Goal: Find contact information: Find contact information

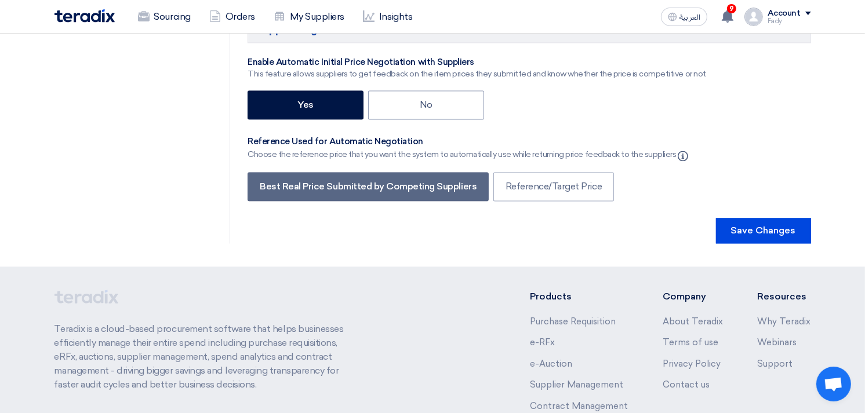
scroll to position [2259, 0]
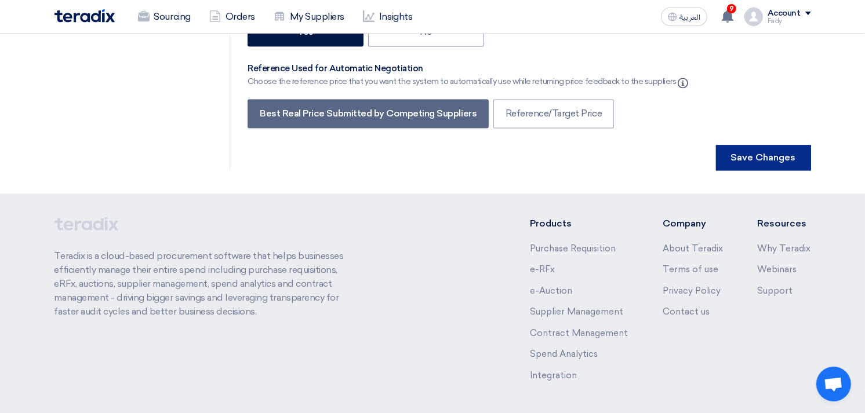
click at [774, 145] on button "Save Changes" at bounding box center [763, 158] width 95 height 26
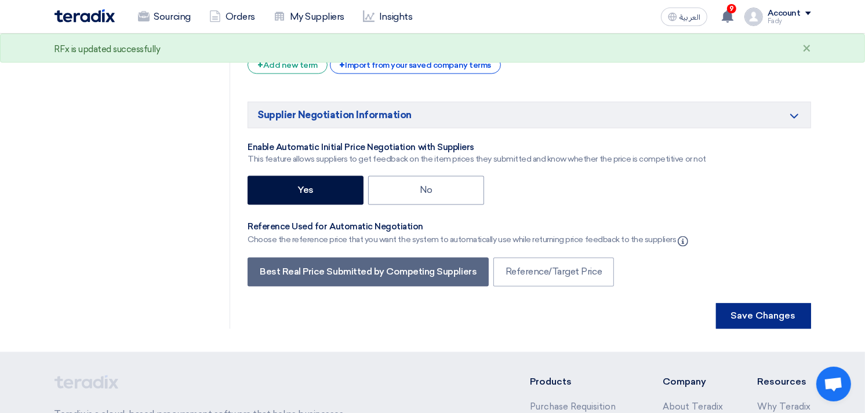
scroll to position [2190, 0]
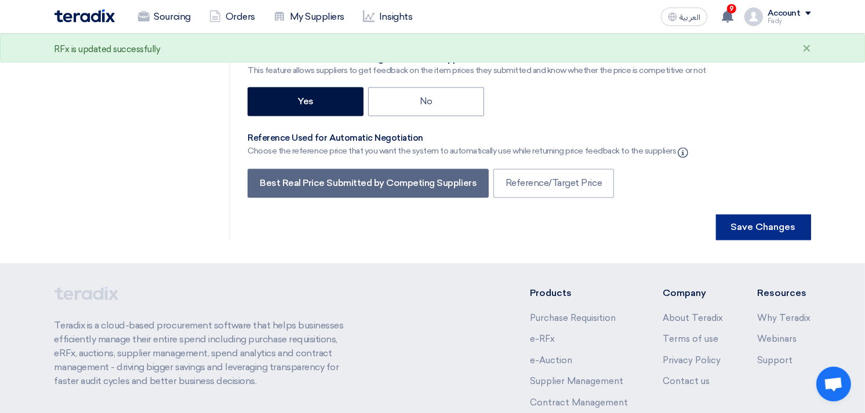
click at [781, 215] on button "Save Changes" at bounding box center [763, 228] width 95 height 26
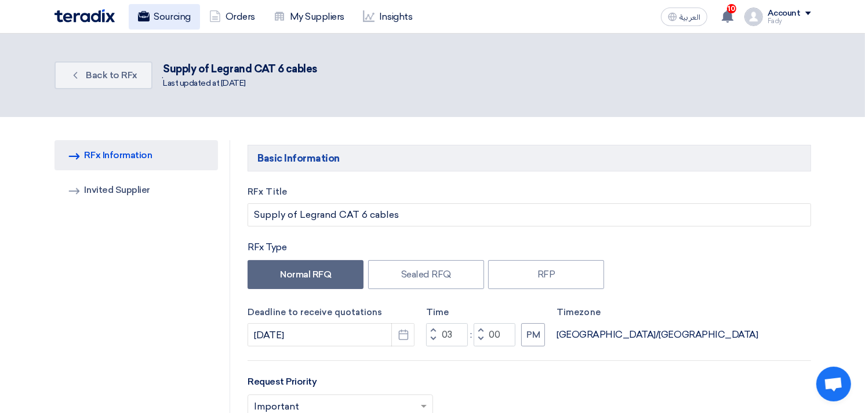
click at [154, 10] on link "Sourcing" at bounding box center [164, 17] width 71 height 26
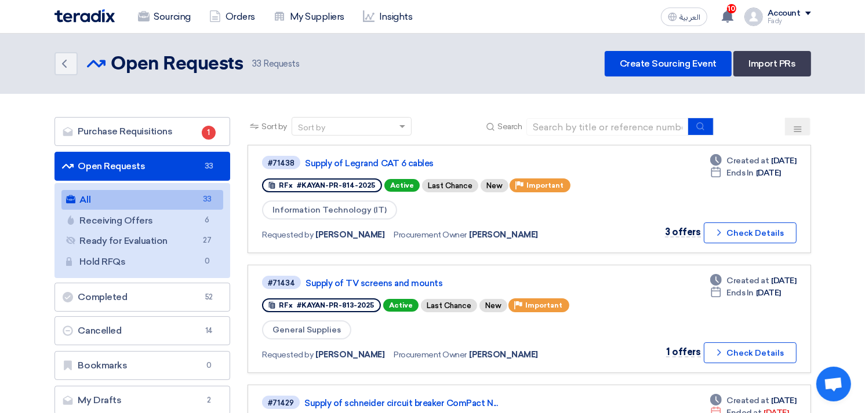
click at [114, 199] on link "All All 33" at bounding box center [142, 200] width 162 height 20
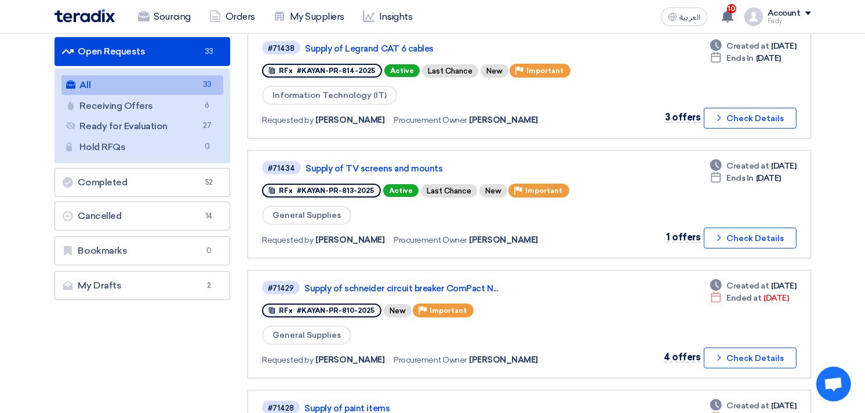
scroll to position [322, 0]
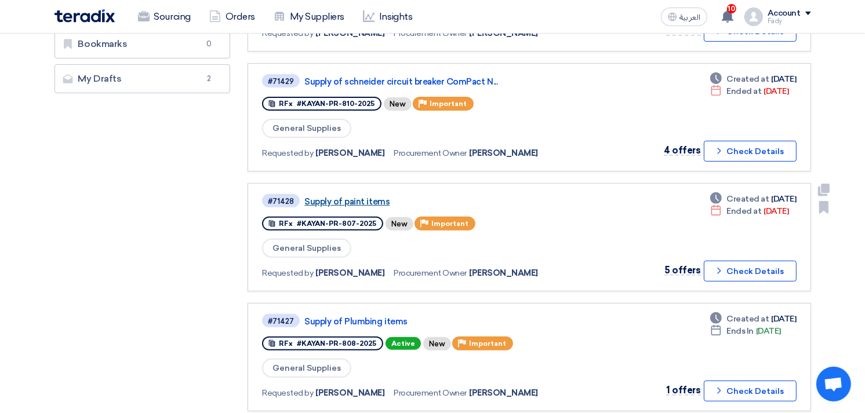
click at [350, 197] on link "Supply of paint items" at bounding box center [449, 202] width 290 height 10
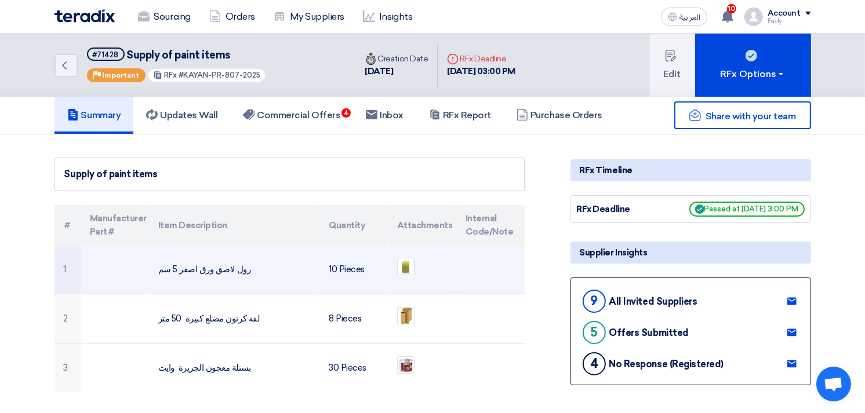
click at [200, 261] on td "رول لاصق ورق اصفر 5 سم" at bounding box center [234, 269] width 170 height 49
click at [205, 268] on td "رول لاصق ورق اصفر 5 سم" at bounding box center [234, 269] width 170 height 49
click at [205, 269] on td "رول لاصق ورق اصفر 5 سم" at bounding box center [234, 269] width 170 height 49
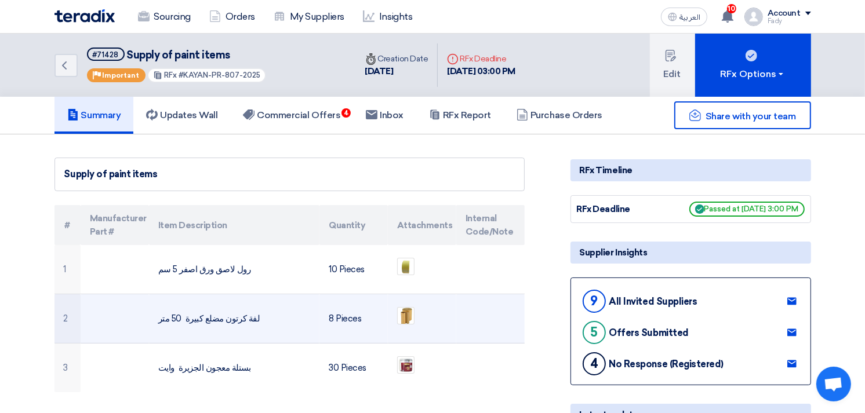
click at [217, 318] on td "لفة كرتون مضلع كبيرة 50 متر" at bounding box center [234, 319] width 170 height 49
copy tr "لفة كرتون مضلع كبيرة 50 متر"
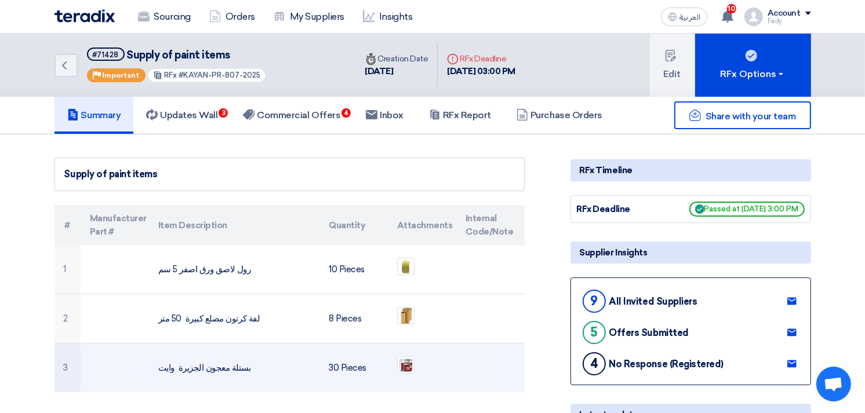
click at [191, 367] on td "بستلة معجون الجزيرة وايت" at bounding box center [234, 368] width 170 height 49
click at [193, 368] on td "بستلة معجون الجزيرة وايت" at bounding box center [234, 368] width 170 height 49
copy tr "بستلة معجون الجزيرة وايت"
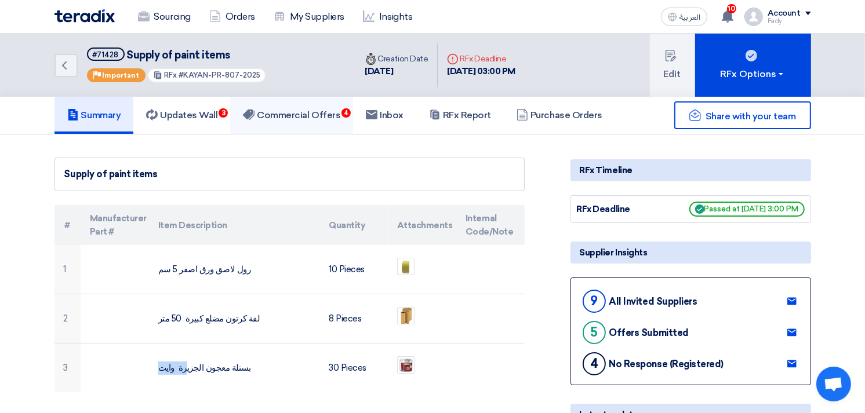
click at [320, 110] on h5 "Commercial Offers 4" at bounding box center [291, 116] width 97 height 12
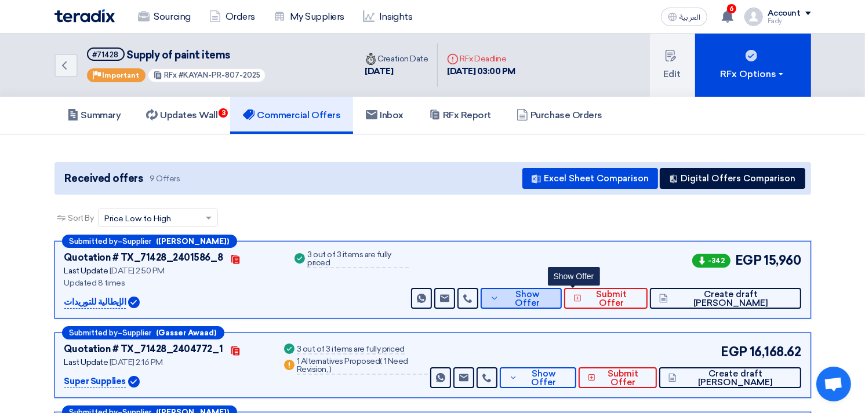
click at [553, 297] on span "Show Offer" at bounding box center [527, 298] width 50 height 17
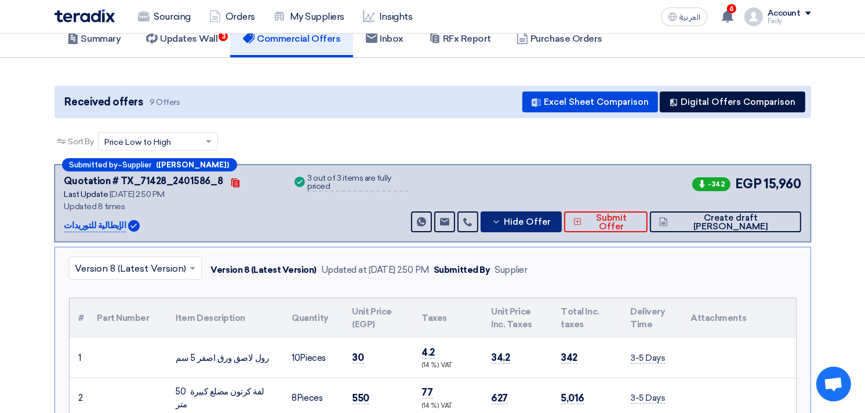
scroll to position [193, 0]
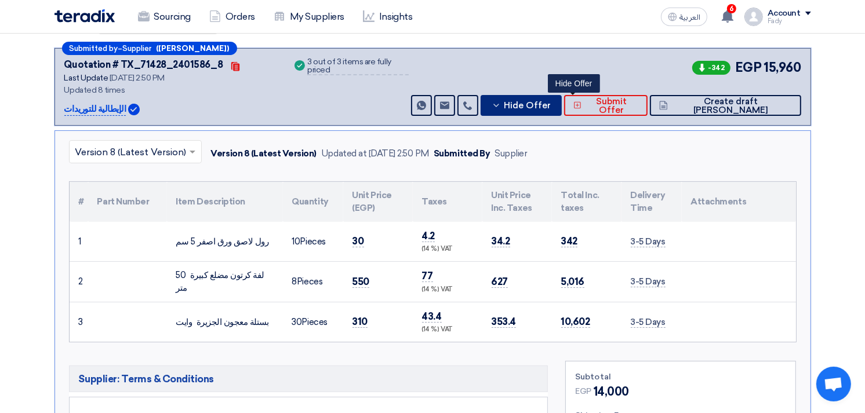
click at [551, 104] on span "Hide Offer" at bounding box center [527, 105] width 47 height 9
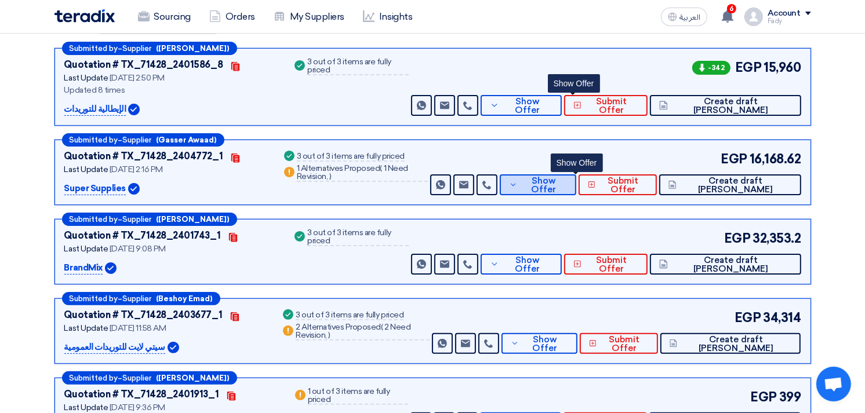
click at [567, 186] on span "Show Offer" at bounding box center [544, 185] width 46 height 17
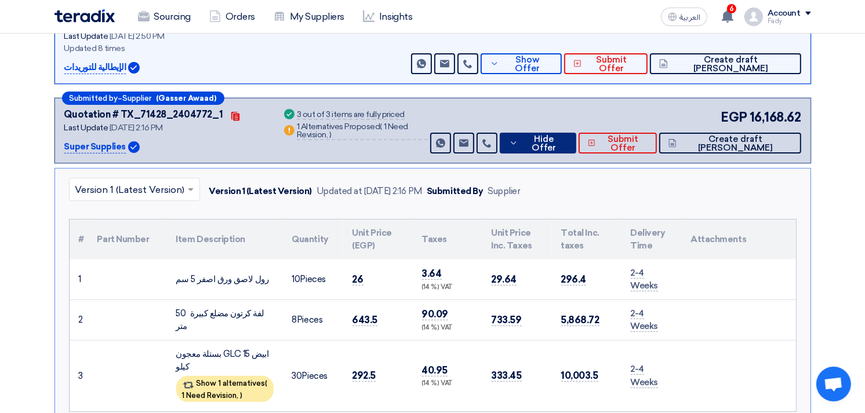
scroll to position [257, 0]
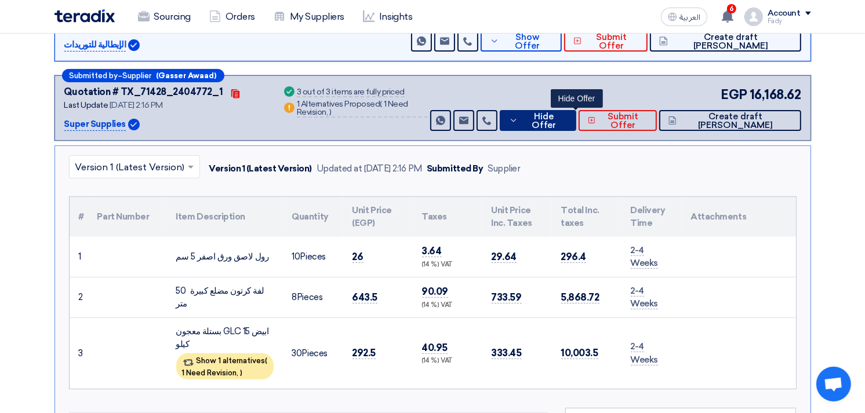
click at [567, 116] on span "Hide Offer" at bounding box center [544, 120] width 46 height 17
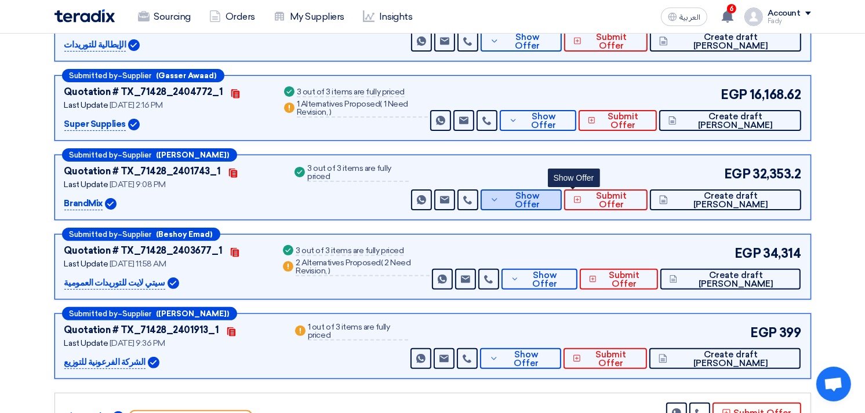
click at [552, 206] on button "Show Offer" at bounding box center [521, 200] width 81 height 21
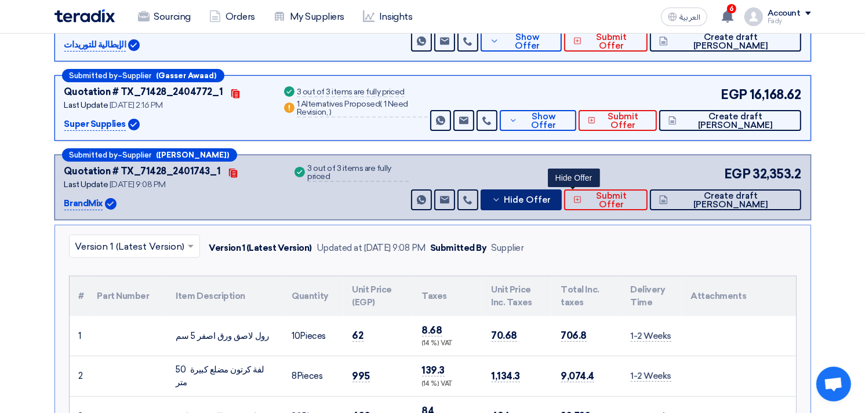
scroll to position [322, 0]
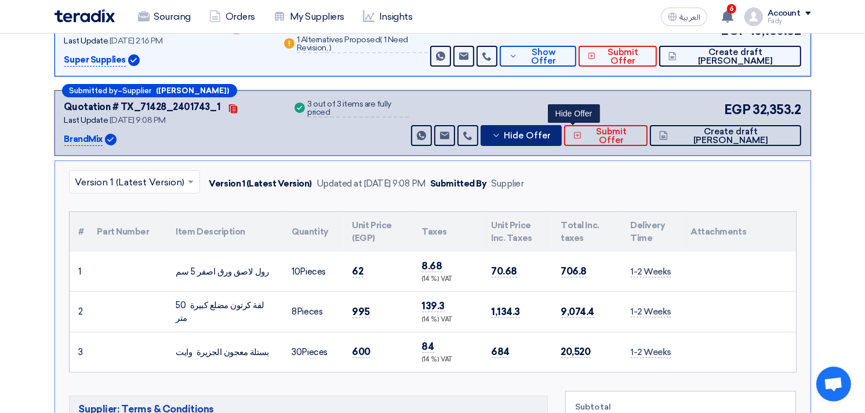
click at [551, 134] on span "Hide Offer" at bounding box center [527, 136] width 47 height 9
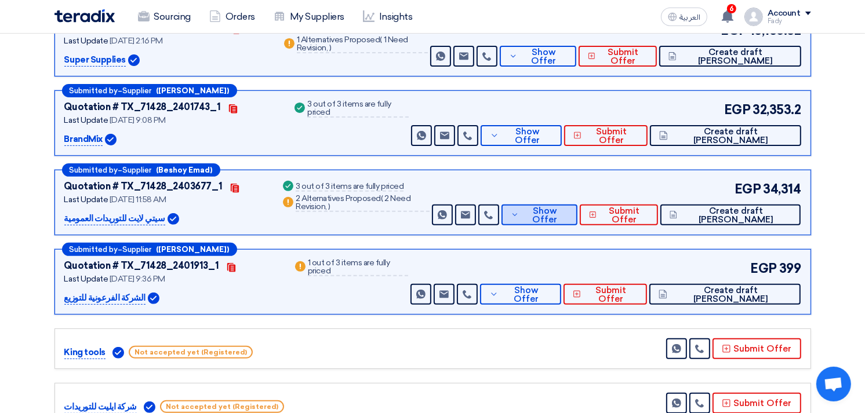
click at [568, 215] on span "Show Offer" at bounding box center [545, 215] width 46 height 17
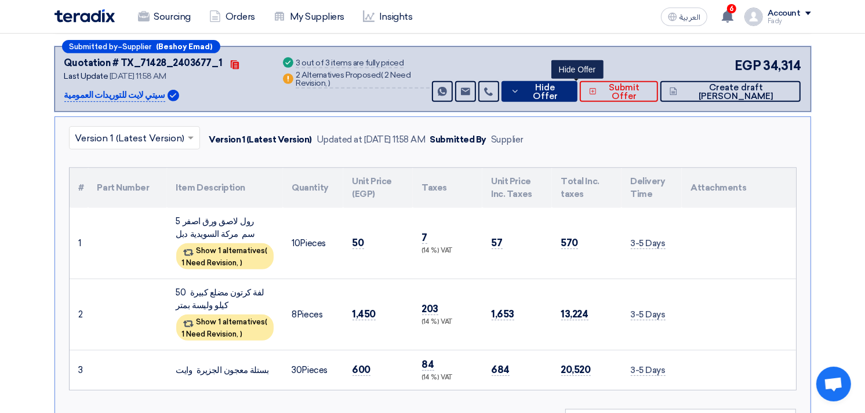
scroll to position [450, 0]
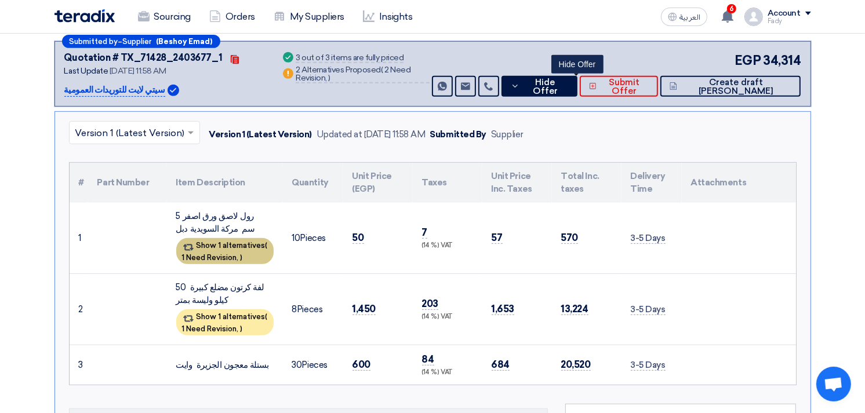
click at [234, 257] on span "1 Need Revision," at bounding box center [210, 257] width 57 height 9
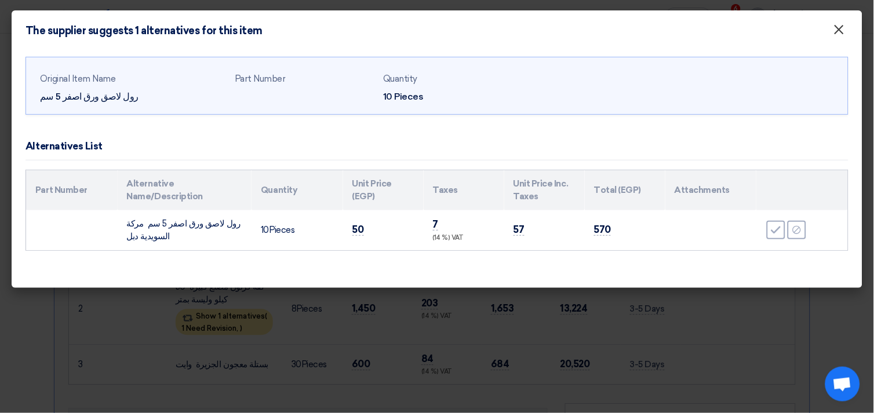
click at [840, 31] on span "×" at bounding box center [840, 32] width 12 height 23
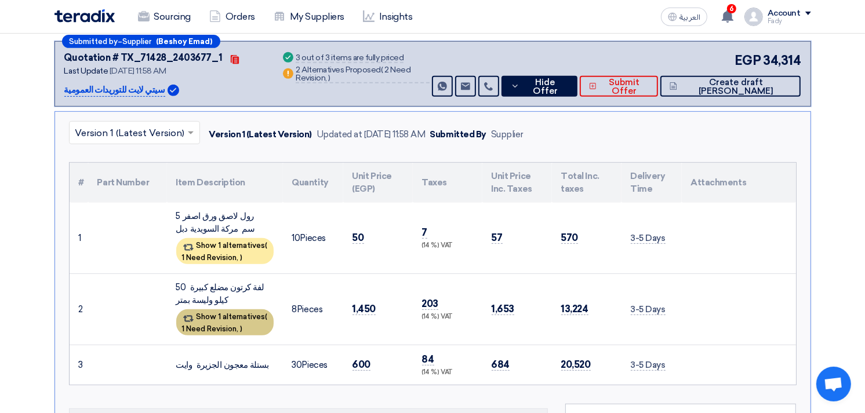
click at [212, 325] on span "1 Need Revision," at bounding box center [210, 329] width 57 height 9
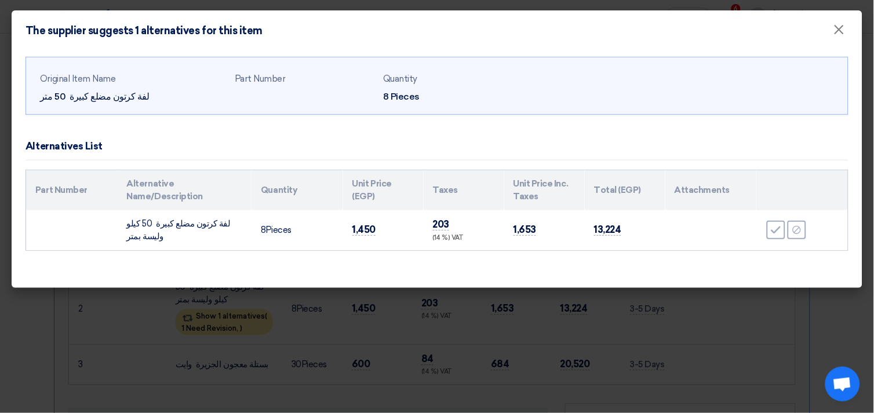
click at [397, 332] on modal-container "The supplier suggests 1 alternatives for this item × Original Item Name لفة كرت…" at bounding box center [437, 206] width 874 height 413
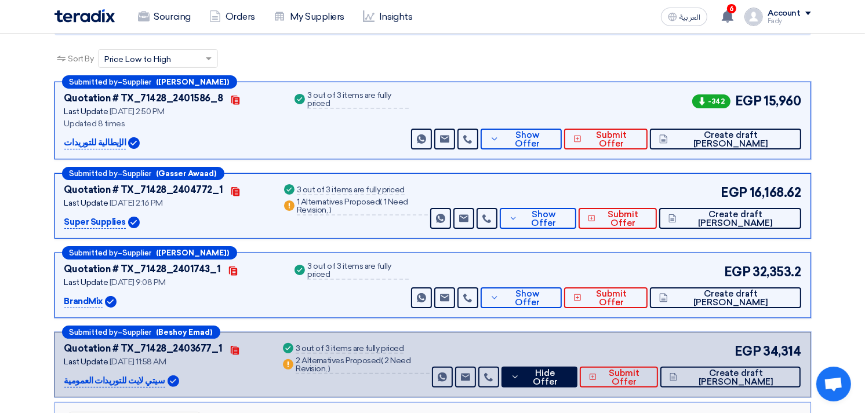
scroll to position [0, 0]
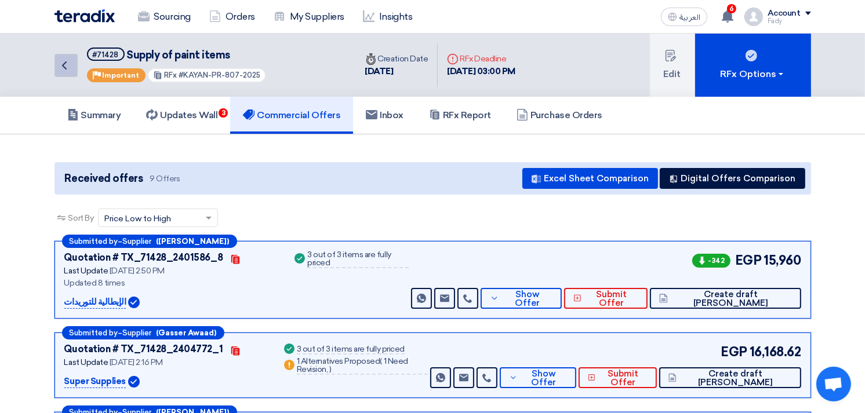
click at [65, 62] on use at bounding box center [64, 65] width 5 height 8
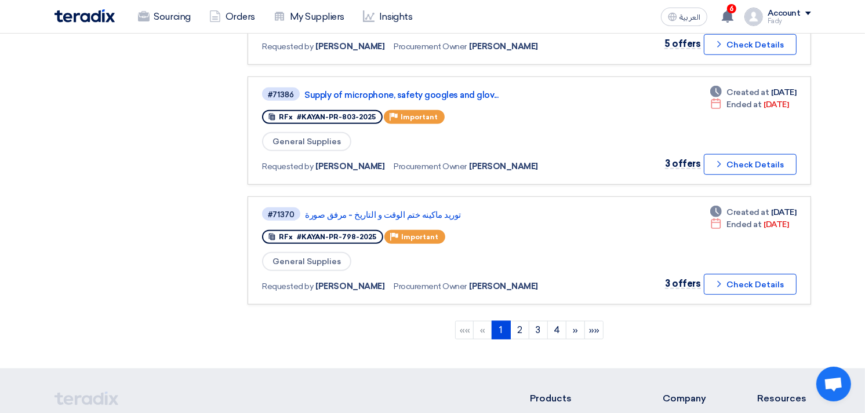
scroll to position [1030, 0]
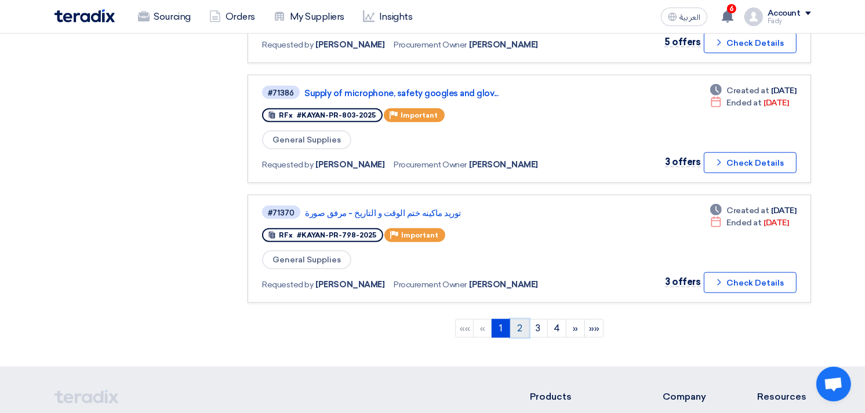
click at [519, 319] on link "2" at bounding box center [519, 328] width 19 height 19
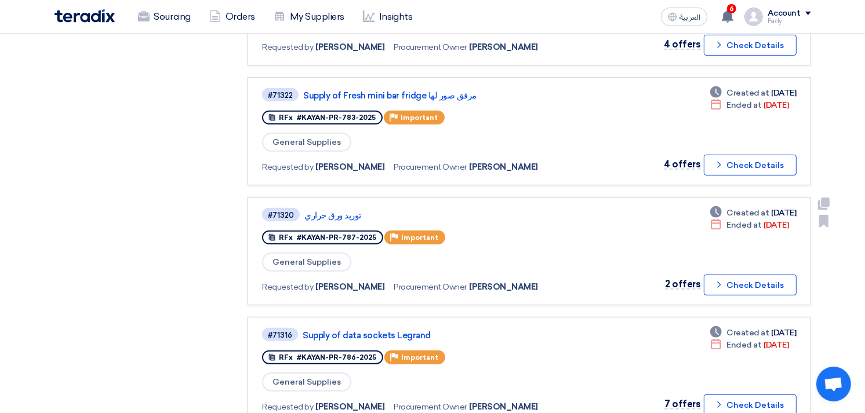
scroll to position [450, 0]
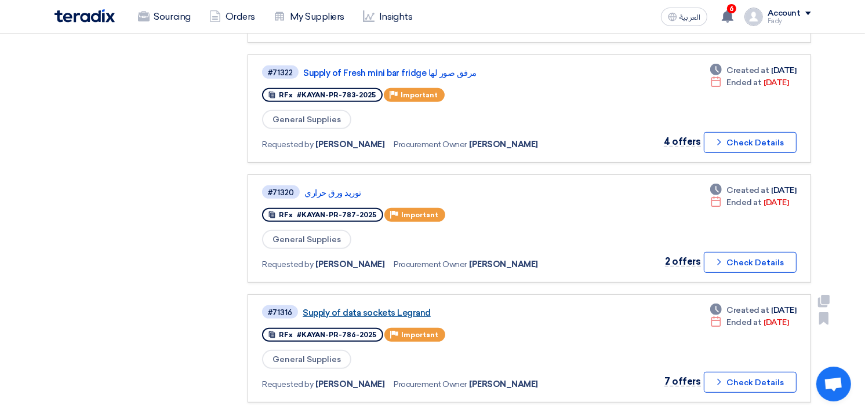
click at [415, 308] on link "Supply of data sockets Legrand" at bounding box center [448, 313] width 290 height 10
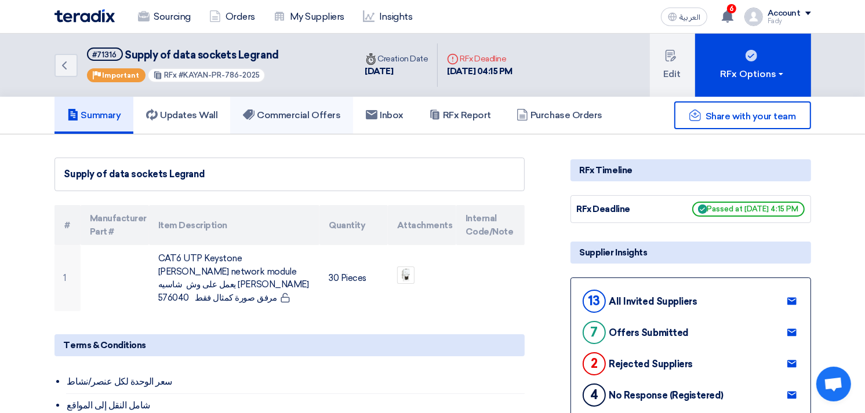
click at [325, 101] on link "Commercial Offers" at bounding box center [291, 115] width 123 height 37
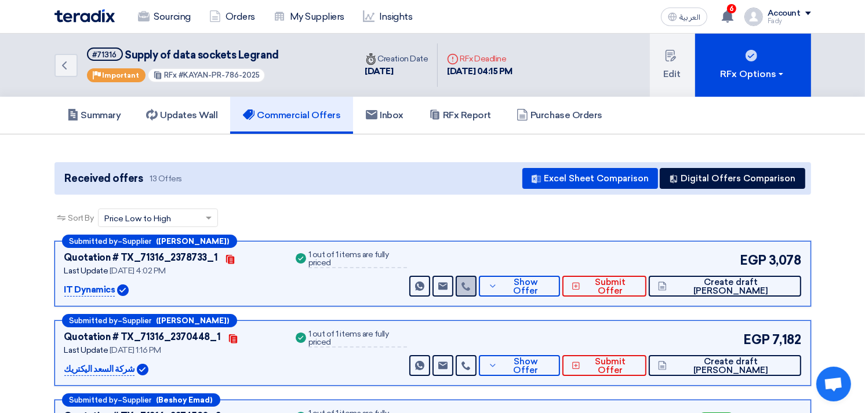
click at [470, 282] on use at bounding box center [466, 286] width 9 height 9
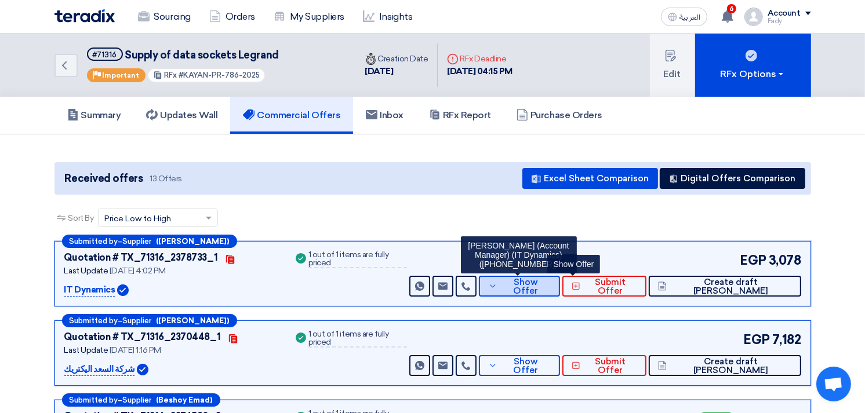
click at [551, 288] on span "Show Offer" at bounding box center [525, 286] width 50 height 17
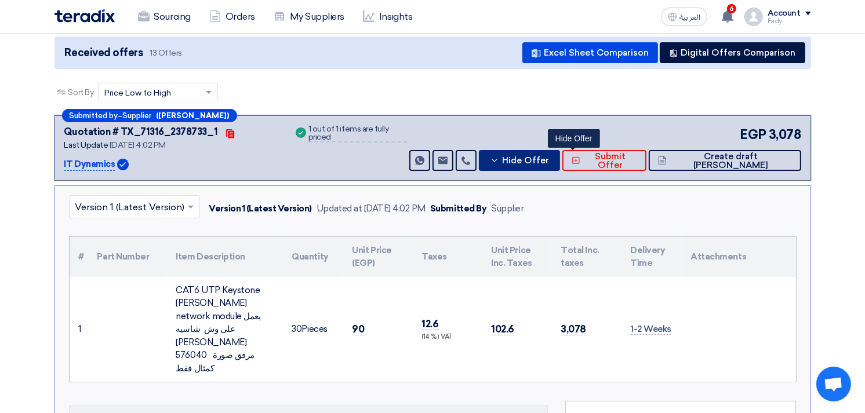
scroll to position [129, 0]
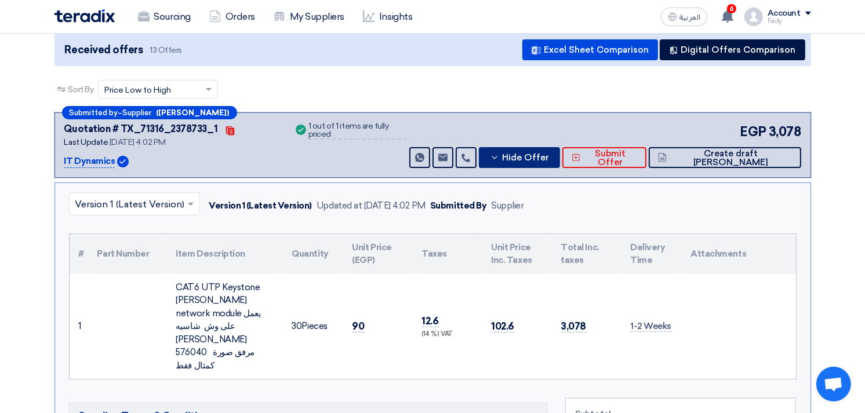
click at [549, 154] on span "Hide Offer" at bounding box center [525, 158] width 47 height 9
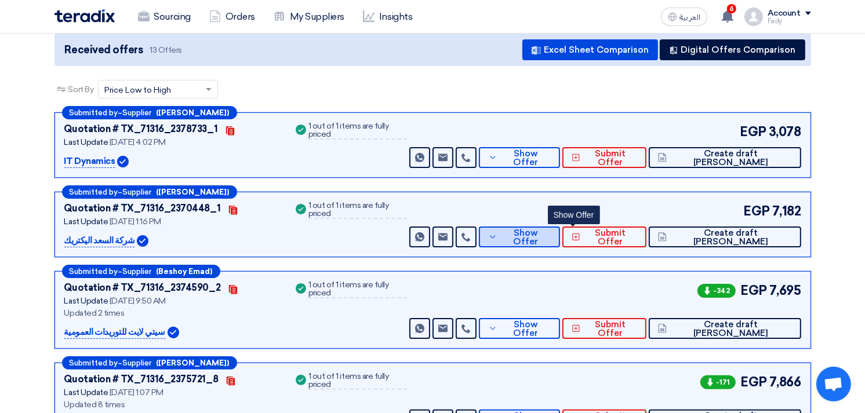
click at [551, 232] on span "Show Offer" at bounding box center [525, 237] width 50 height 17
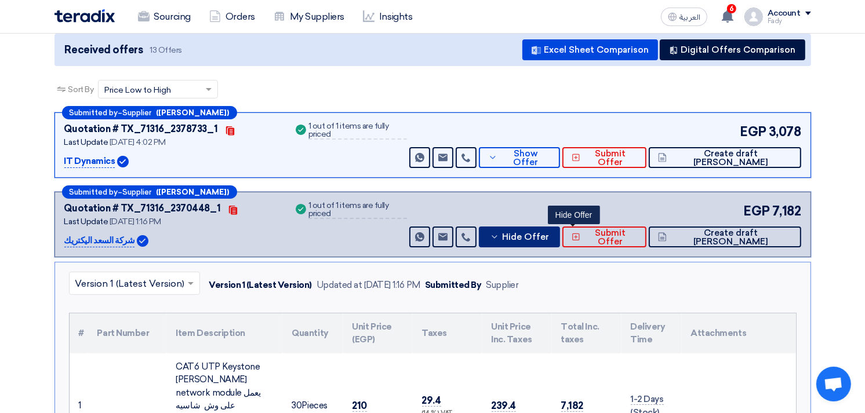
scroll to position [193, 0]
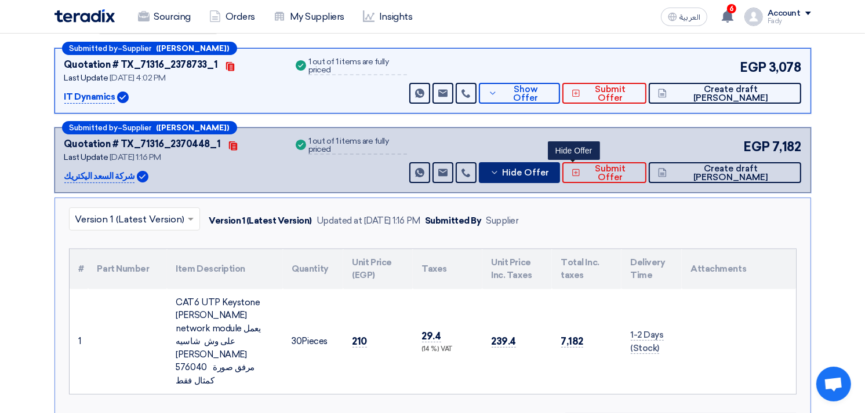
click at [549, 170] on span "Hide Offer" at bounding box center [525, 173] width 47 height 9
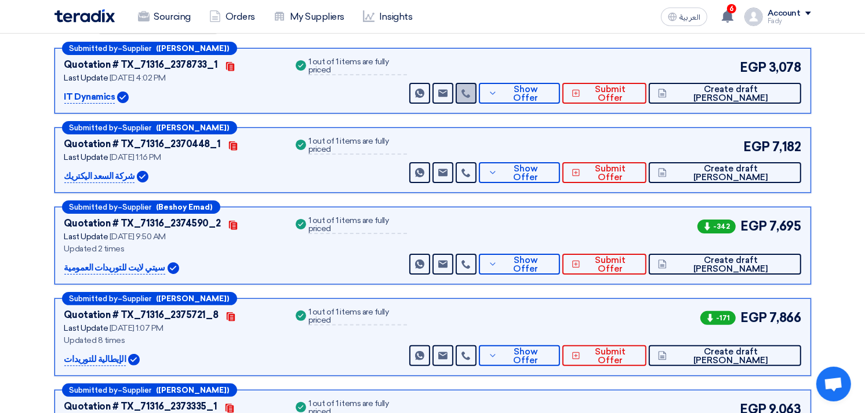
click at [477, 93] on link at bounding box center [466, 93] width 21 height 21
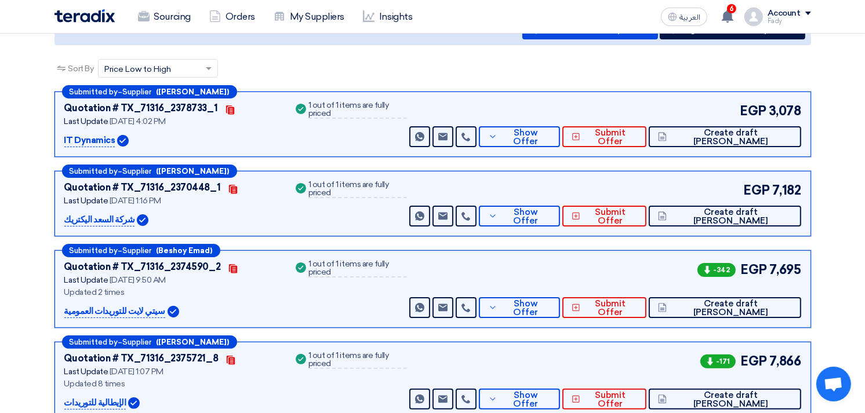
scroll to position [129, 0]
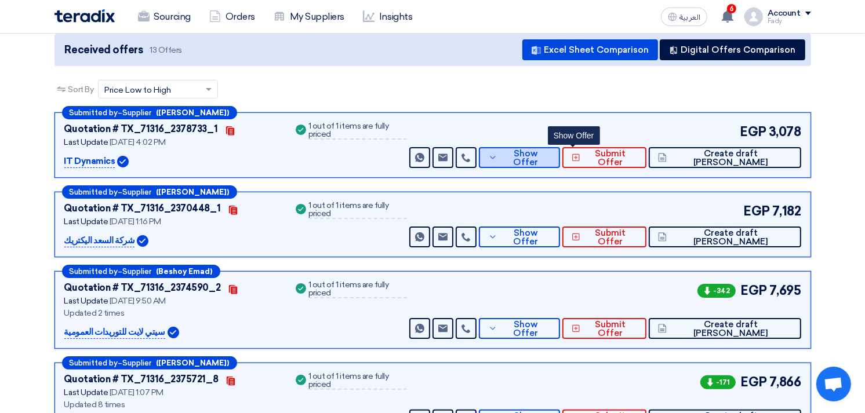
click at [551, 158] on span "Show Offer" at bounding box center [525, 158] width 50 height 17
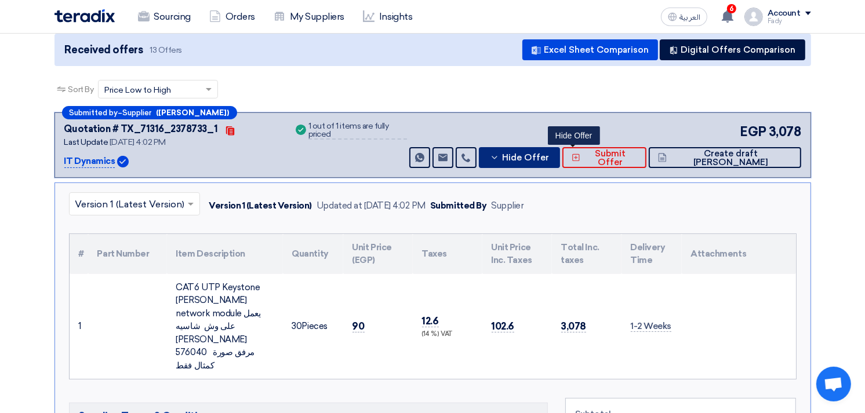
click at [549, 158] on span "Hide Offer" at bounding box center [525, 158] width 47 height 9
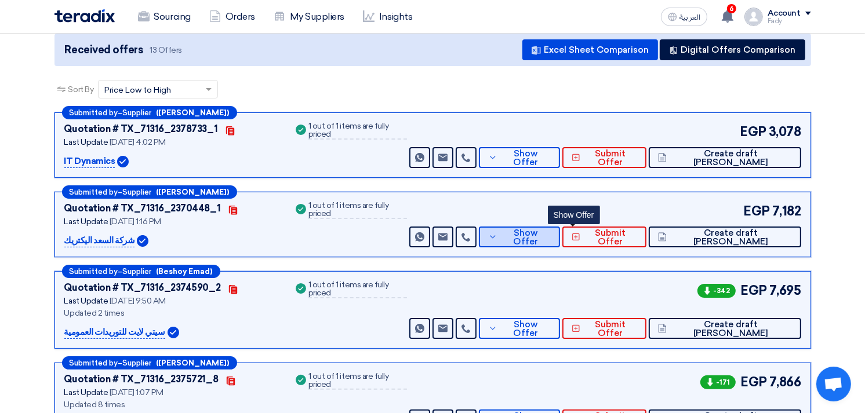
click at [551, 231] on span "Show Offer" at bounding box center [525, 237] width 50 height 17
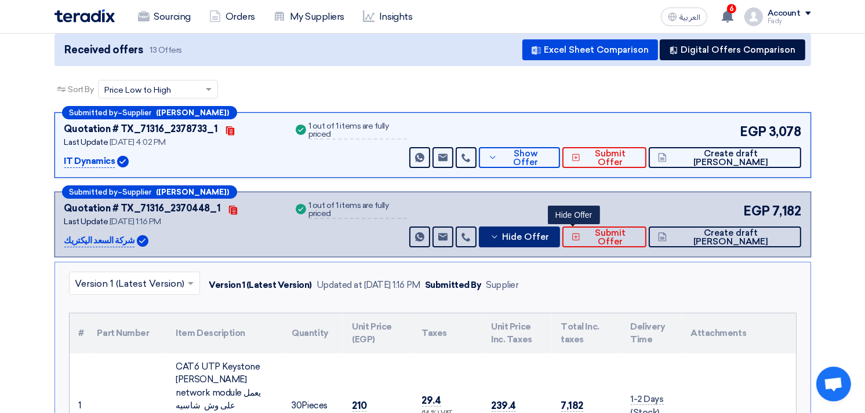
click at [560, 240] on button "Hide Offer" at bounding box center [519, 237] width 81 height 21
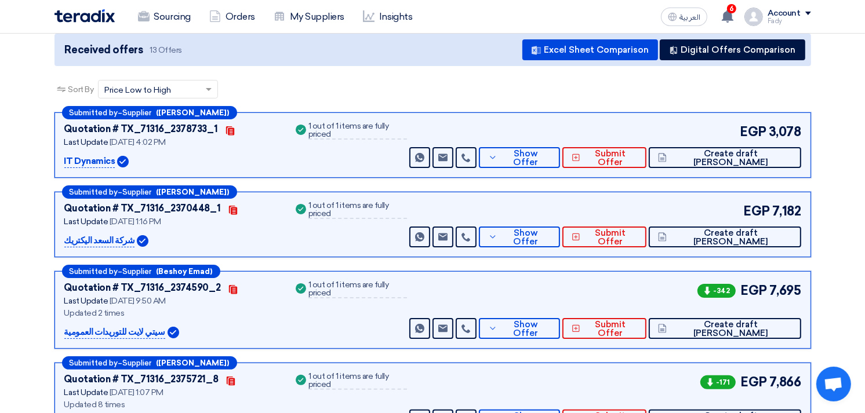
drag, startPoint x: 808, startPoint y: 181, endPoint x: 790, endPoint y: 182, distance: 18.0
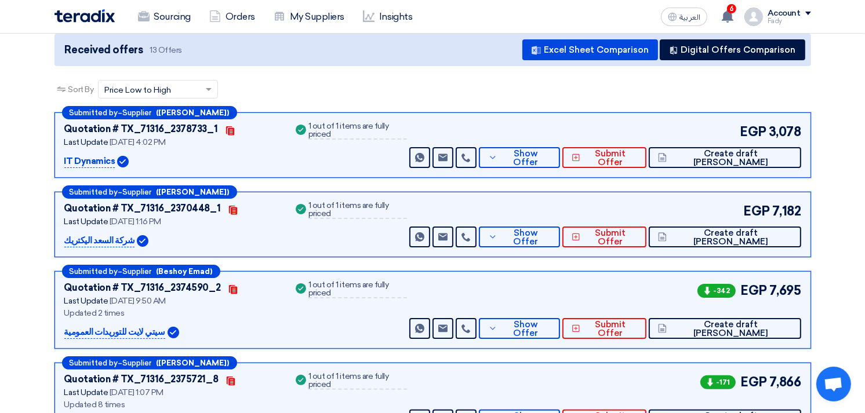
drag, startPoint x: 797, startPoint y: 213, endPoint x: 768, endPoint y: 215, distance: 28.5
click at [768, 215] on div "EGP 7,182" at bounding box center [771, 211] width 60 height 19
click at [772, 211] on span "7,182" at bounding box center [786, 211] width 29 height 19
drag, startPoint x: 773, startPoint y: 210, endPoint x: 804, endPoint y: 206, distance: 31.6
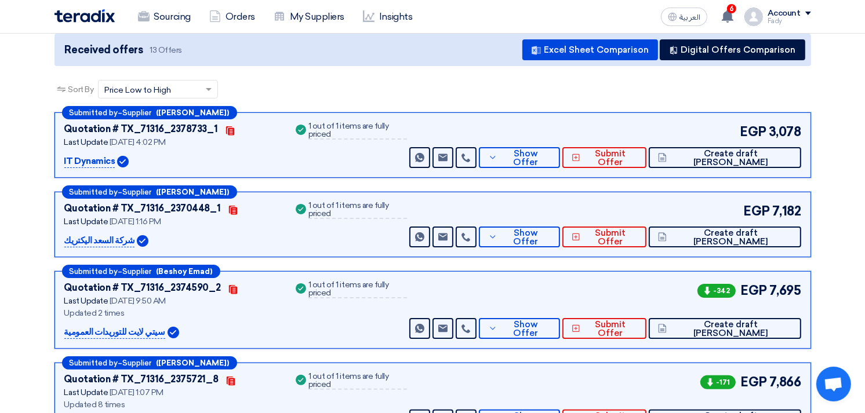
click at [804, 206] on div "Submitted by – Supplier ([PERSON_NAME]) Quotation # TX_71316_2370448_1 Contacts…" at bounding box center [432, 225] width 757 height 66
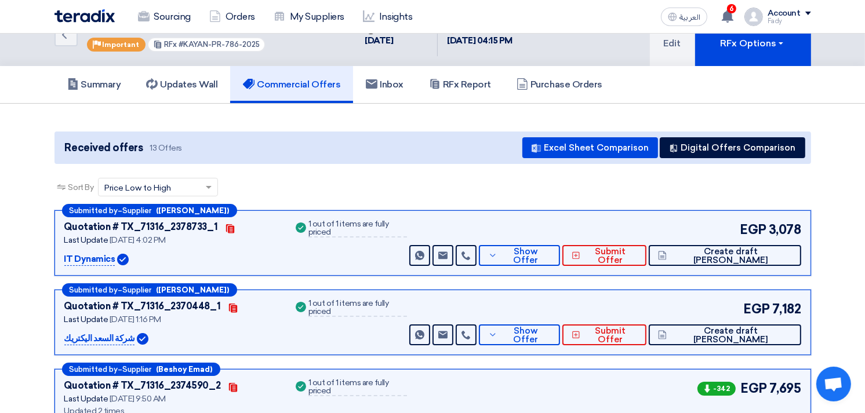
scroll to position [0, 0]
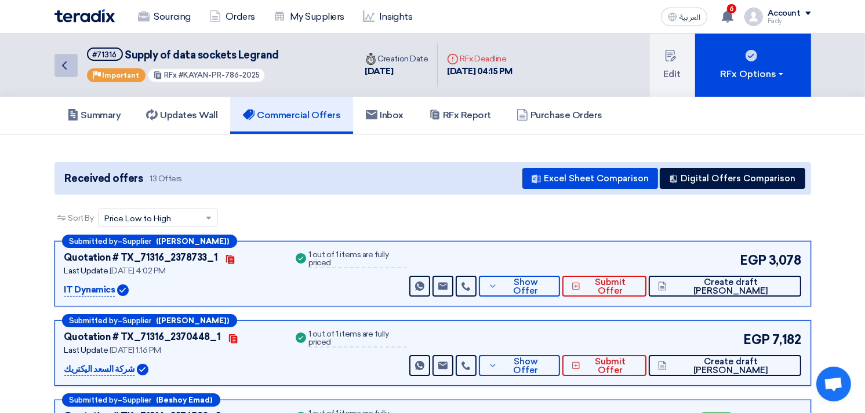
click at [64, 59] on icon "Back" at bounding box center [64, 66] width 14 height 14
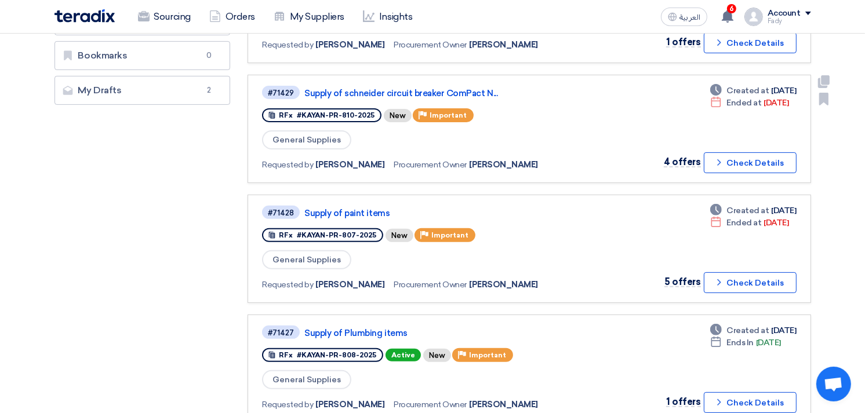
scroll to position [322, 0]
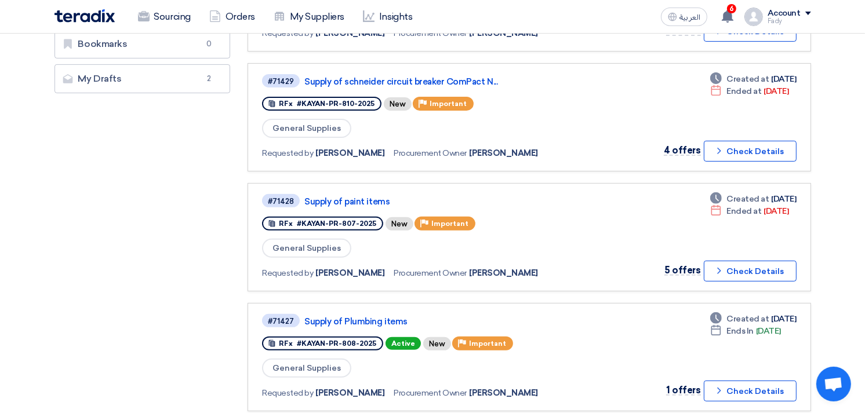
click at [358, 317] on link "Supply of Plumbing items" at bounding box center [449, 322] width 290 height 10
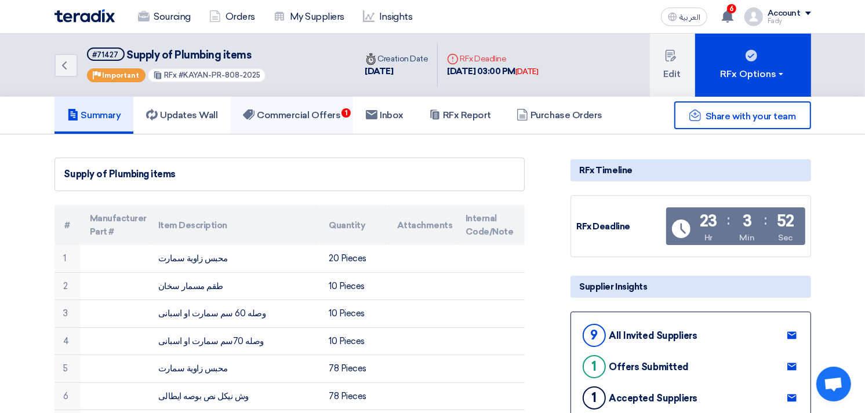
click at [335, 126] on link "Commercial Offers 1" at bounding box center [291, 115] width 123 height 37
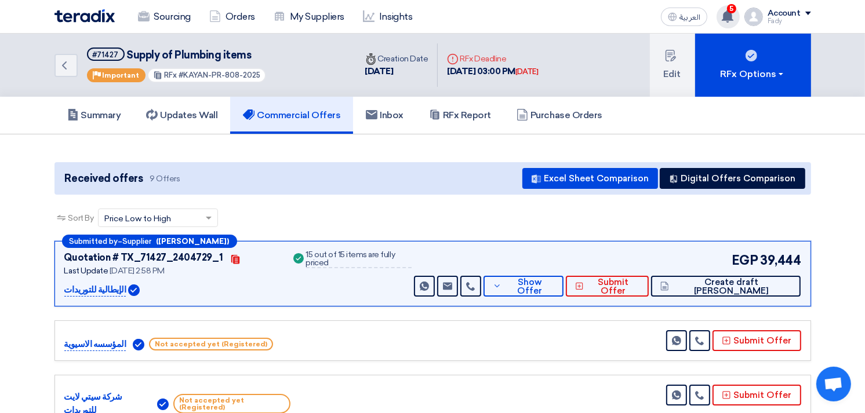
click at [737, 14] on div "5 You have a new offer for 'Supply of [PERSON_NAME] CAT 6 cables' request with …" at bounding box center [728, 16] width 23 height 23
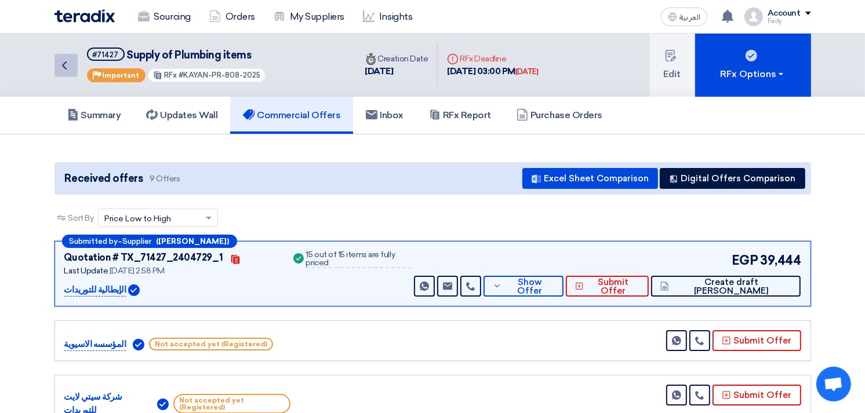
click at [66, 71] on link "Back" at bounding box center [65, 65] width 23 height 23
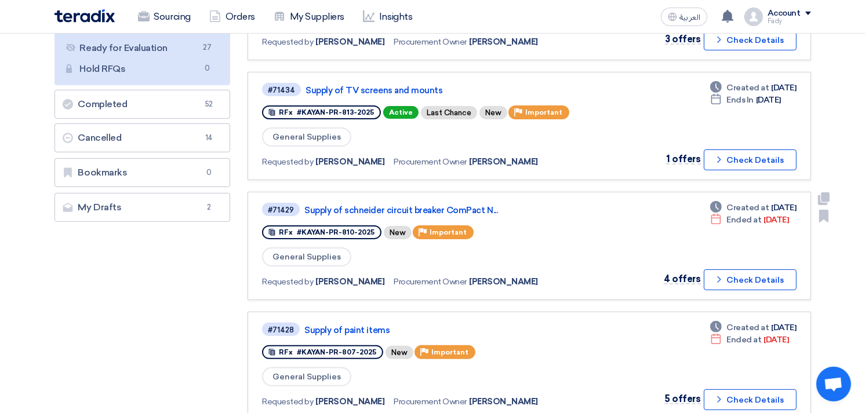
scroll to position [257, 0]
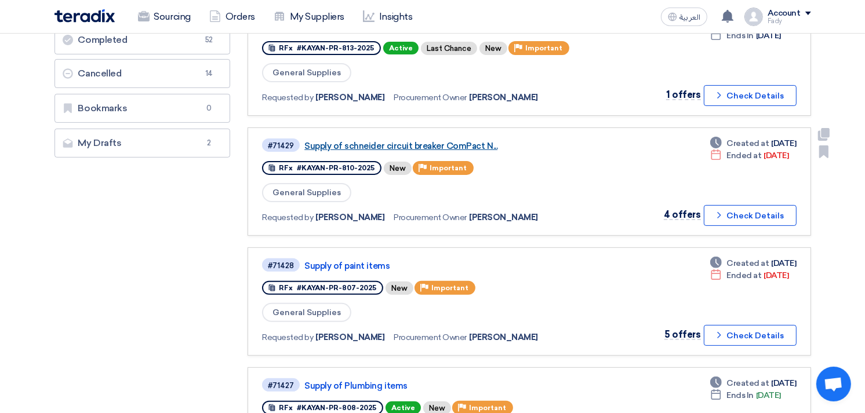
click at [413, 141] on link "Supply of schneider circuit breaker ComPact N..." at bounding box center [449, 146] width 290 height 10
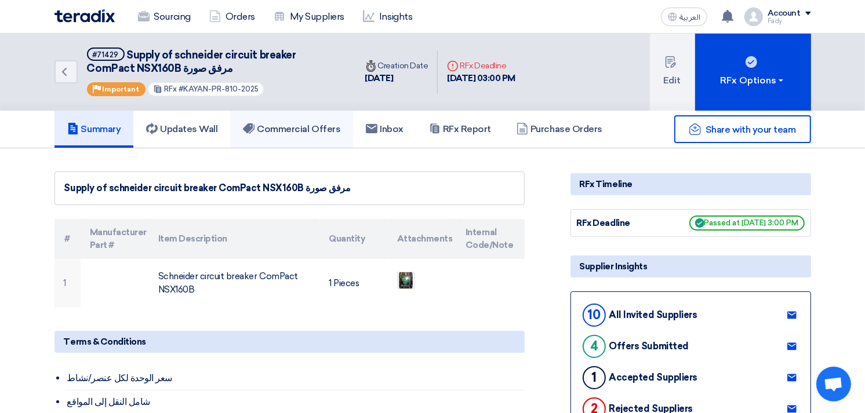
click at [318, 123] on h5 "Commercial Offers" at bounding box center [291, 129] width 97 height 12
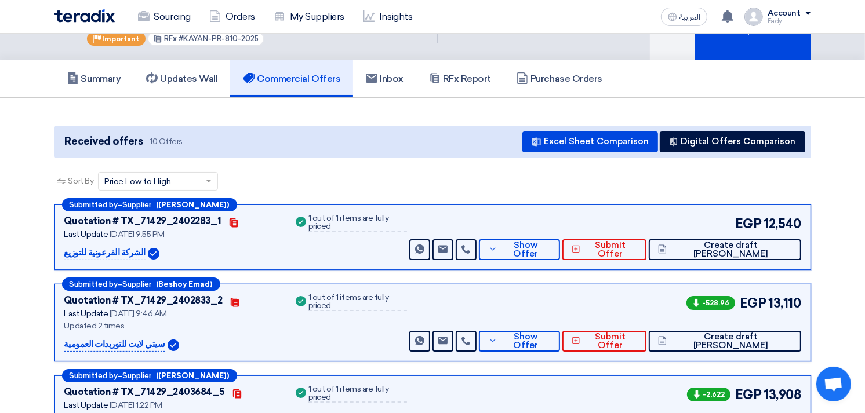
scroll to position [129, 0]
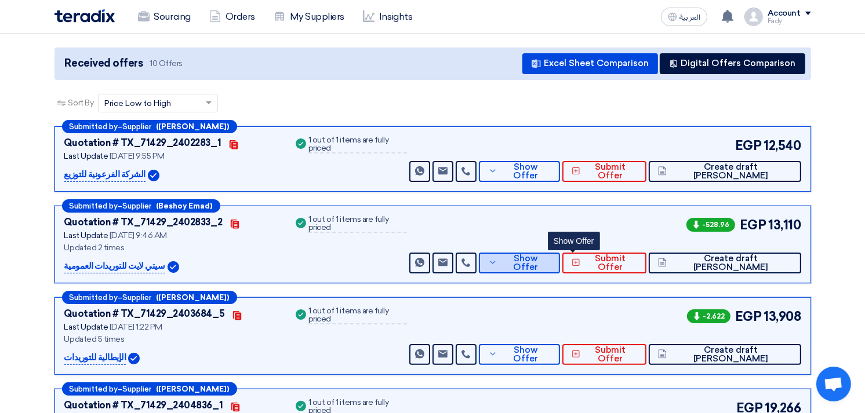
click at [560, 255] on button "Show Offer" at bounding box center [519, 263] width 81 height 21
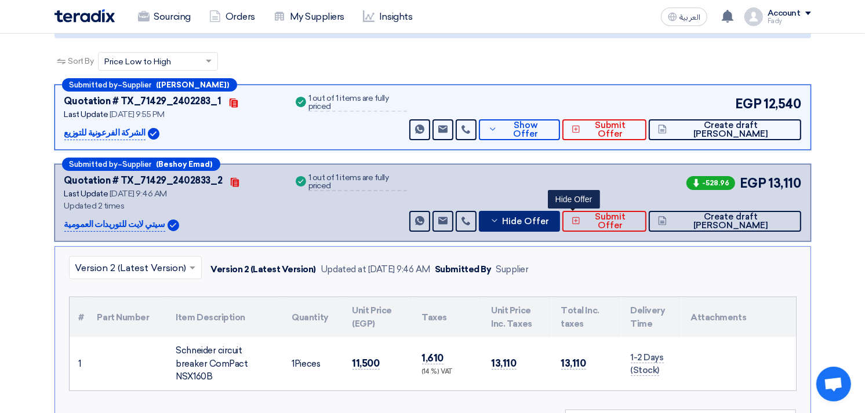
scroll to position [193, 0]
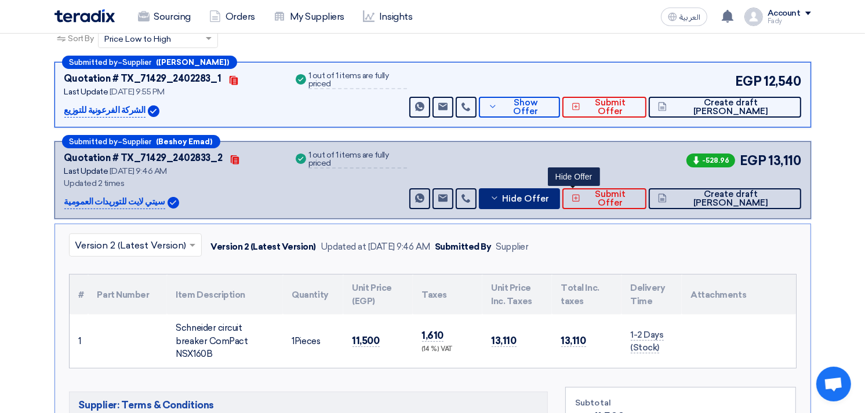
click at [560, 206] on button "Hide Offer" at bounding box center [519, 198] width 81 height 21
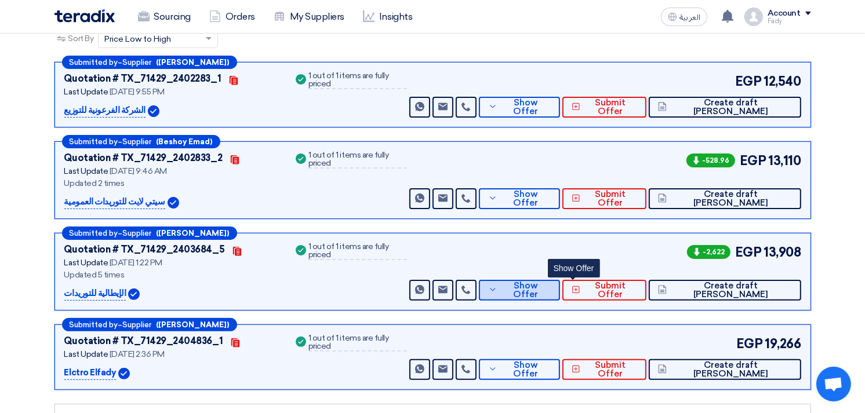
click at [551, 290] on span "Show Offer" at bounding box center [525, 290] width 50 height 17
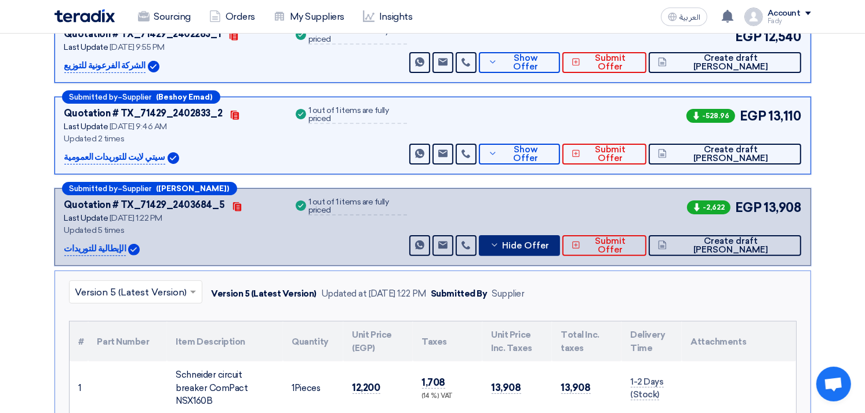
scroll to position [322, 0]
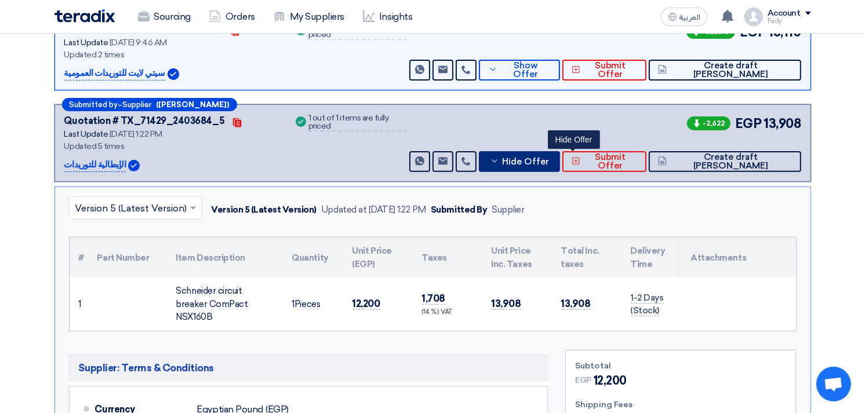
click at [549, 161] on span "Hide Offer" at bounding box center [525, 162] width 47 height 9
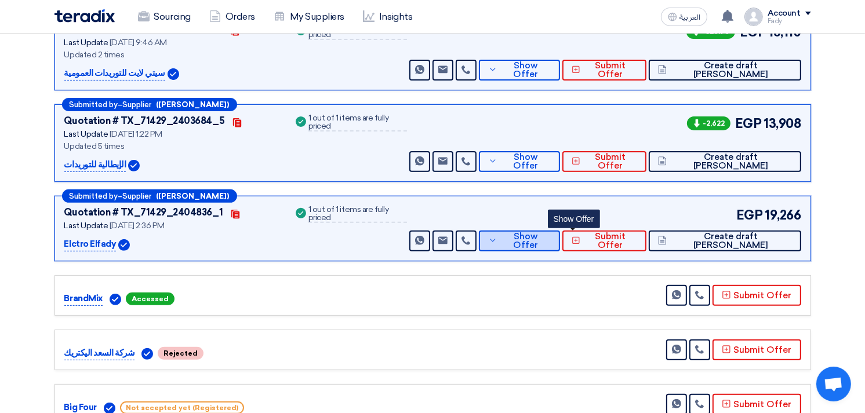
click at [554, 238] on button "Show Offer" at bounding box center [519, 241] width 81 height 21
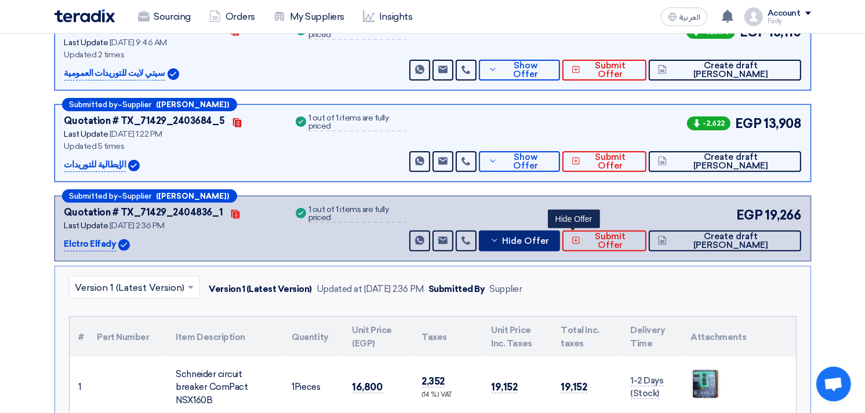
click at [560, 236] on button "Hide Offer" at bounding box center [519, 241] width 81 height 21
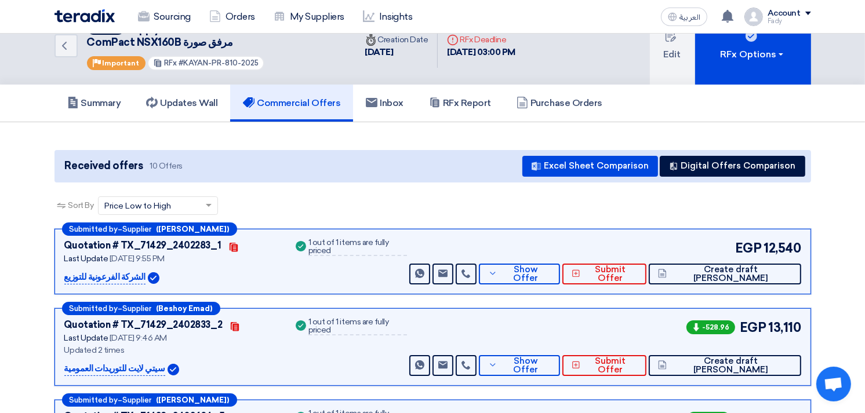
scroll to position [0, 0]
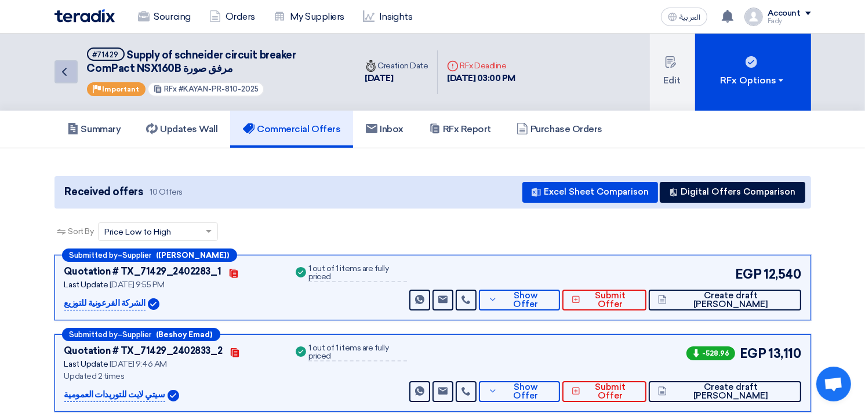
click at [64, 70] on icon "Back" at bounding box center [64, 72] width 14 height 14
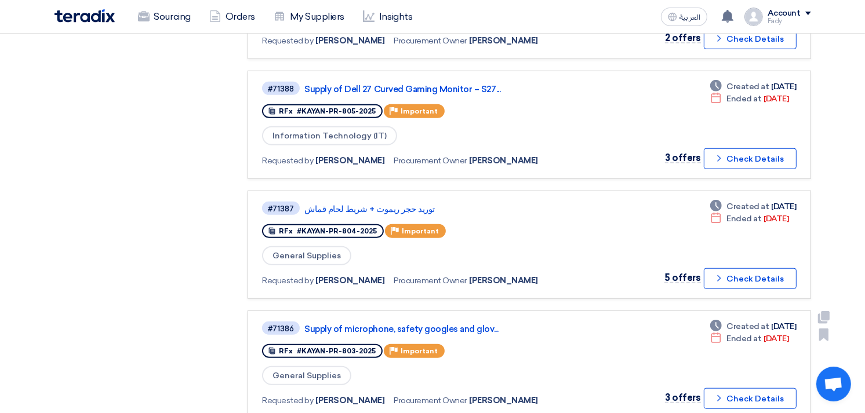
scroll to position [773, 0]
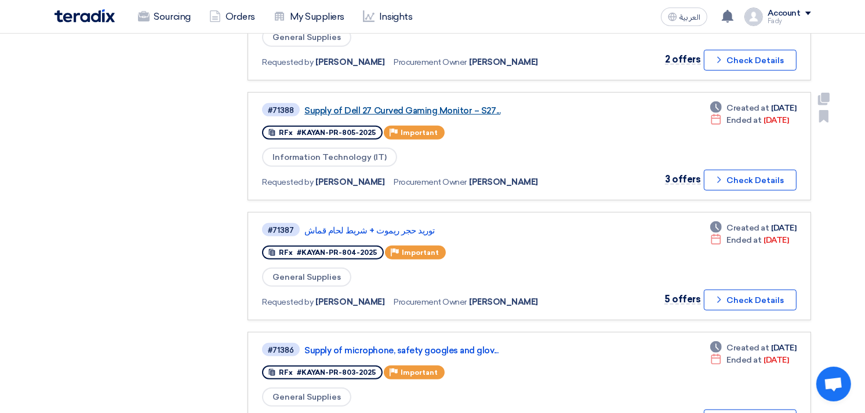
click at [432, 106] on link "Supply of Dell 27 Curved Gaming Monitor – S27..." at bounding box center [449, 111] width 290 height 10
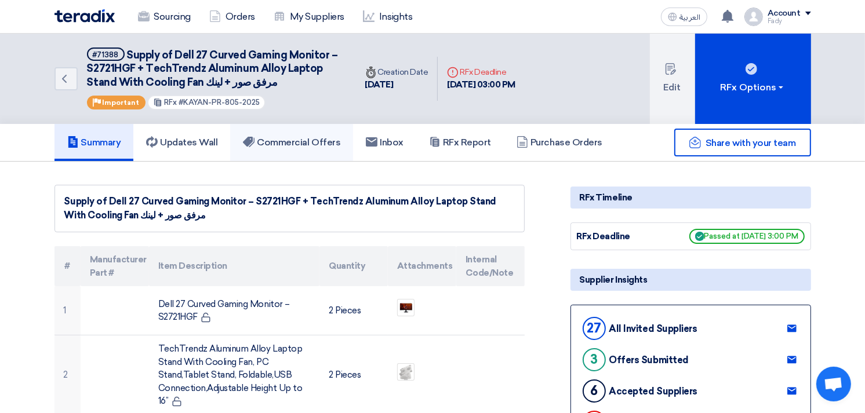
click at [292, 138] on h5 "Commercial Offers" at bounding box center [291, 143] width 97 height 12
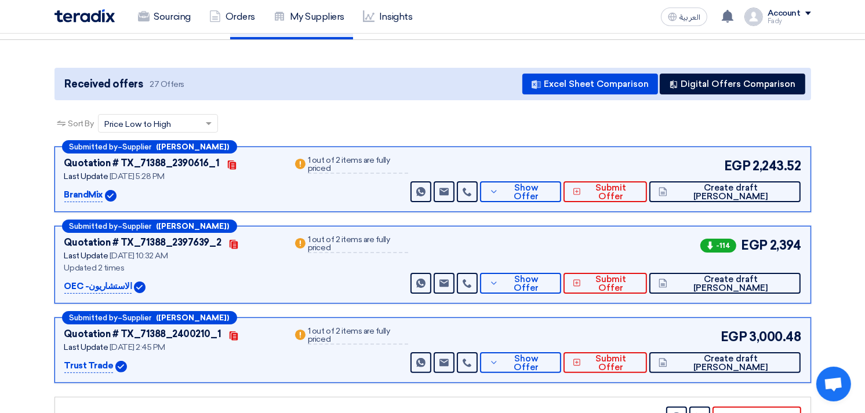
scroll to position [129, 0]
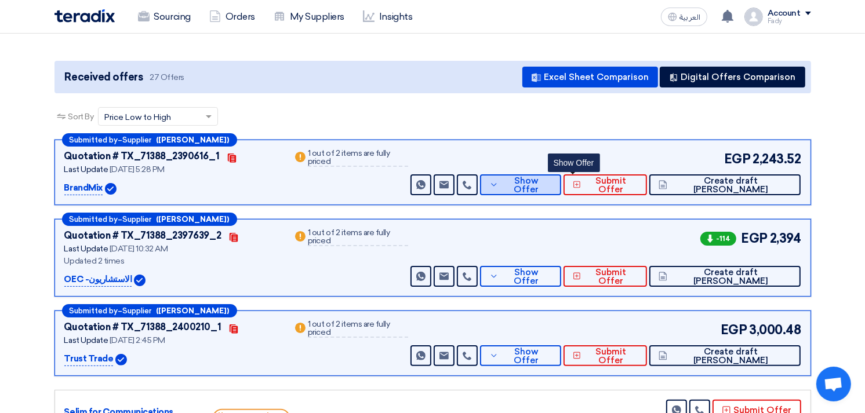
click at [552, 179] on span "Show Offer" at bounding box center [527, 185] width 50 height 17
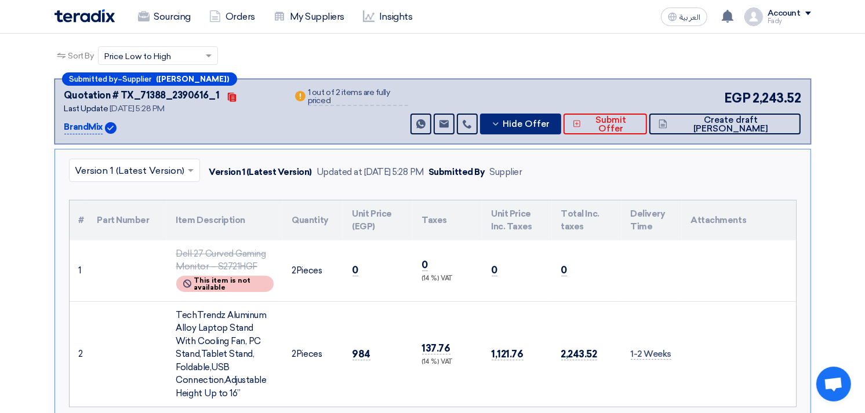
scroll to position [193, 0]
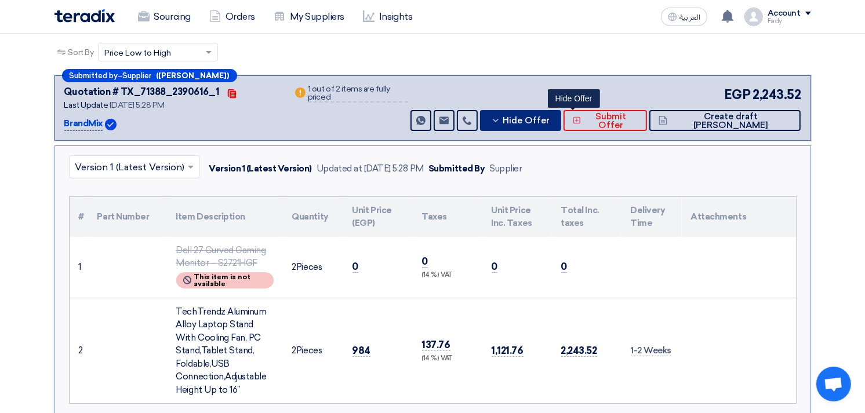
click at [550, 117] on span "Hide Offer" at bounding box center [526, 121] width 47 height 9
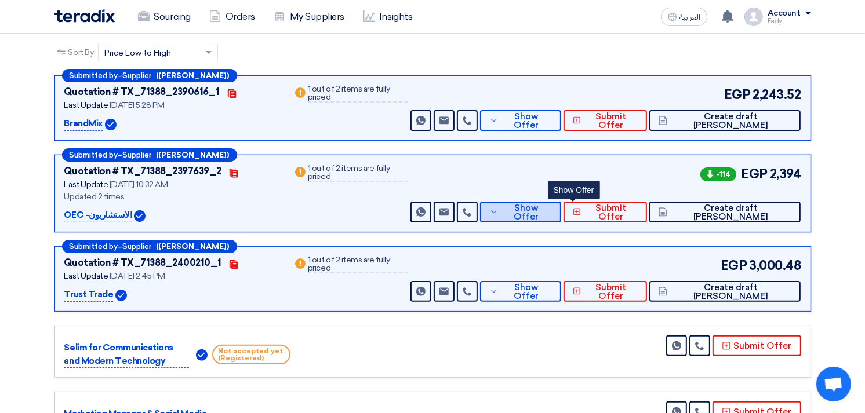
click at [561, 203] on button "Show Offer" at bounding box center [520, 212] width 81 height 21
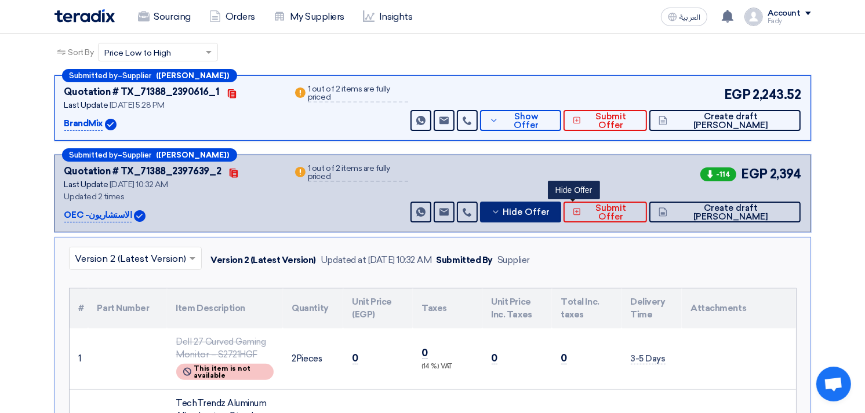
scroll to position [322, 0]
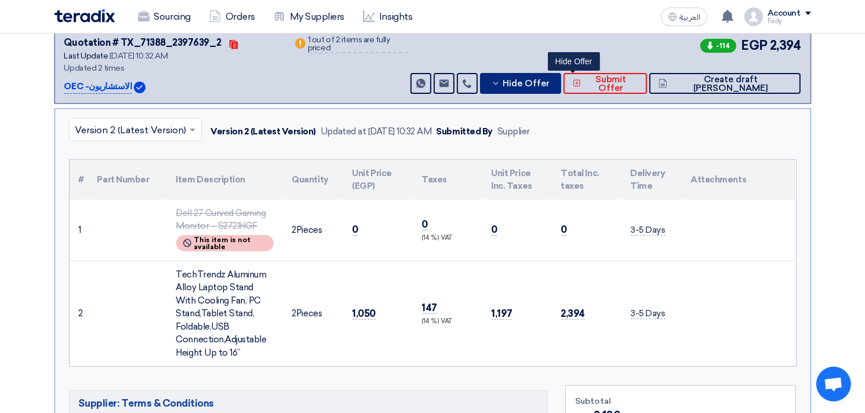
click at [550, 83] on span "Hide Offer" at bounding box center [526, 83] width 47 height 9
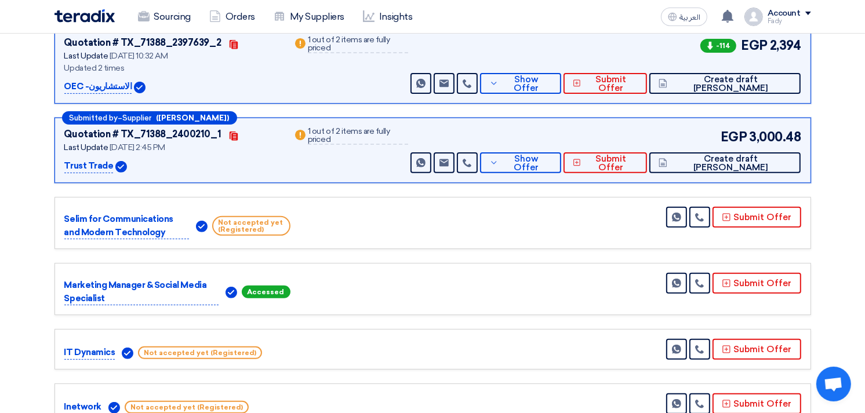
click at [565, 141] on div "EGP 3,000.48 Send Message Send Message" at bounding box center [604, 151] width 393 height 46
click at [552, 163] on span "Show Offer" at bounding box center [527, 163] width 50 height 17
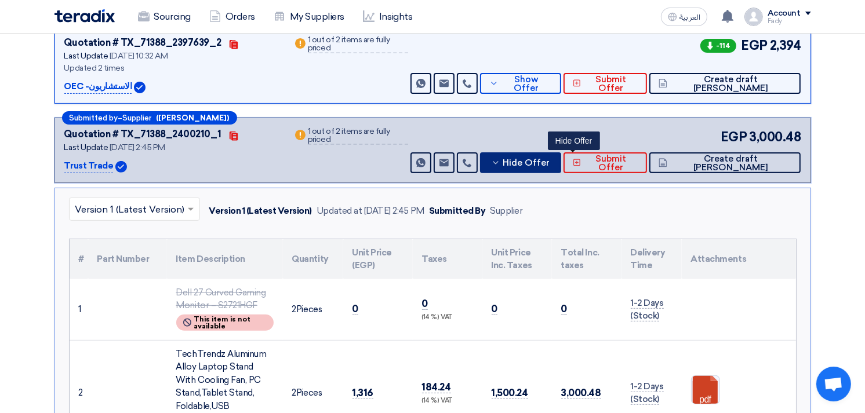
click at [550, 162] on span "Hide Offer" at bounding box center [526, 163] width 47 height 9
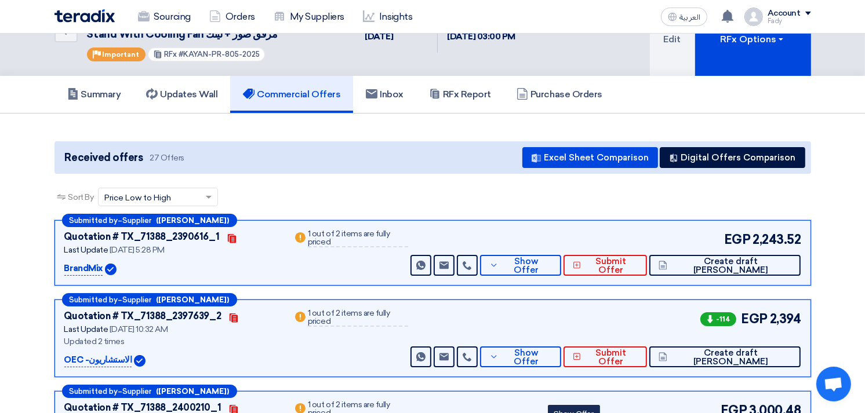
scroll to position [0, 0]
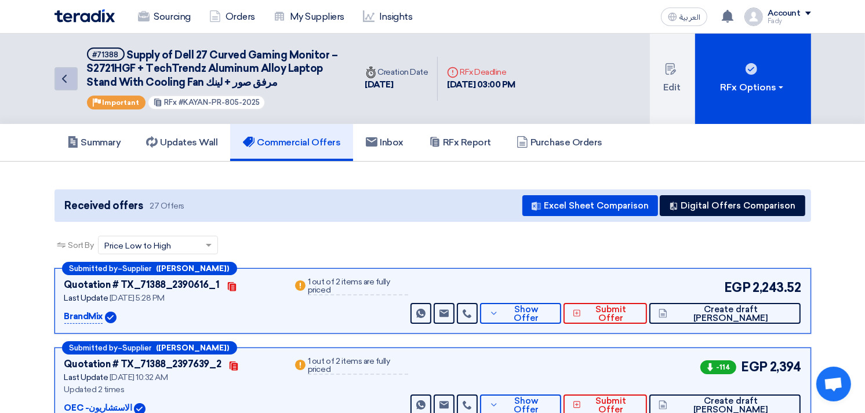
click at [64, 78] on icon "Back" at bounding box center [64, 79] width 14 height 14
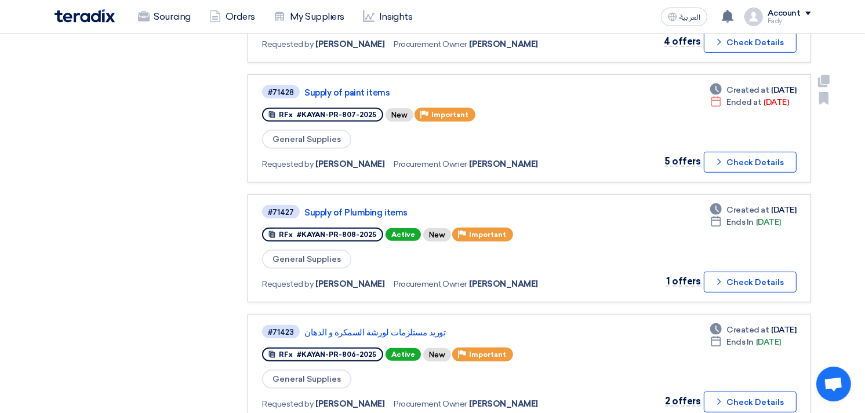
scroll to position [450, 0]
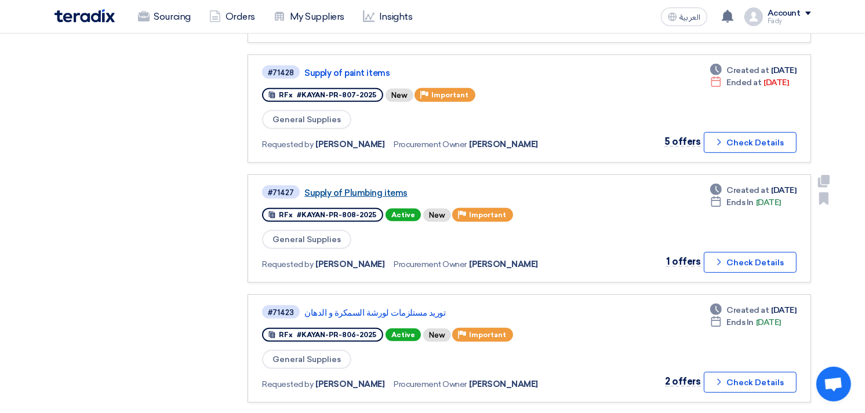
click at [383, 188] on link "Supply of Plumbing items" at bounding box center [449, 193] width 290 height 10
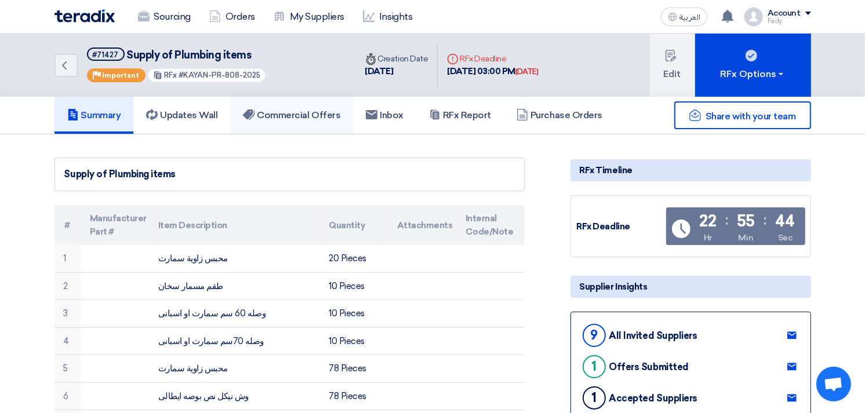
click at [315, 113] on h5 "Commercial Offers" at bounding box center [291, 116] width 97 height 12
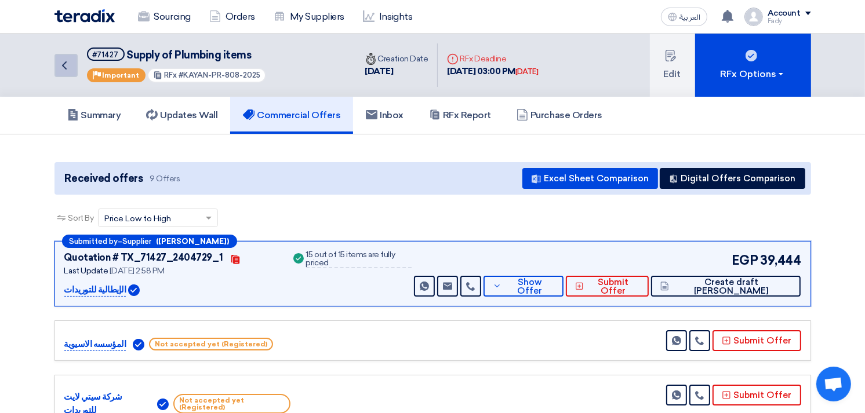
click at [73, 61] on link "Back" at bounding box center [65, 65] width 23 height 23
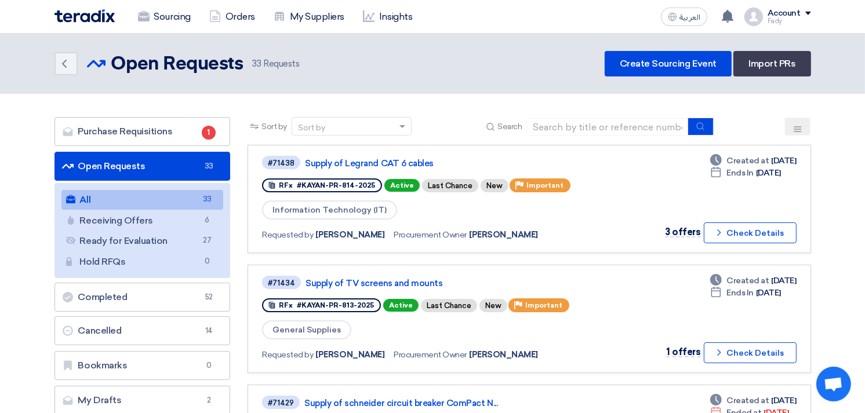
click at [124, 195] on link "All All 33" at bounding box center [142, 200] width 162 height 20
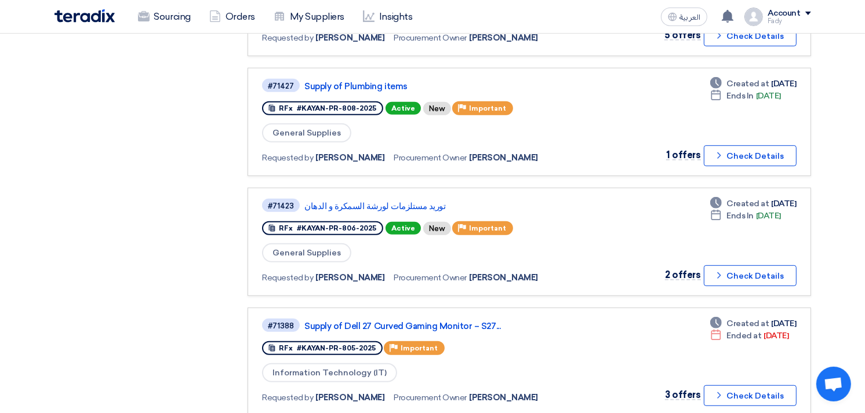
scroll to position [580, 0]
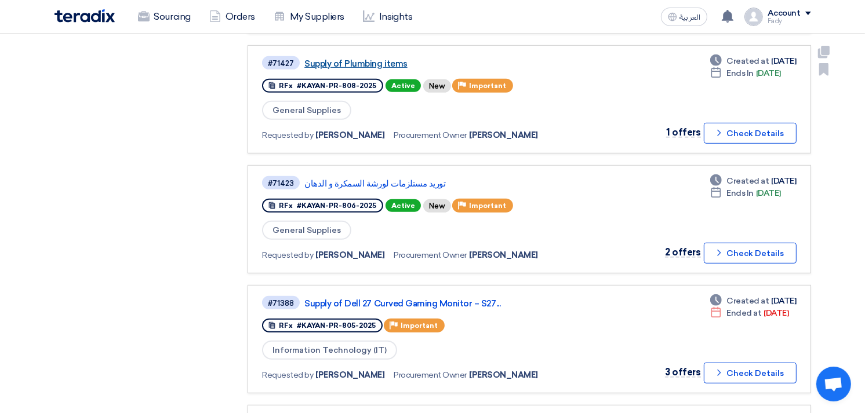
click at [383, 59] on link "Supply of Plumbing items" at bounding box center [449, 64] width 290 height 10
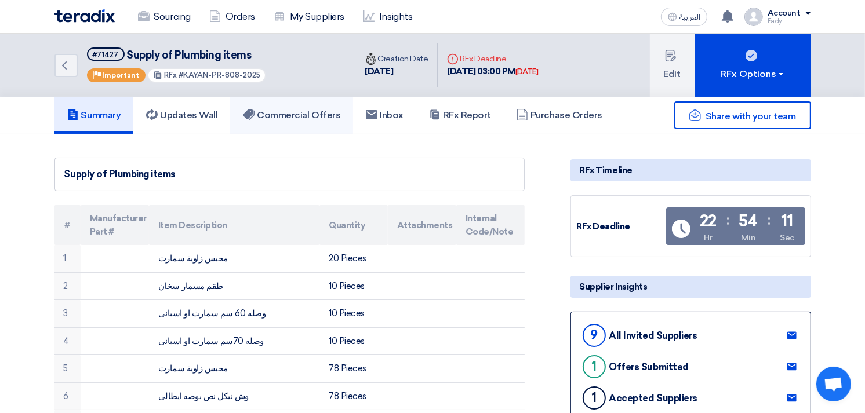
click at [313, 113] on h5 "Commercial Offers" at bounding box center [291, 116] width 97 height 12
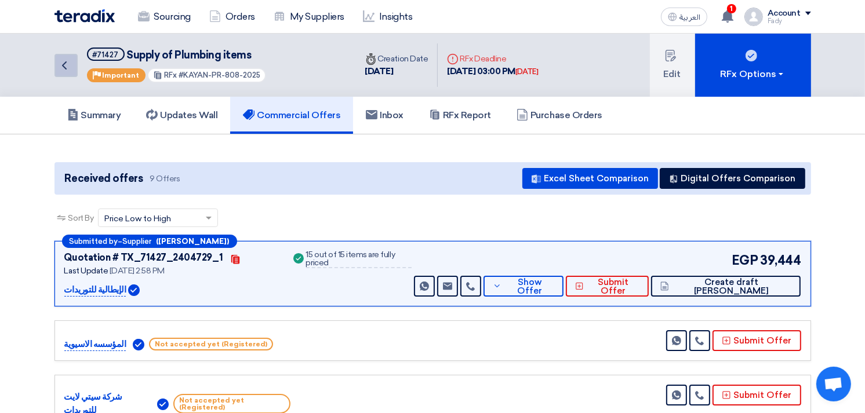
click at [68, 61] on icon "Back" at bounding box center [64, 66] width 14 height 14
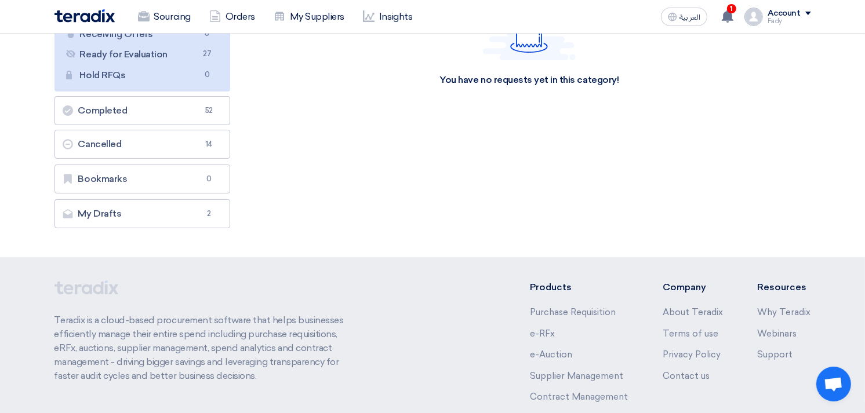
scroll to position [35, 0]
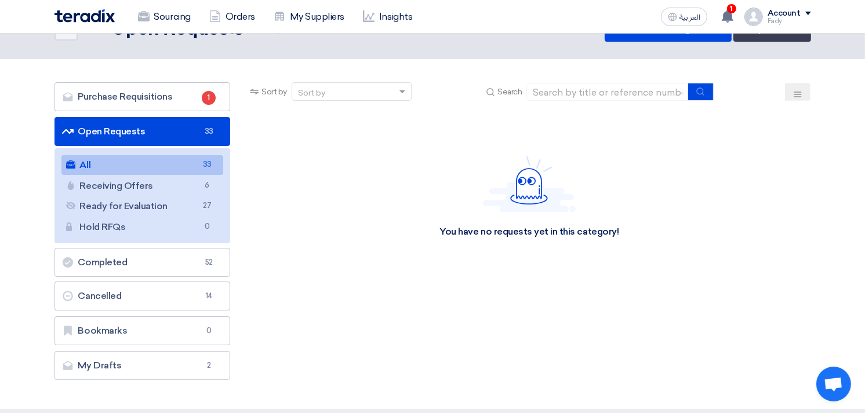
click at [147, 166] on link "All All 33" at bounding box center [142, 165] width 162 height 20
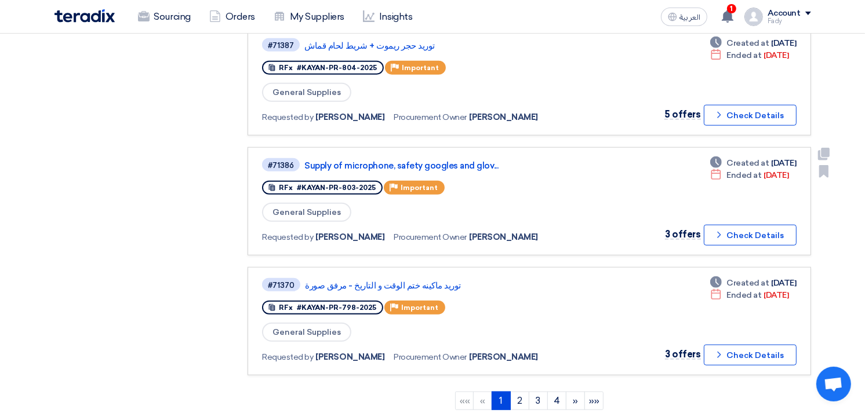
scroll to position [1095, 0]
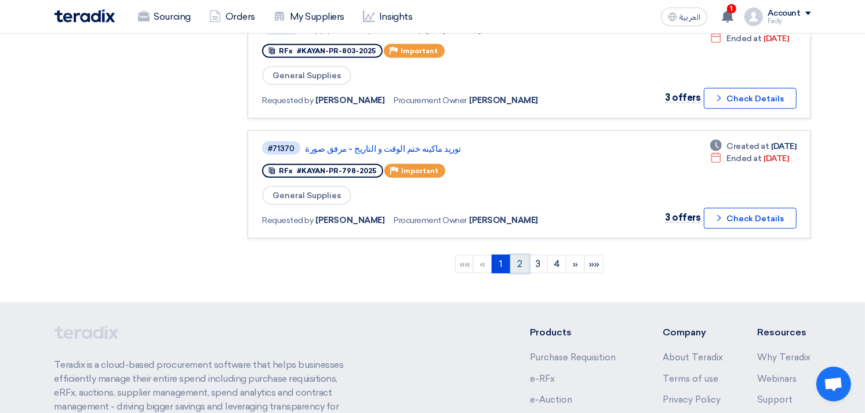
click at [512, 255] on link "2" at bounding box center [519, 264] width 19 height 19
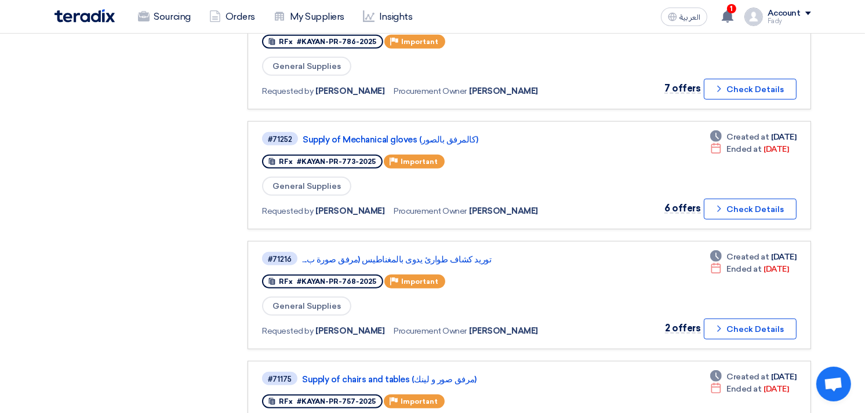
scroll to position [773, 0]
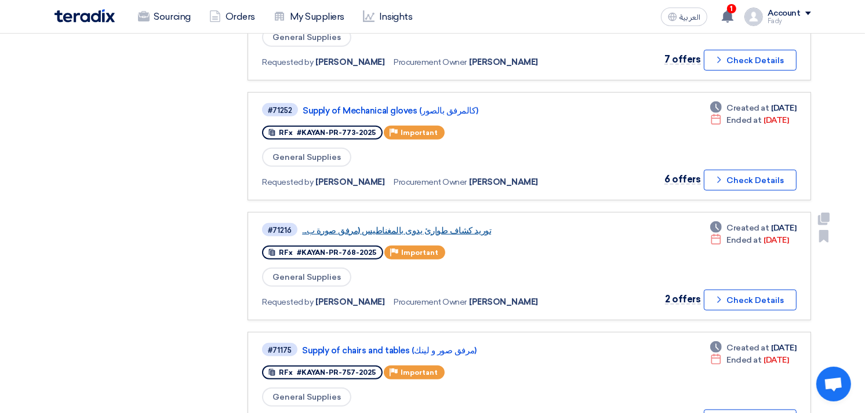
click at [430, 226] on link "توريد كشاف طوارئ يدوى بالمغناطيس (مرفق صورة ب..." at bounding box center [447, 231] width 290 height 10
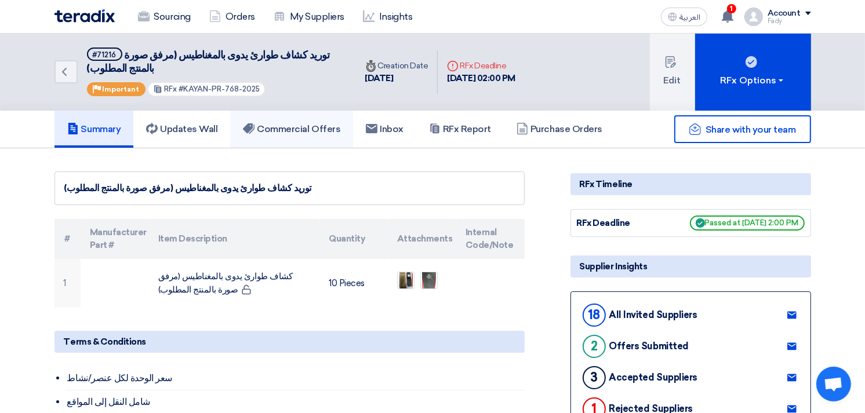
click at [301, 128] on h5 "Commercial Offers" at bounding box center [291, 129] width 97 height 12
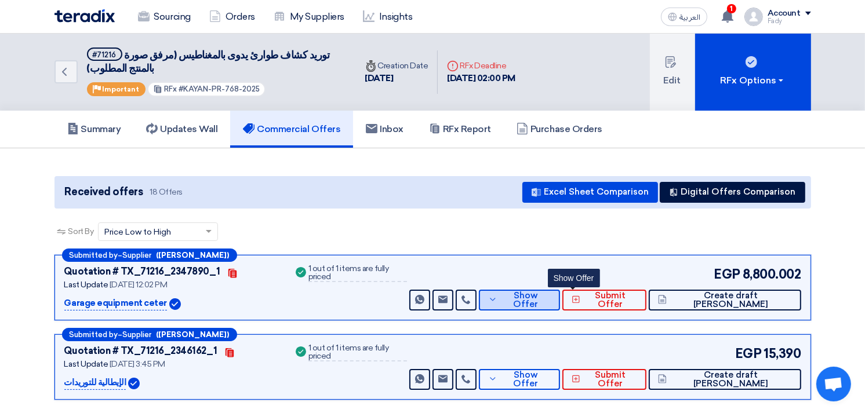
click at [551, 300] on span "Show Offer" at bounding box center [525, 300] width 50 height 17
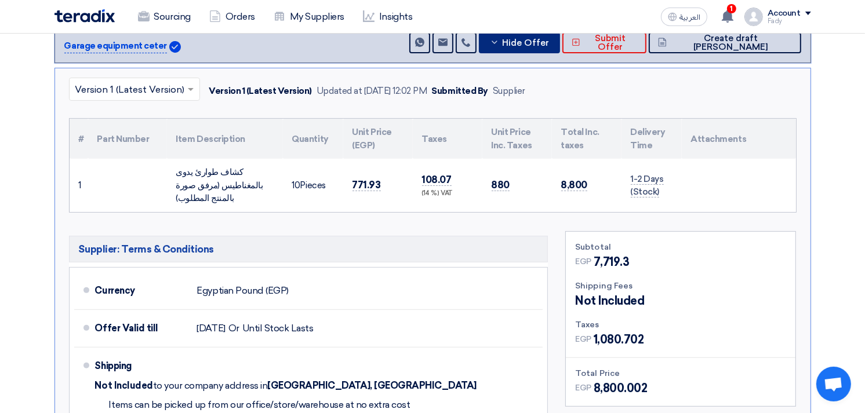
scroll to position [450, 0]
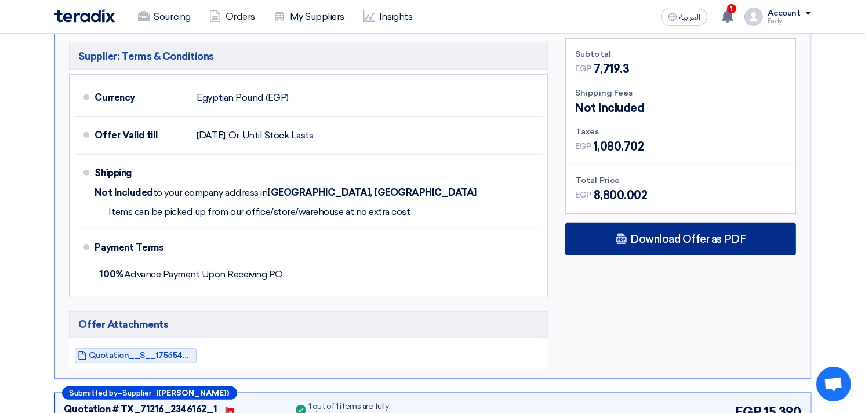
click at [667, 234] on span "Download Offer as PDF" at bounding box center [687, 239] width 115 height 10
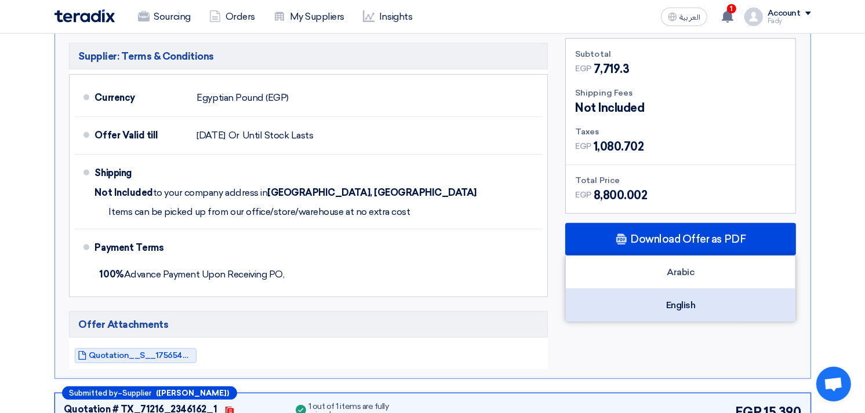
click at [680, 289] on div "English" at bounding box center [681, 305] width 230 height 32
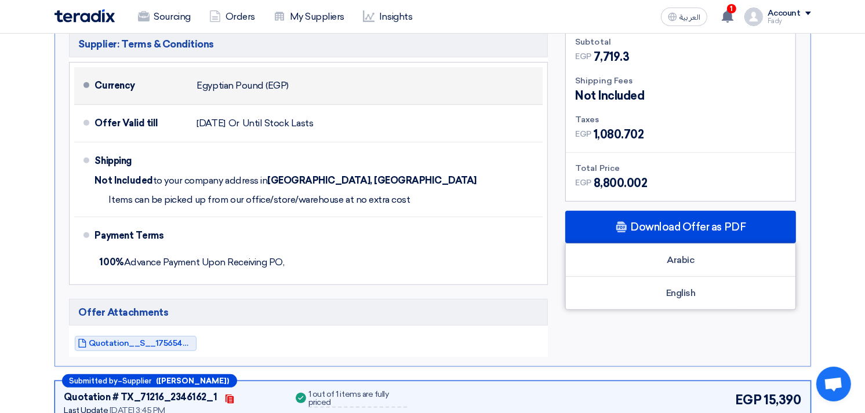
scroll to position [580, 0]
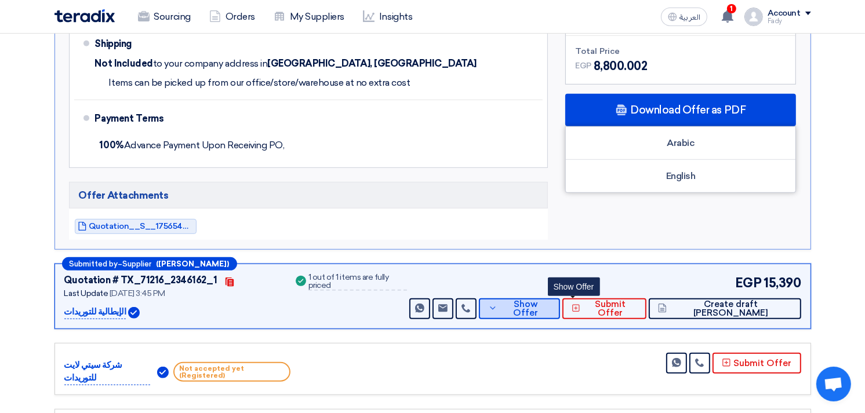
click at [560, 304] on button "Show Offer" at bounding box center [519, 309] width 81 height 21
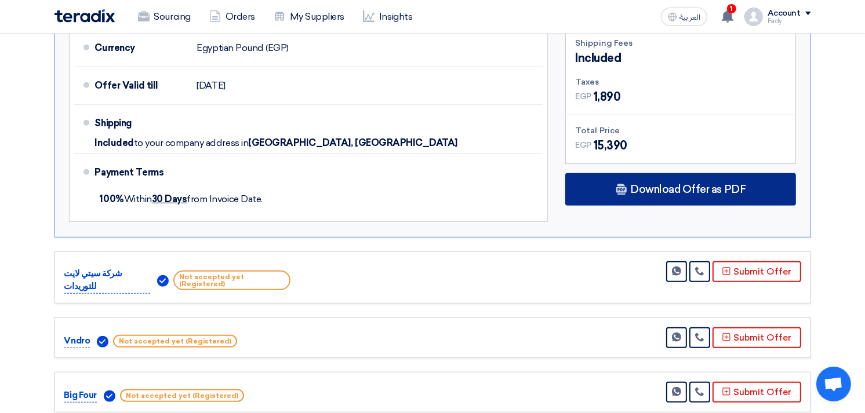
click at [646, 184] on span "Download Offer as PDF" at bounding box center [687, 189] width 115 height 10
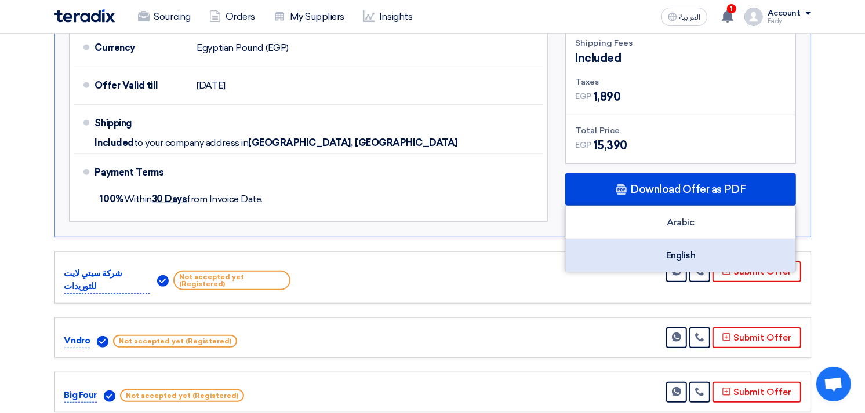
click at [679, 239] on div "English" at bounding box center [681, 255] width 230 height 32
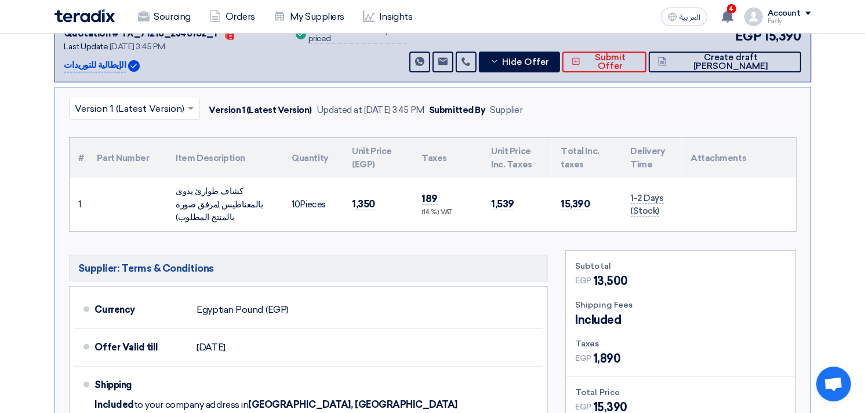
scroll to position [0, 0]
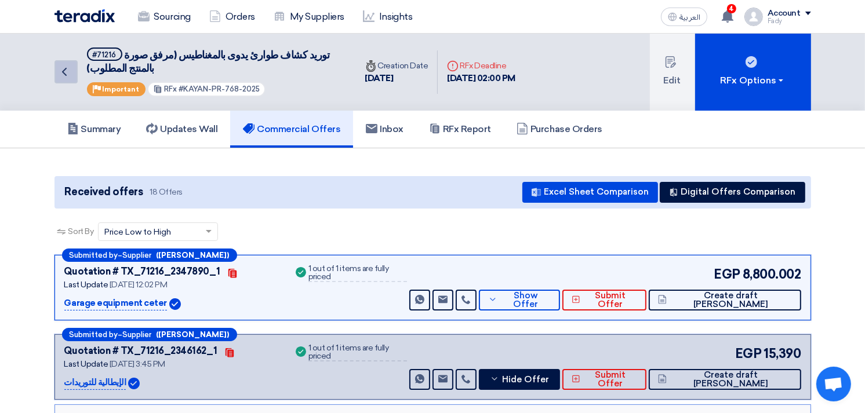
click at [59, 60] on link "Back" at bounding box center [65, 71] width 23 height 23
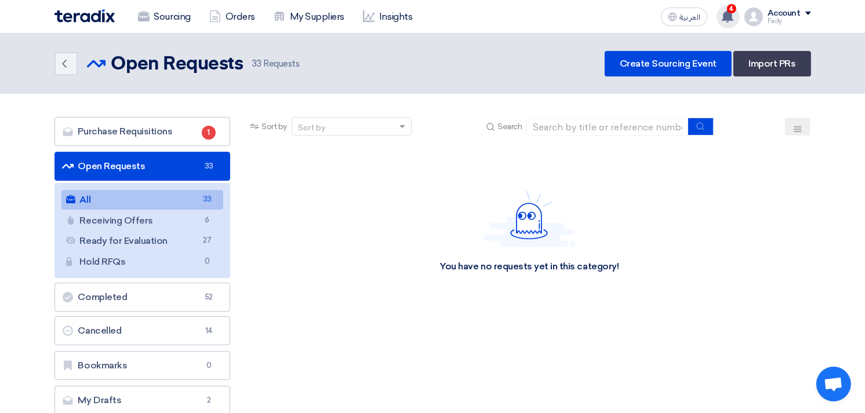
click at [734, 14] on icon at bounding box center [727, 16] width 13 height 13
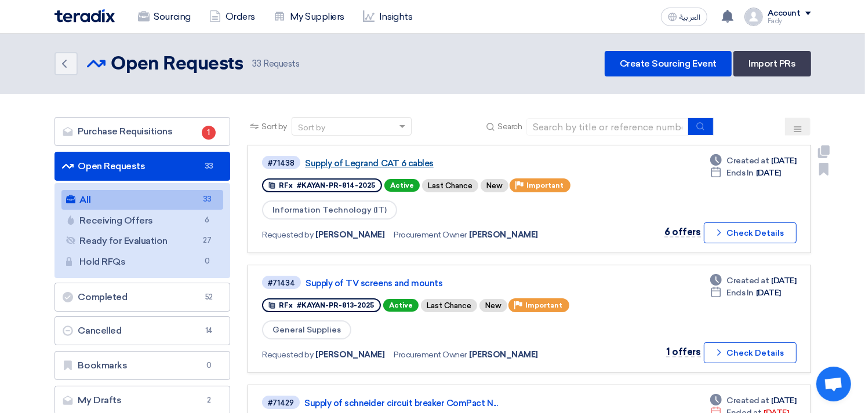
click at [417, 163] on link "Supply of Legrand CAT 6 cables" at bounding box center [450, 163] width 290 height 10
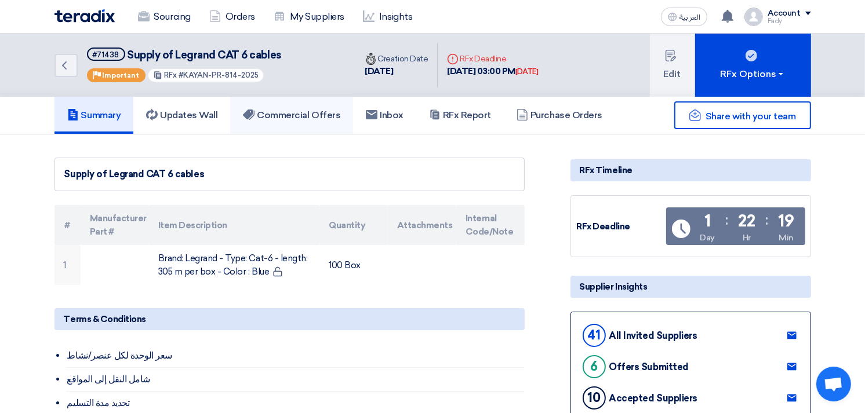
click at [283, 99] on link "Commercial Offers" at bounding box center [291, 115] width 123 height 37
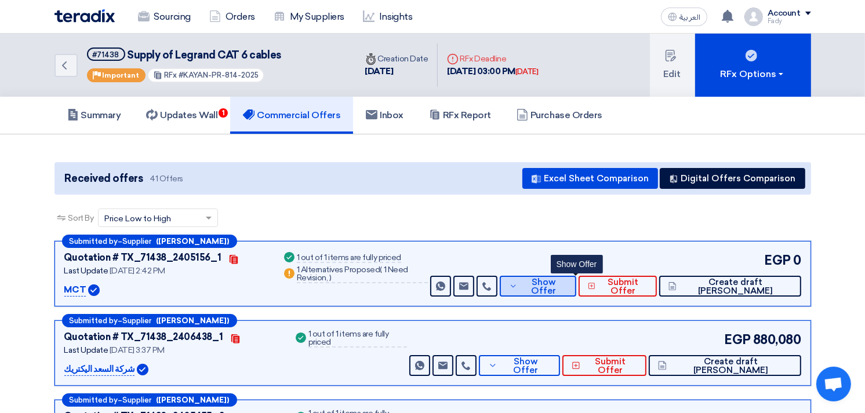
click at [565, 287] on span "Show Offer" at bounding box center [544, 286] width 46 height 17
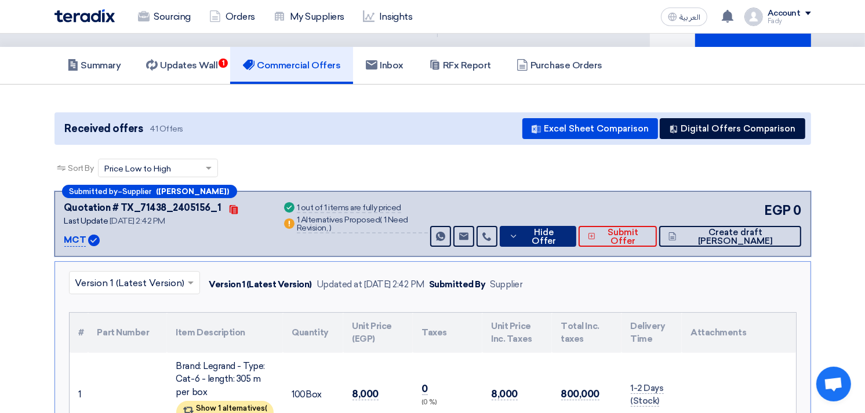
scroll to position [129, 0]
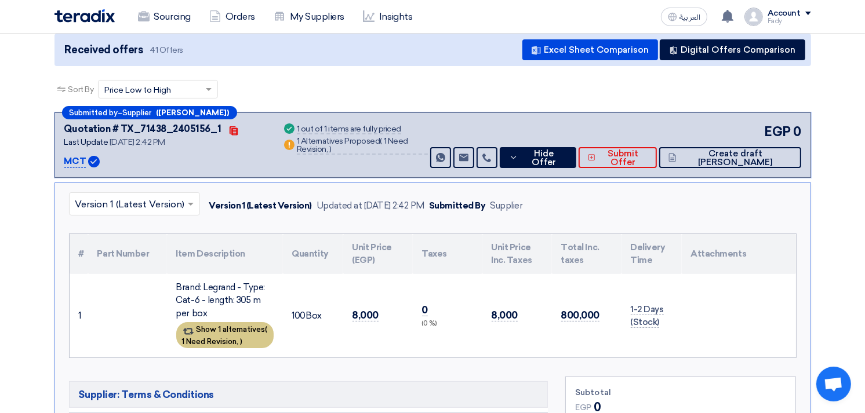
click at [230, 325] on div "Show 1 alternatives ( 1 Need Revision, )" at bounding box center [224, 335] width 97 height 26
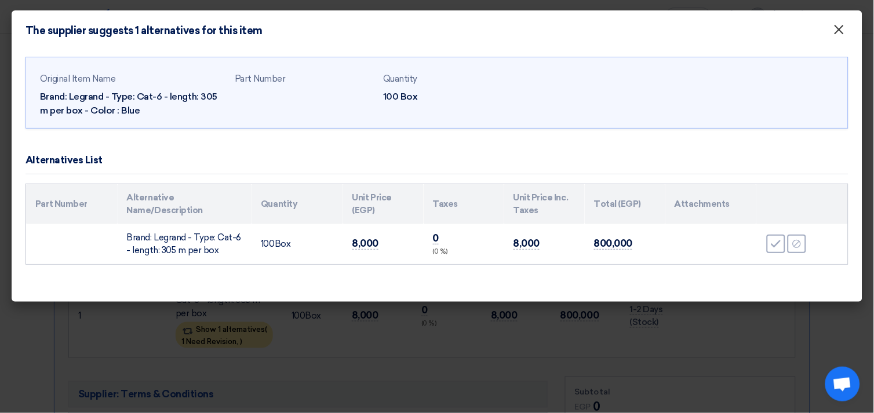
click at [838, 27] on span "×" at bounding box center [840, 32] width 12 height 23
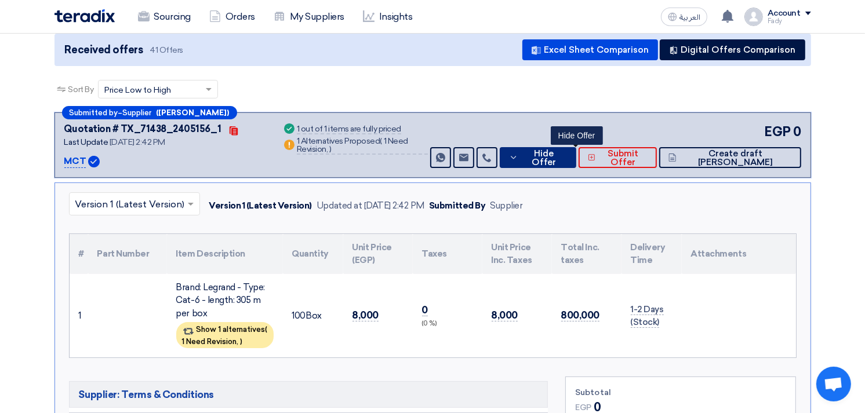
click at [567, 155] on span "Hide Offer" at bounding box center [544, 158] width 46 height 17
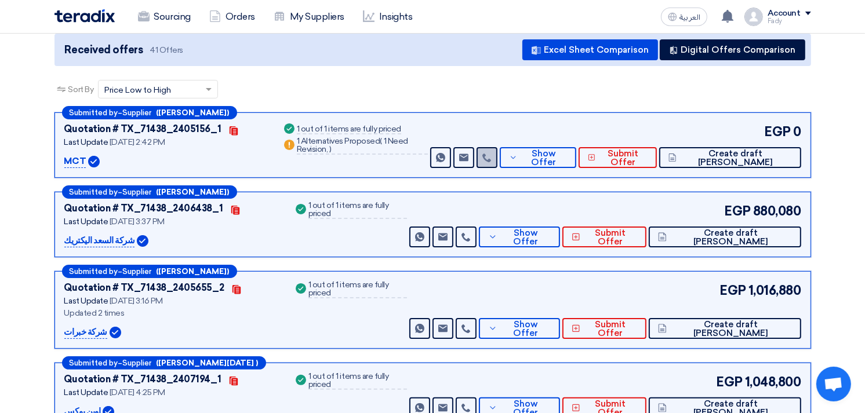
click at [497, 155] on link at bounding box center [487, 157] width 21 height 21
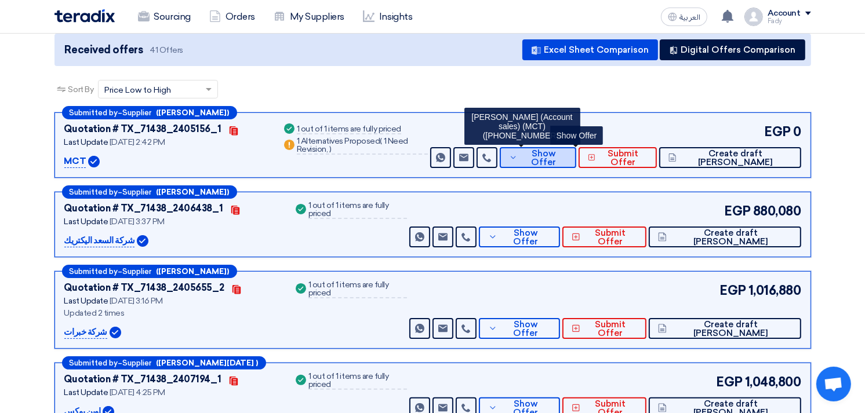
click at [567, 158] on span "Show Offer" at bounding box center [544, 158] width 46 height 17
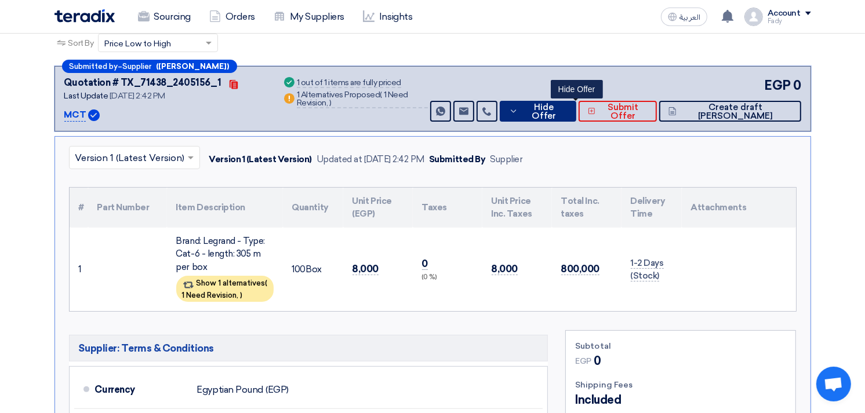
scroll to position [257, 0]
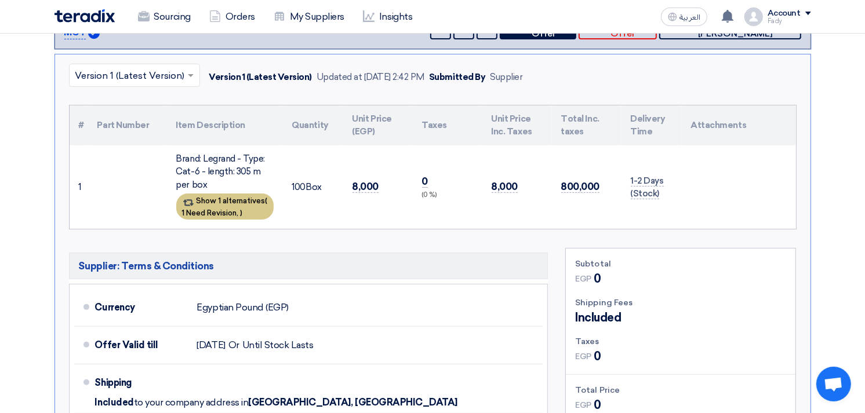
click at [230, 209] on span "1 Need Revision," at bounding box center [210, 213] width 57 height 9
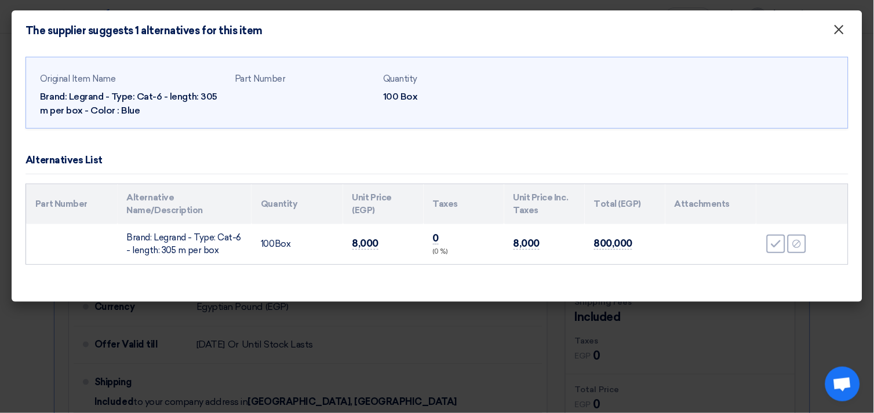
click at [841, 29] on span "×" at bounding box center [840, 32] width 12 height 23
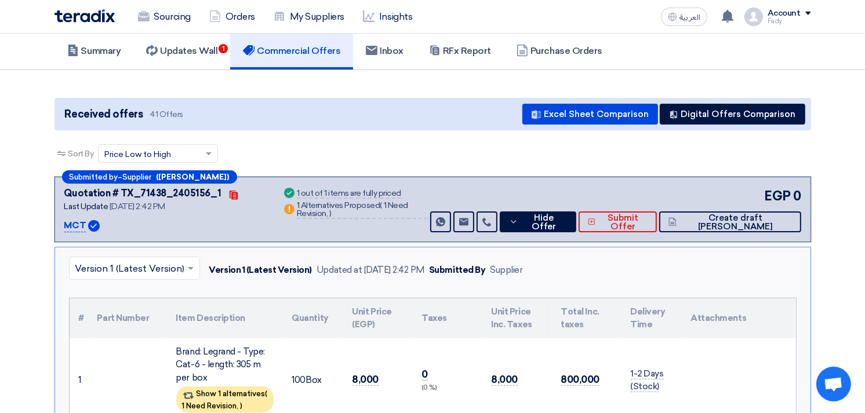
scroll to position [193, 0]
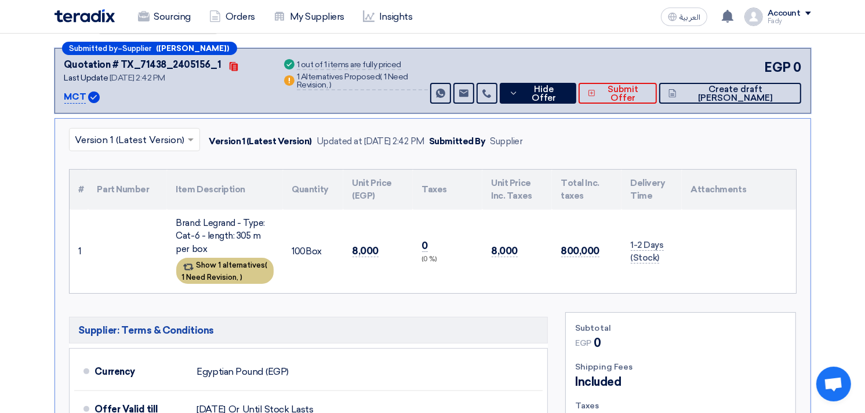
click at [229, 267] on div "Show 1 alternatives ( 1 Need Revision, )" at bounding box center [224, 271] width 97 height 26
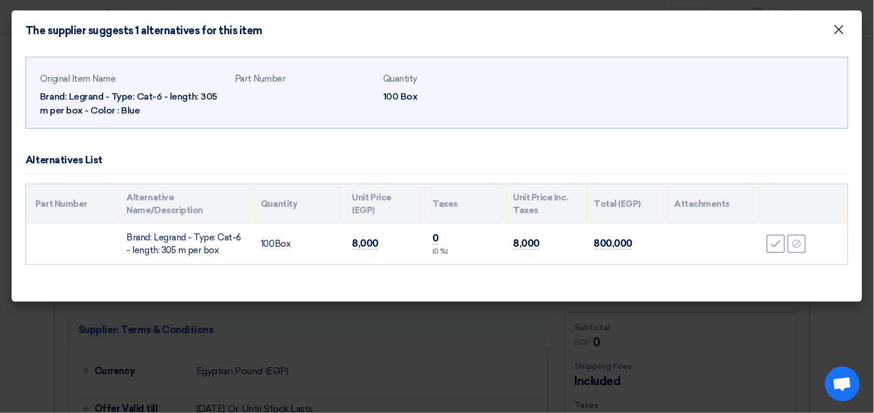
click at [842, 31] on span "×" at bounding box center [840, 32] width 12 height 23
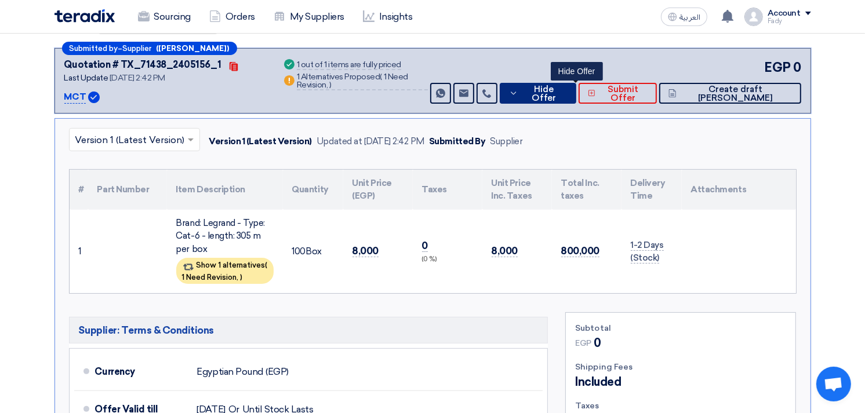
click at [566, 84] on button "Hide Offer" at bounding box center [538, 93] width 77 height 21
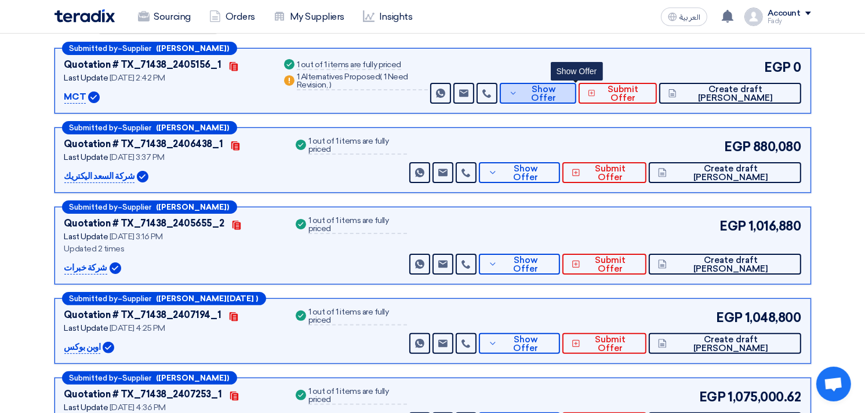
click at [567, 88] on span "Show Offer" at bounding box center [544, 93] width 46 height 17
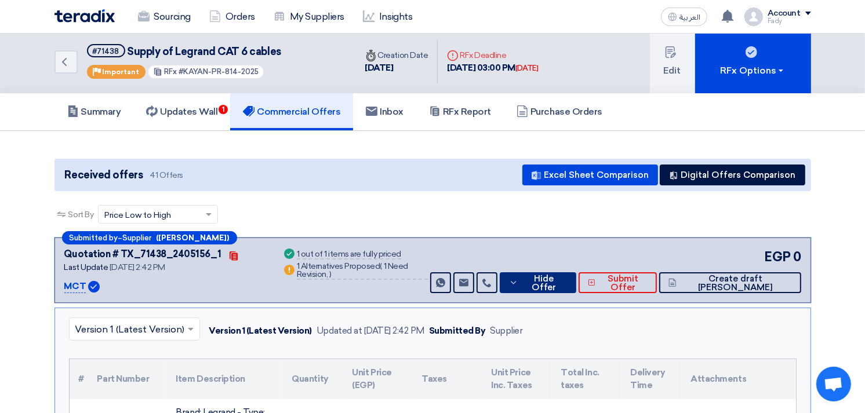
scroll to position [0, 0]
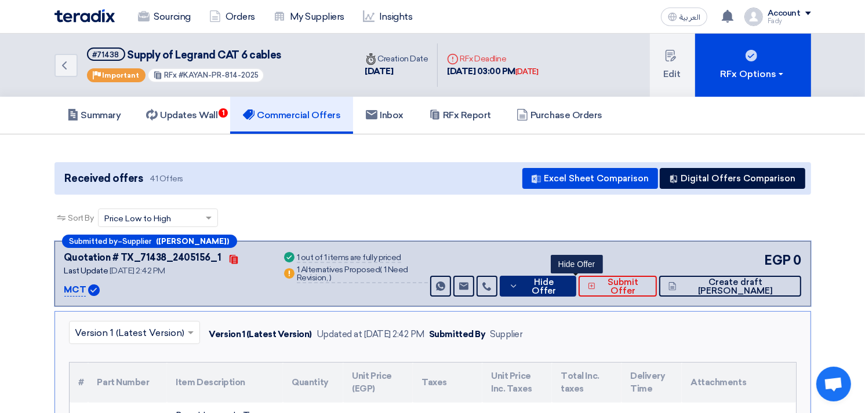
click at [567, 281] on span "Hide Offer" at bounding box center [544, 286] width 46 height 17
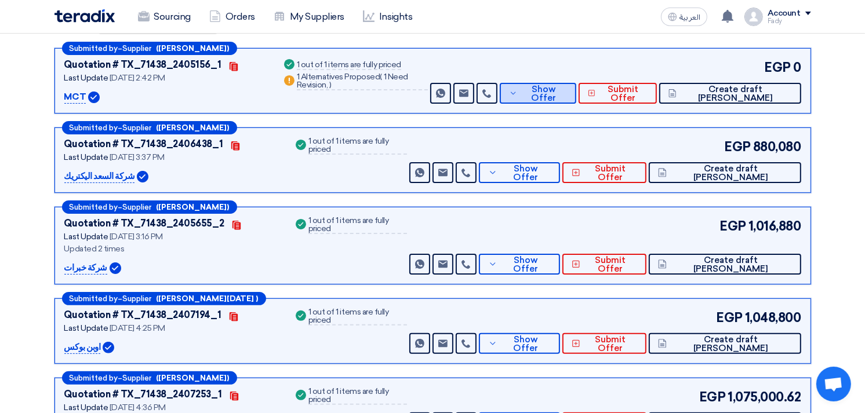
scroll to position [129, 0]
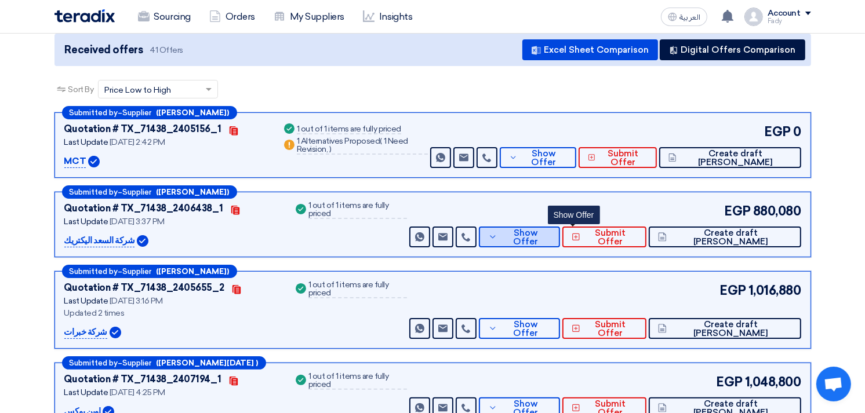
click at [551, 235] on span "Show Offer" at bounding box center [525, 237] width 50 height 17
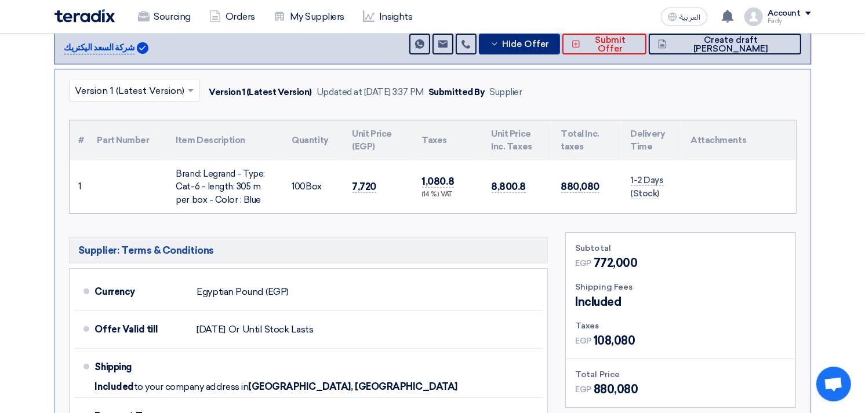
scroll to position [193, 0]
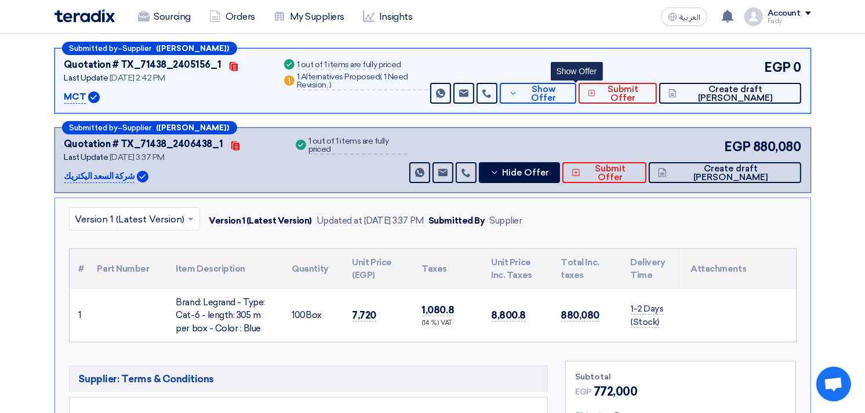
click at [564, 102] on div "Submitted by – Supplier ([PERSON_NAME]) Quotation # TX_71438_2405156_1 Contacts…" at bounding box center [432, 81] width 757 height 66
click at [564, 96] on button "Show Offer" at bounding box center [538, 93] width 77 height 21
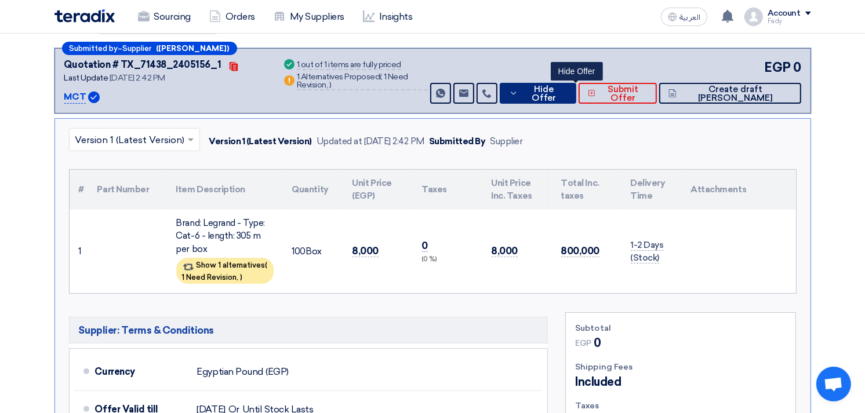
click at [567, 88] on span "Hide Offer" at bounding box center [544, 93] width 46 height 17
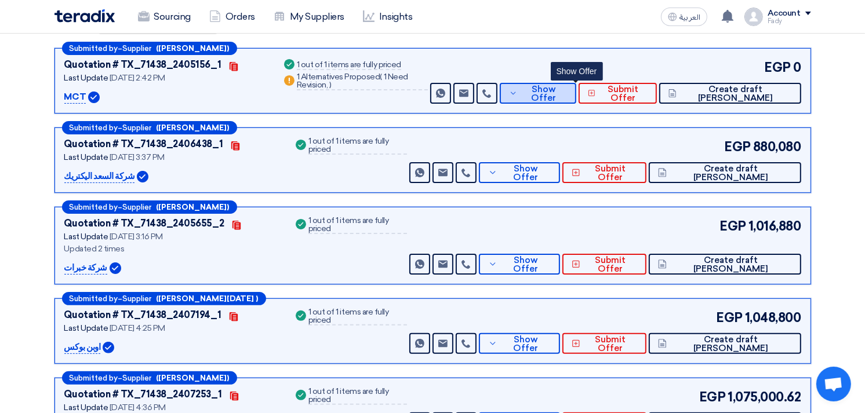
click at [567, 88] on span "Show Offer" at bounding box center [544, 93] width 46 height 17
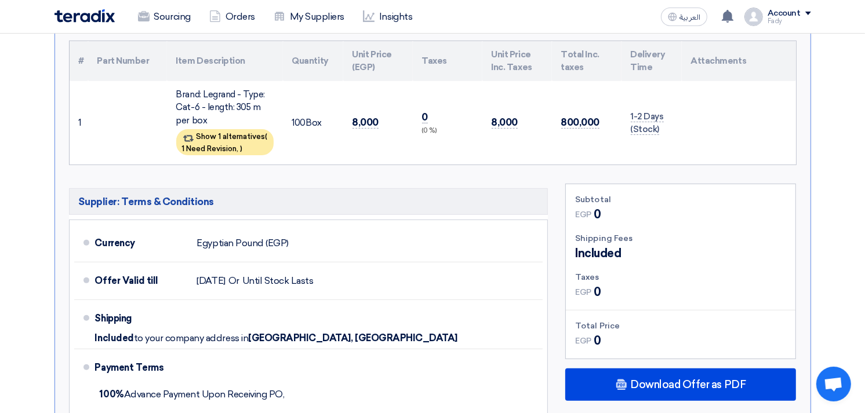
scroll to position [129, 0]
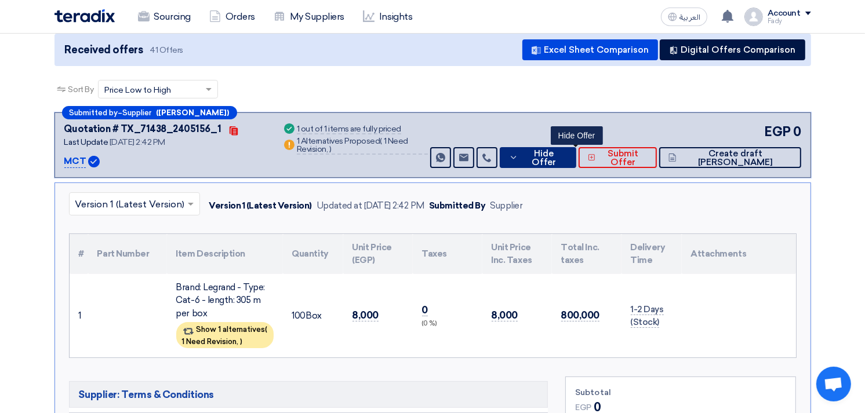
click at [562, 155] on span "Hide Offer" at bounding box center [544, 158] width 46 height 17
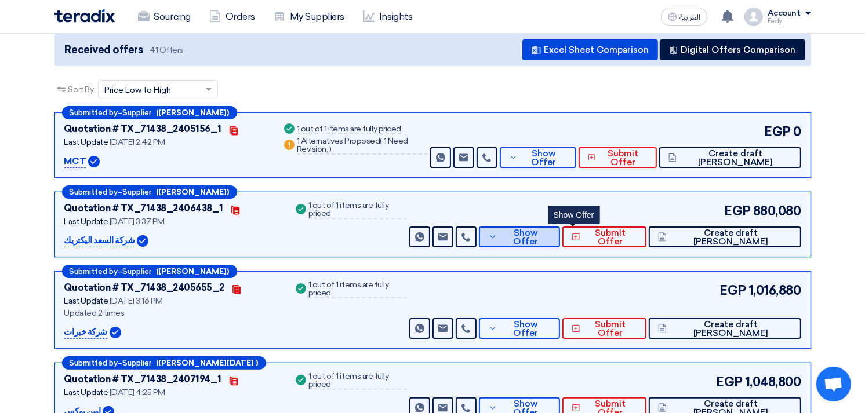
click at [560, 241] on button "Show Offer" at bounding box center [519, 237] width 81 height 21
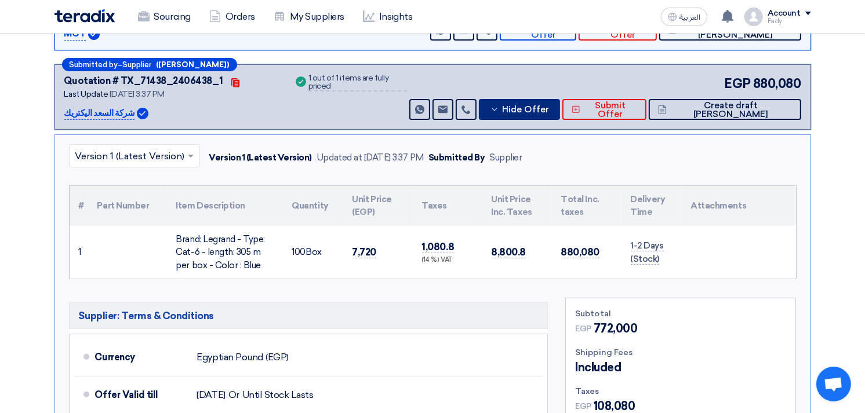
scroll to position [257, 0]
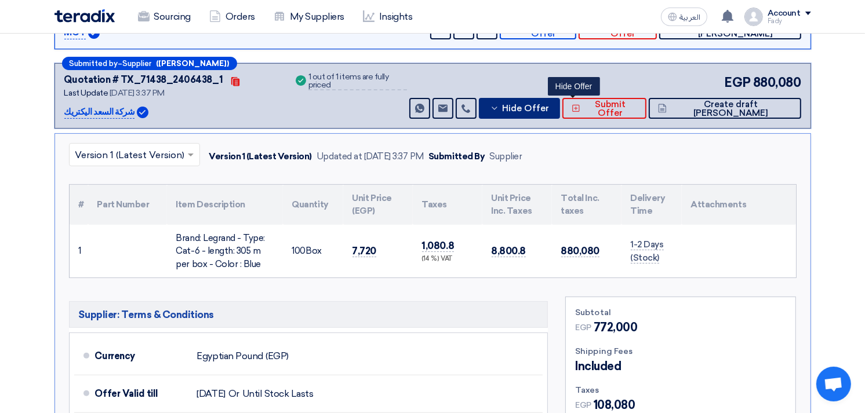
click at [560, 113] on button "Hide Offer" at bounding box center [519, 108] width 81 height 21
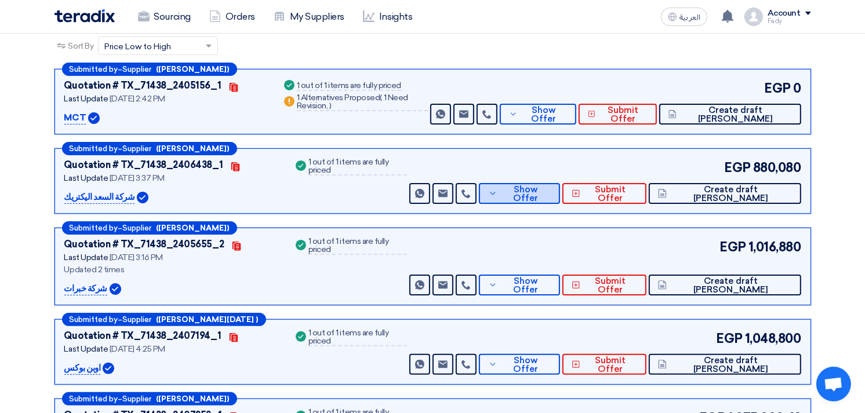
scroll to position [64, 0]
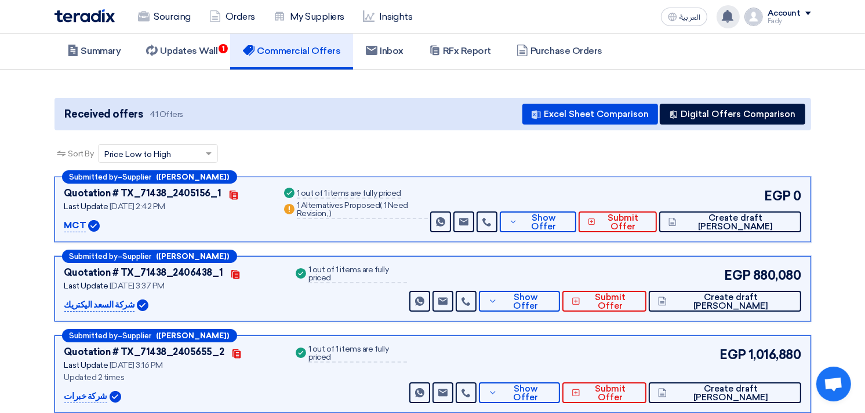
click at [726, 16] on use at bounding box center [728, 16] width 12 height 13
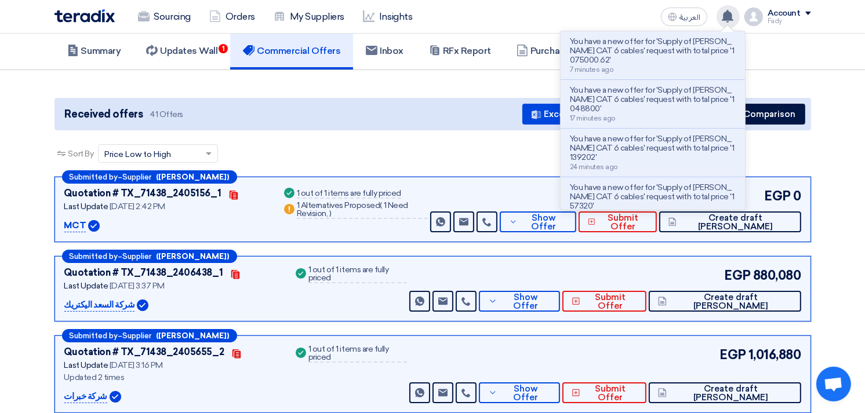
click at [726, 16] on use at bounding box center [728, 16] width 12 height 13
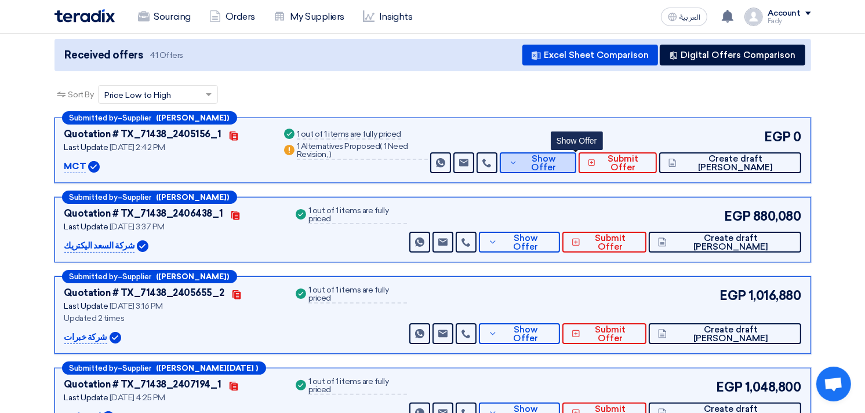
scroll to position [129, 0]
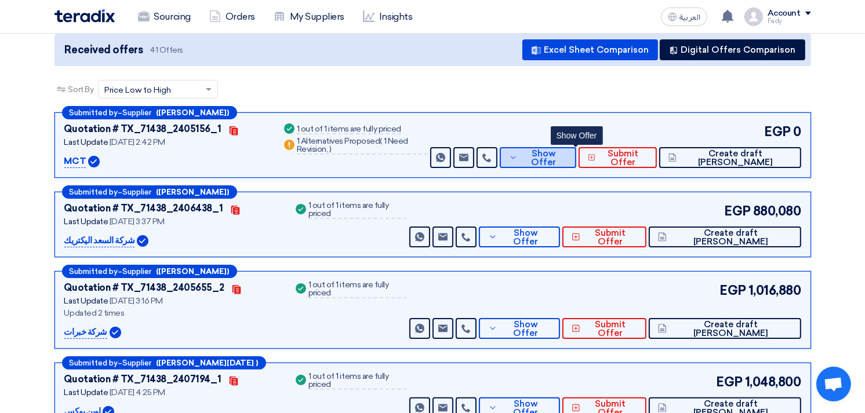
click at [576, 148] on button "Show Offer" at bounding box center [538, 157] width 77 height 21
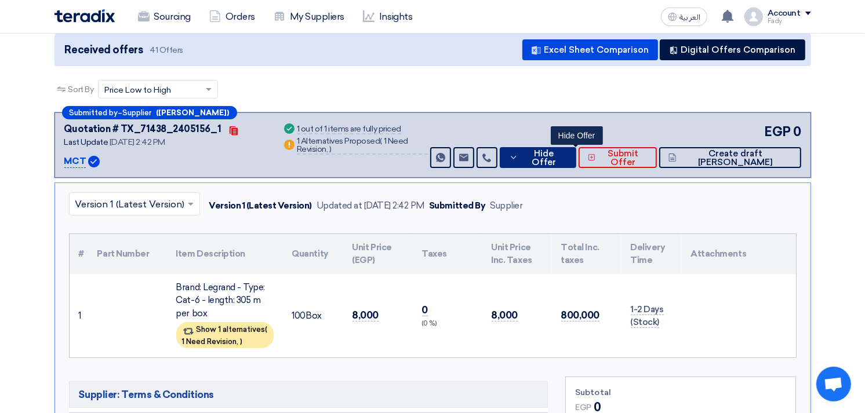
click at [576, 148] on button "Hide Offer" at bounding box center [538, 157] width 77 height 21
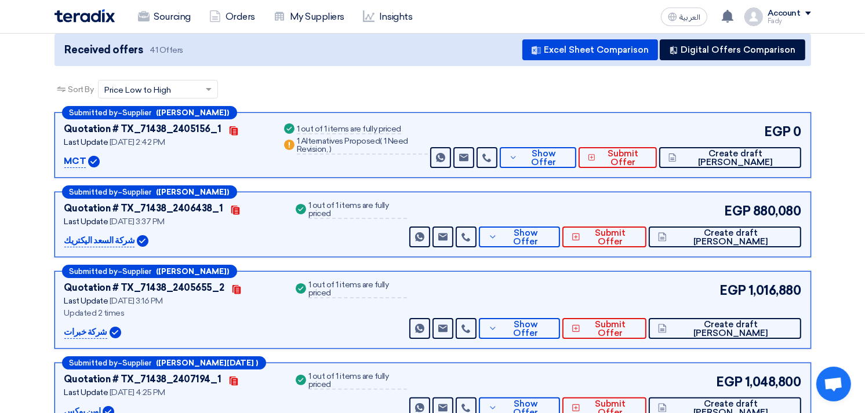
click at [589, 222] on div "EGP 880,080 Send Message Send Message" at bounding box center [604, 225] width 394 height 46
click at [551, 233] on span "Show Offer" at bounding box center [525, 237] width 50 height 17
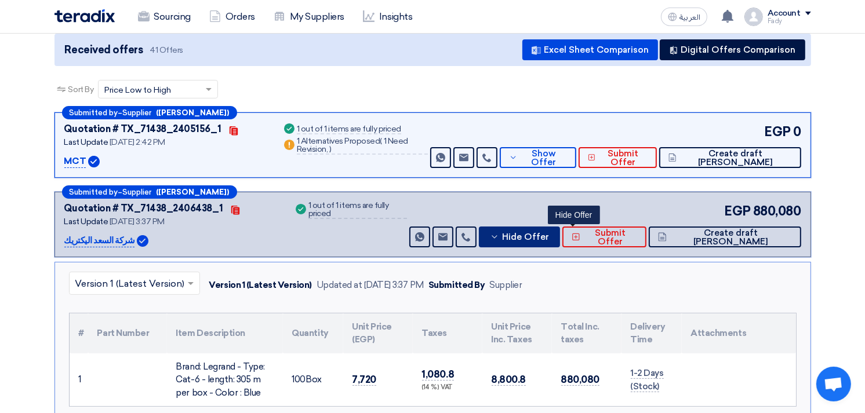
click at [549, 233] on span "Hide Offer" at bounding box center [525, 237] width 47 height 9
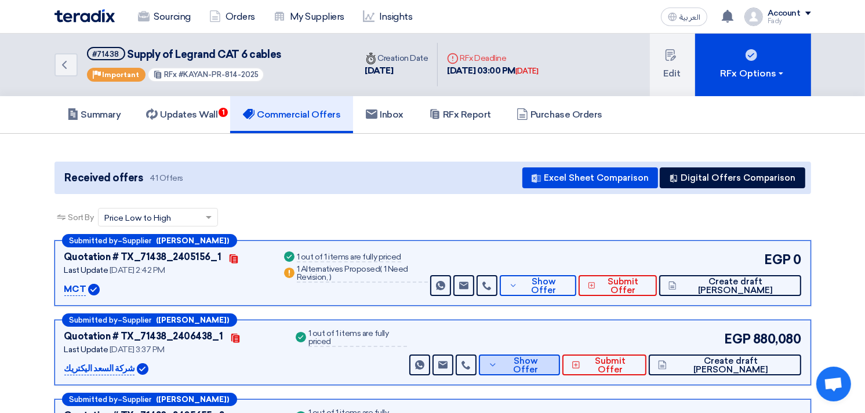
scroll to position [0, 0]
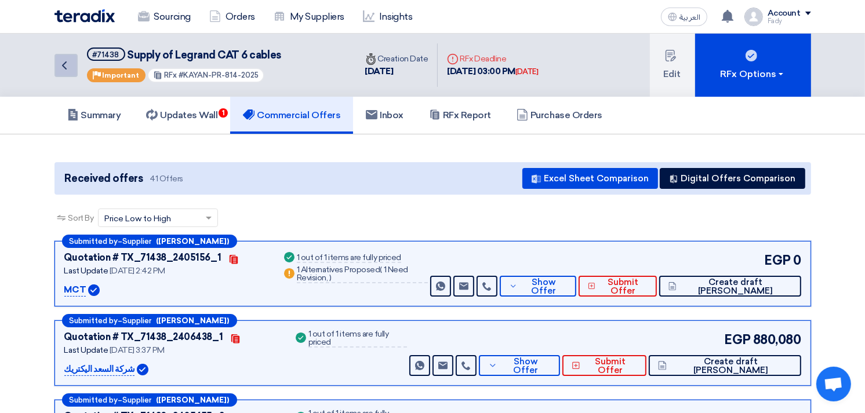
click at [68, 70] on icon "Back" at bounding box center [64, 66] width 14 height 14
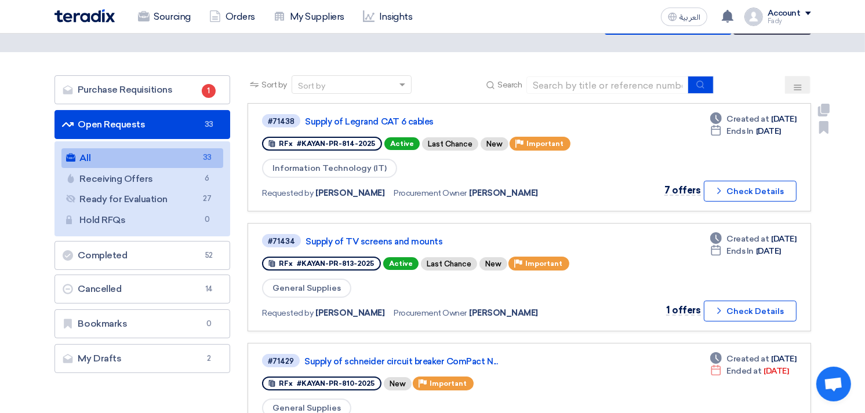
scroll to position [64, 0]
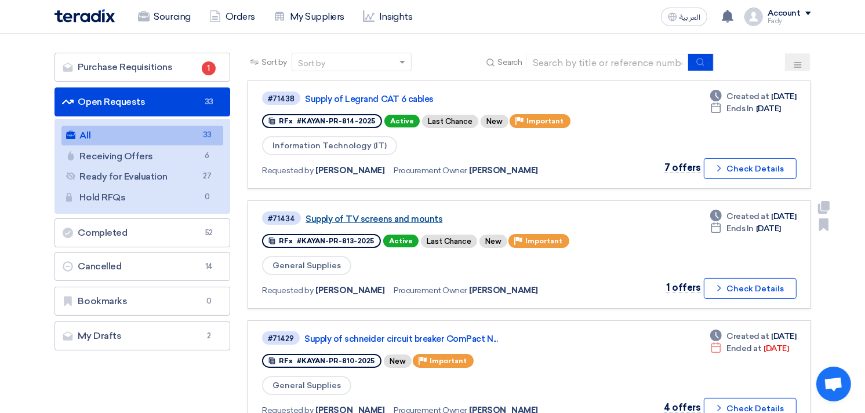
click at [413, 214] on link "Supply of TV screens and mounts" at bounding box center [451, 219] width 290 height 10
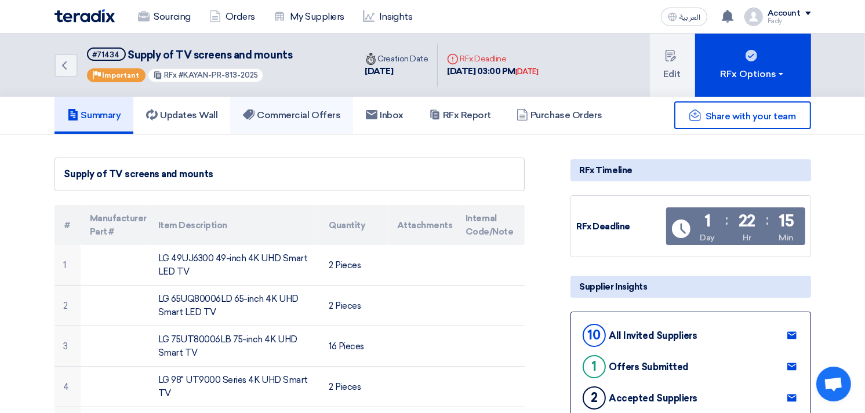
click at [314, 118] on h5 "Commercial Offers" at bounding box center [291, 116] width 97 height 12
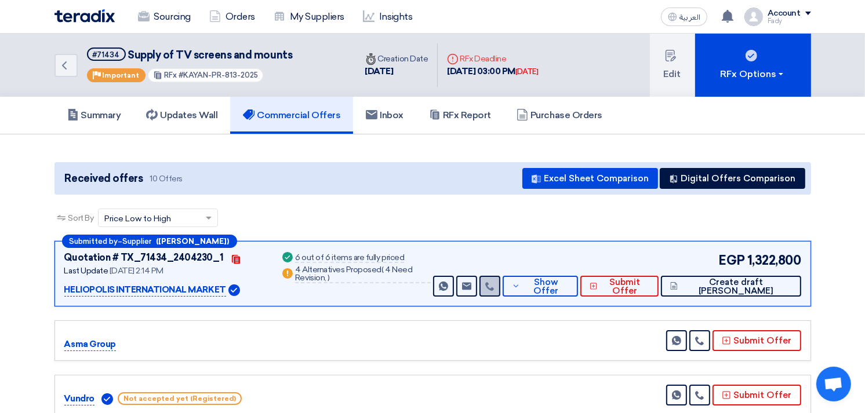
click at [500, 281] on link at bounding box center [489, 286] width 21 height 21
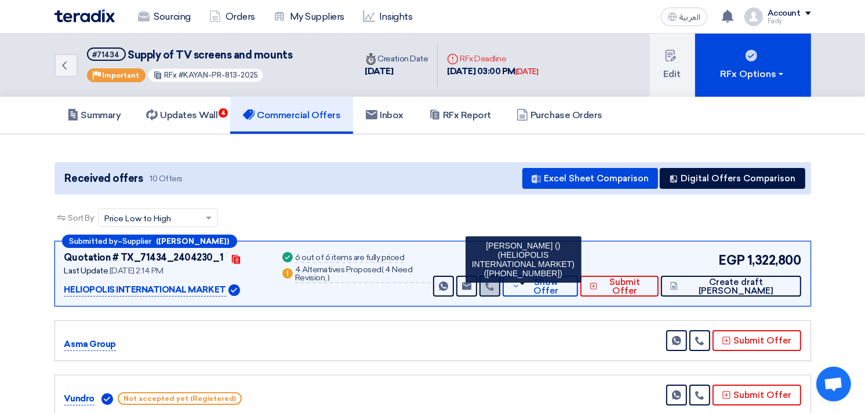
click at [495, 288] on icon at bounding box center [489, 286] width 9 height 9
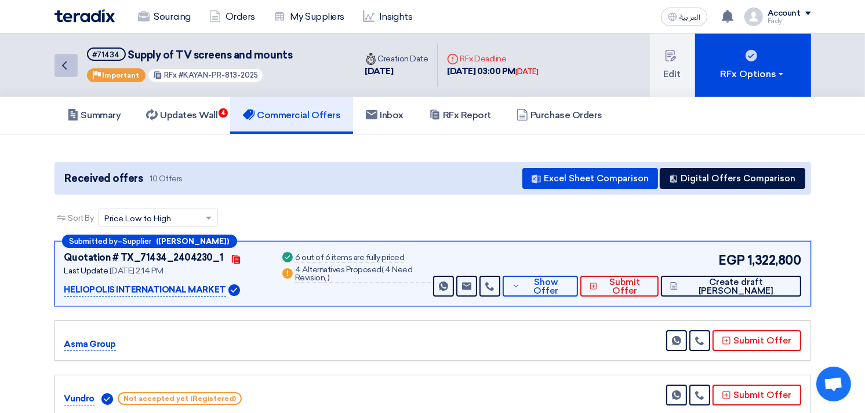
click at [57, 59] on icon "Back" at bounding box center [64, 66] width 14 height 14
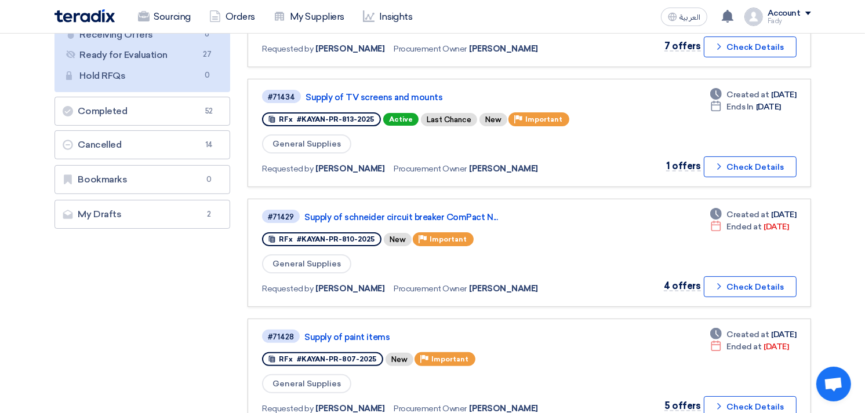
scroll to position [193, 0]
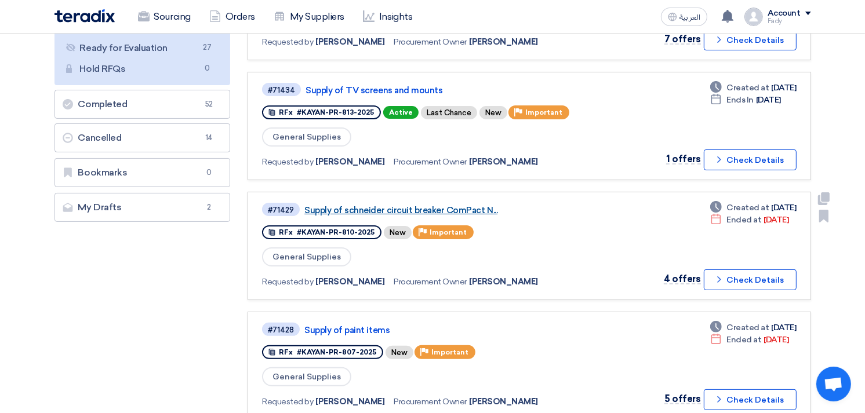
click at [417, 205] on link "Supply of schneider circuit breaker ComPact N..." at bounding box center [449, 210] width 290 height 10
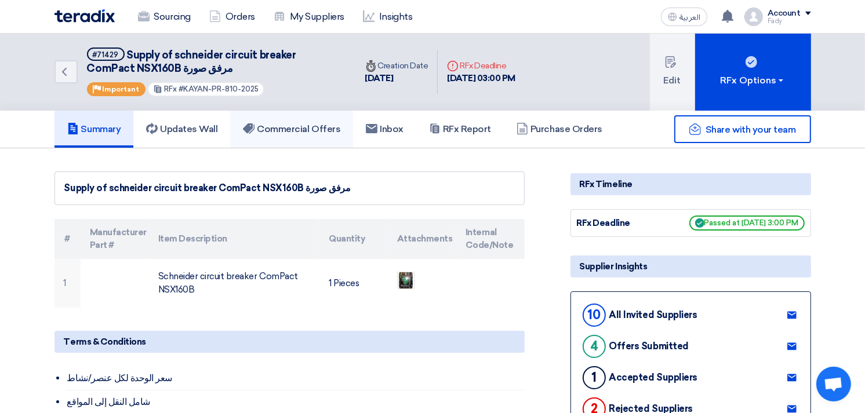
click at [279, 124] on h5 "Commercial Offers" at bounding box center [291, 129] width 97 height 12
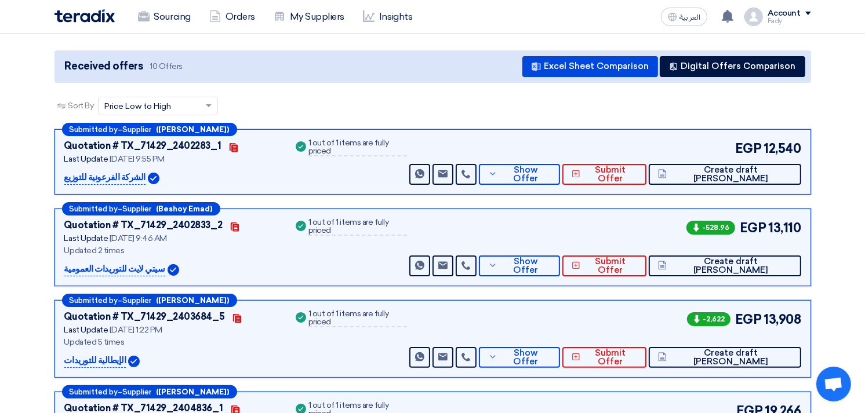
scroll to position [129, 0]
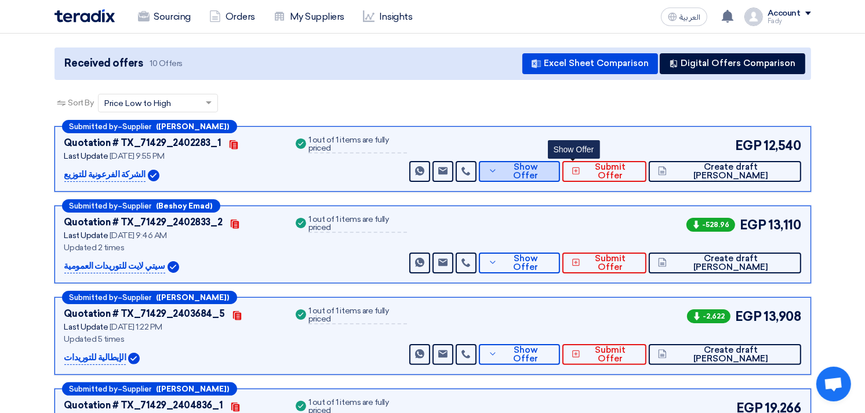
click at [551, 167] on span "Show Offer" at bounding box center [525, 171] width 50 height 17
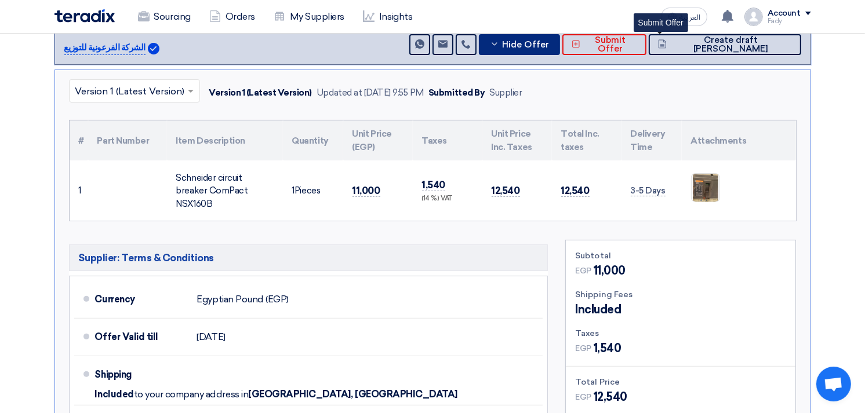
scroll to position [257, 0]
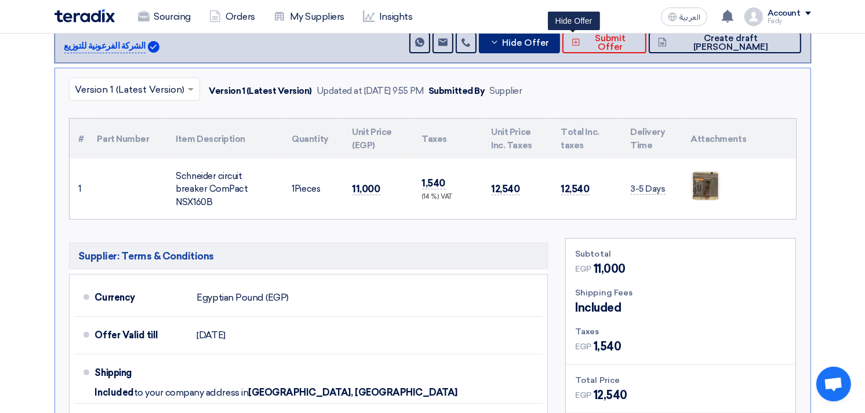
click at [549, 43] on span "Hide Offer" at bounding box center [525, 43] width 47 height 9
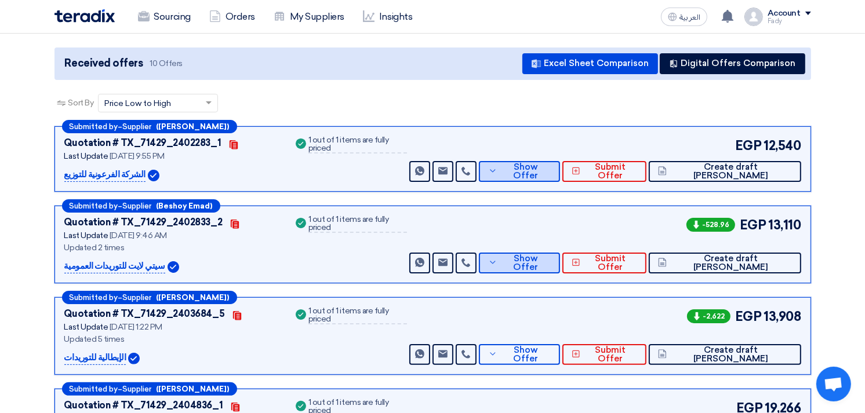
scroll to position [193, 0]
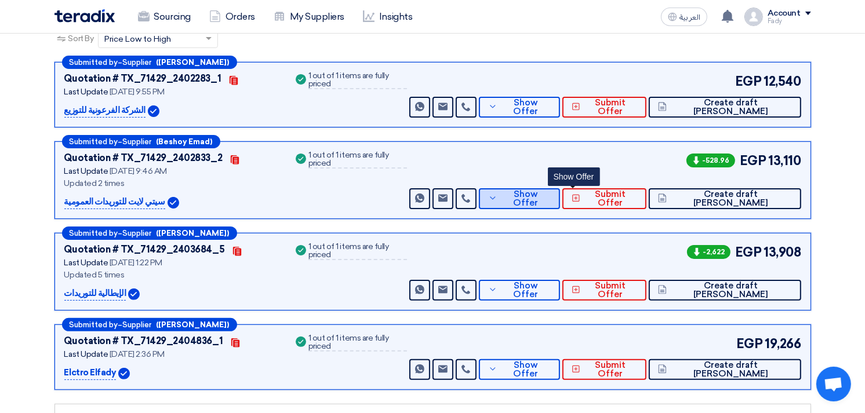
click at [560, 200] on button "Show Offer" at bounding box center [519, 198] width 81 height 21
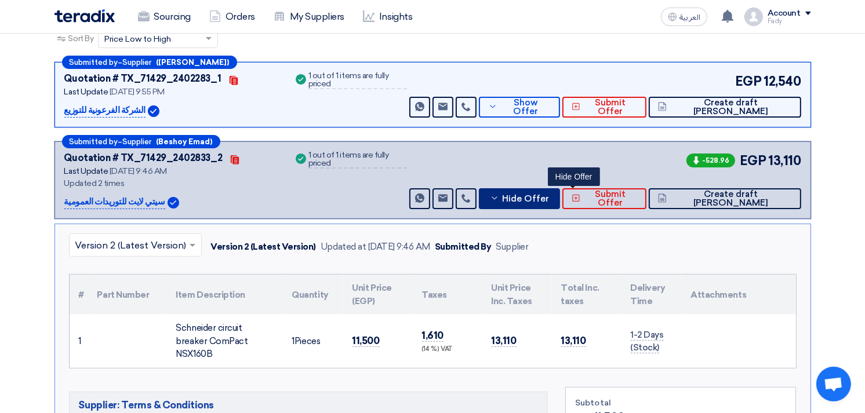
click at [560, 200] on button "Hide Offer" at bounding box center [519, 198] width 81 height 21
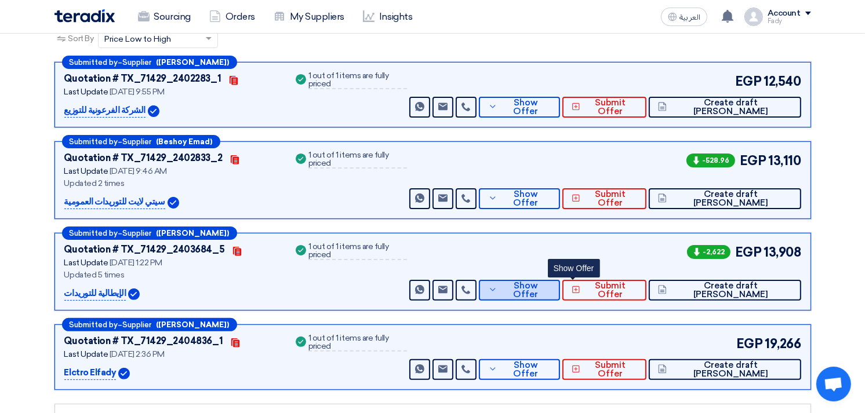
click at [551, 286] on span "Show Offer" at bounding box center [525, 290] width 50 height 17
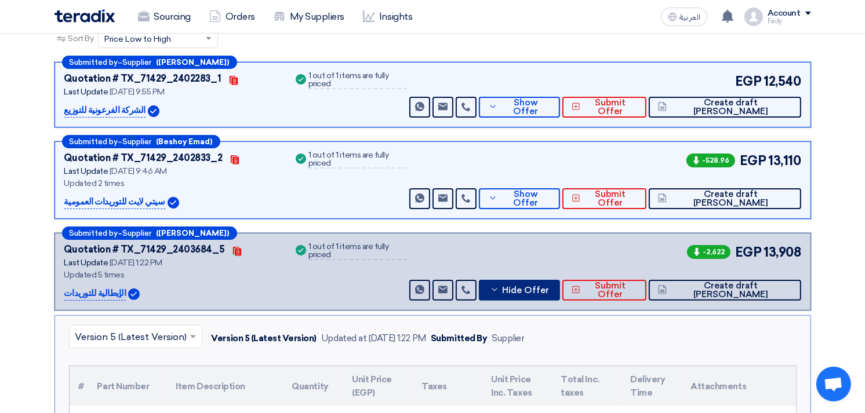
scroll to position [257, 0]
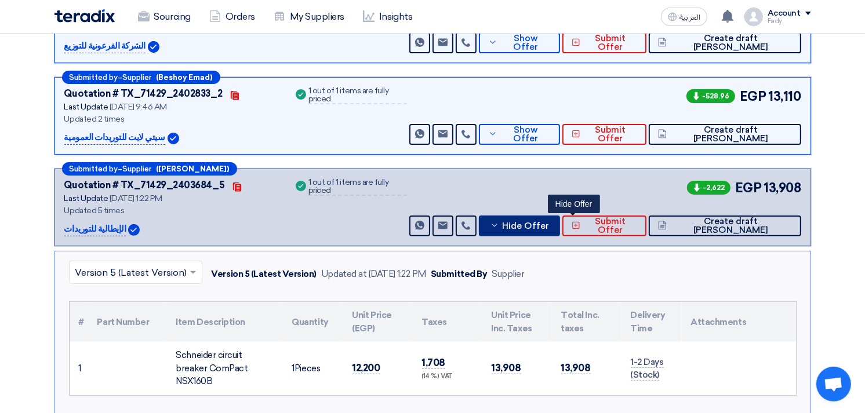
click at [560, 216] on button "Hide Offer" at bounding box center [519, 226] width 81 height 21
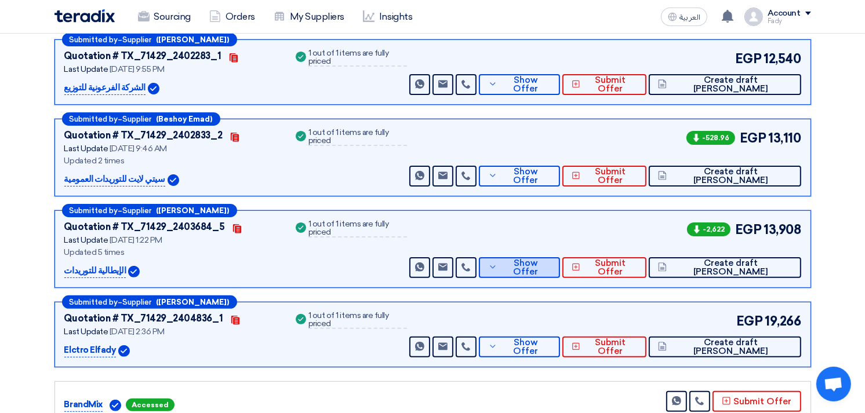
scroll to position [193, 0]
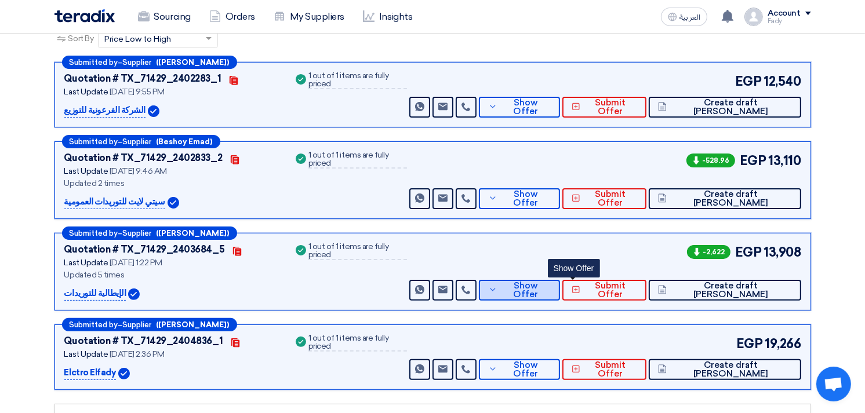
click at [551, 290] on span "Show Offer" at bounding box center [525, 290] width 50 height 17
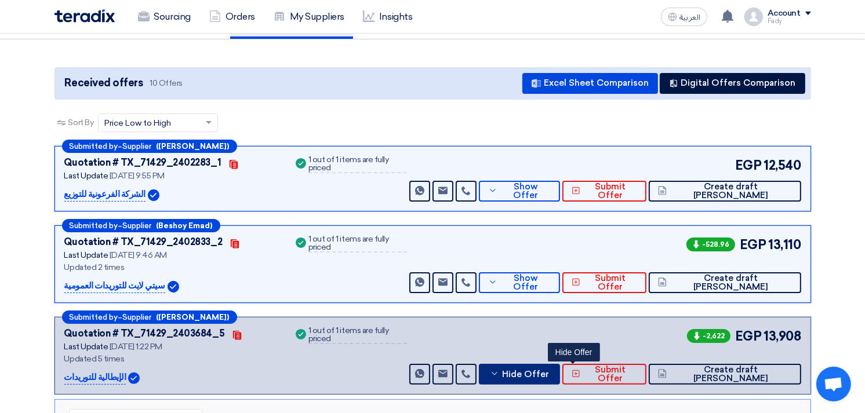
scroll to position [0, 0]
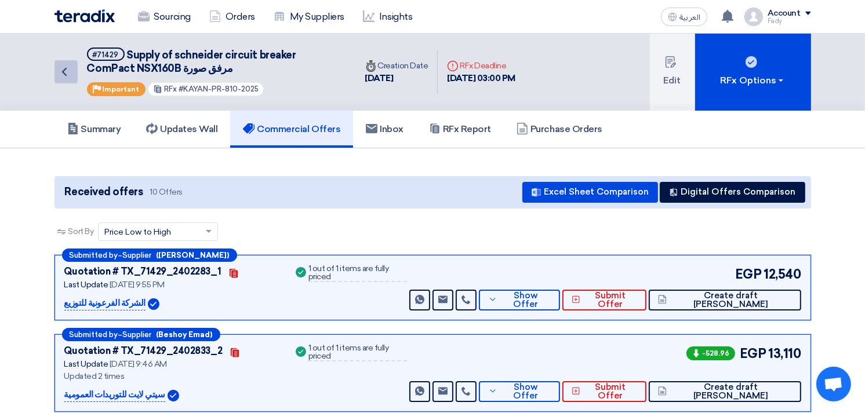
click at [64, 60] on link "Back" at bounding box center [65, 71] width 23 height 23
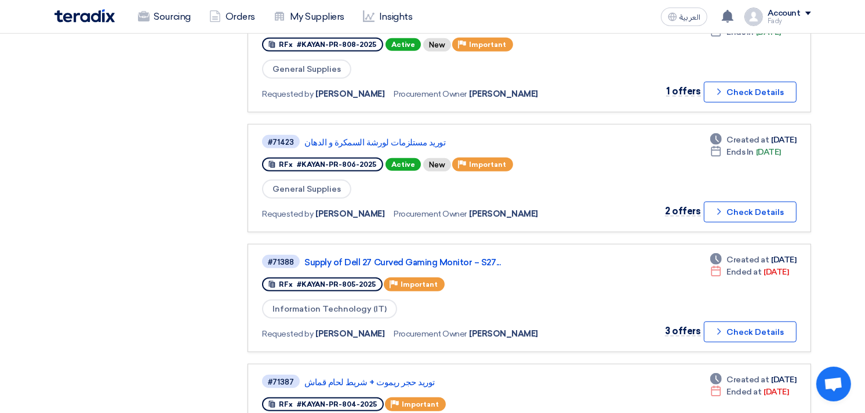
scroll to position [644, 0]
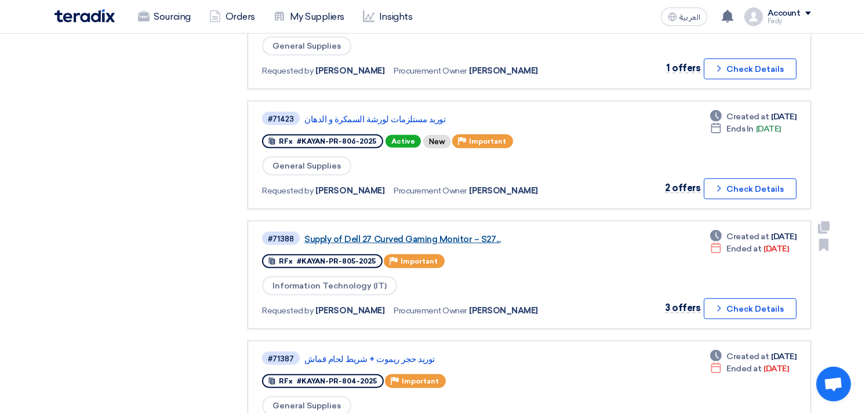
click at [465, 234] on link "Supply of Dell 27 Curved Gaming Monitor – S27..." at bounding box center [449, 239] width 290 height 10
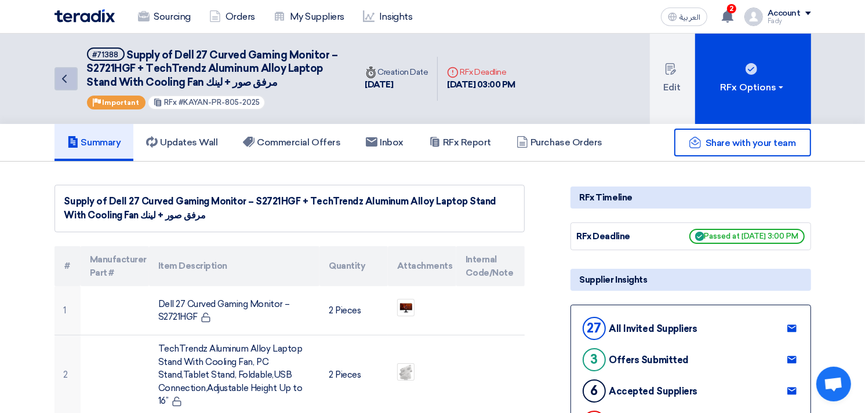
click at [71, 77] on link "Back" at bounding box center [65, 78] width 23 height 23
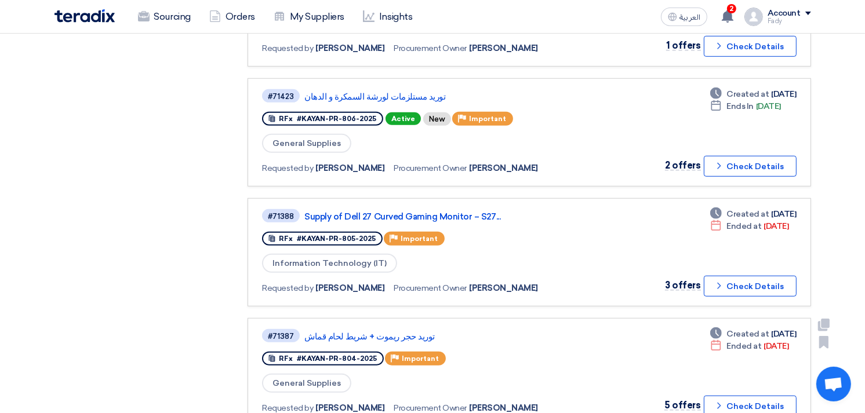
scroll to position [644, 0]
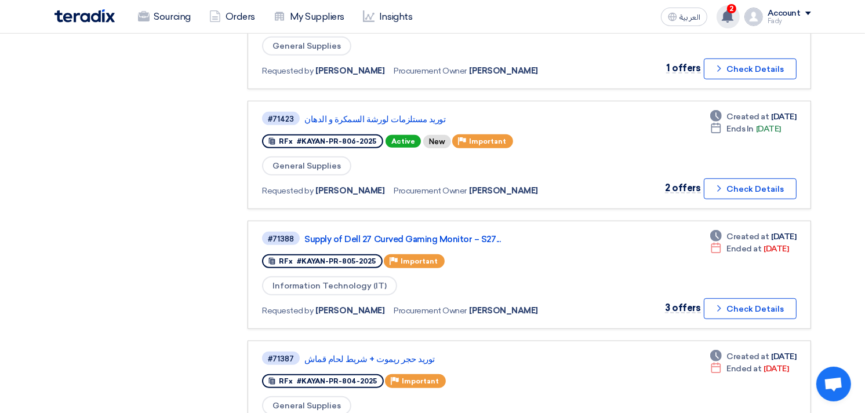
click at [734, 8] on span "2" at bounding box center [731, 8] width 9 height 9
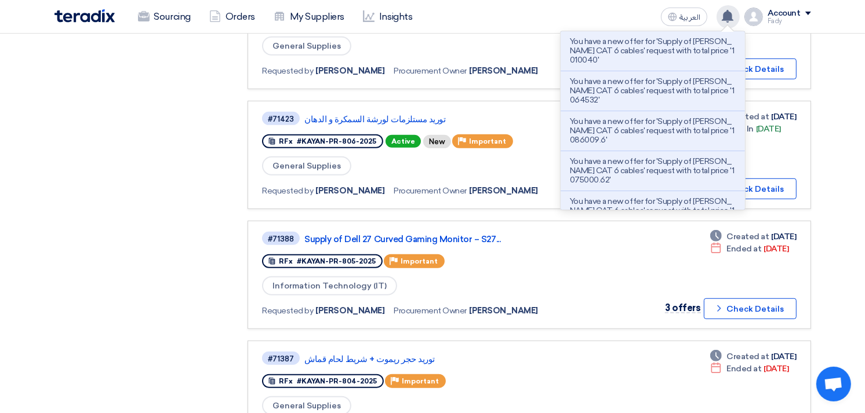
click at [841, 89] on section "Purchase Requisitions Purchase Requisitions 1 Open Requests Open Requests 33 Al…" at bounding box center [432, 101] width 865 height 1303
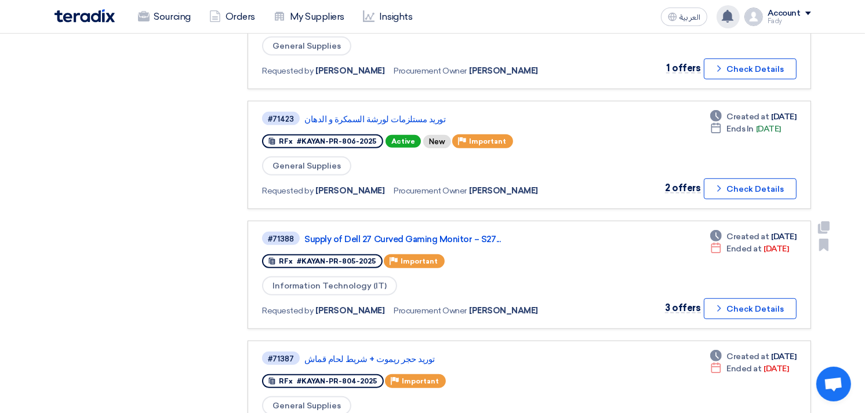
click at [499, 305] on span "[PERSON_NAME]" at bounding box center [503, 311] width 69 height 12
click at [502, 305] on span "[PERSON_NAME]" at bounding box center [503, 311] width 69 height 12
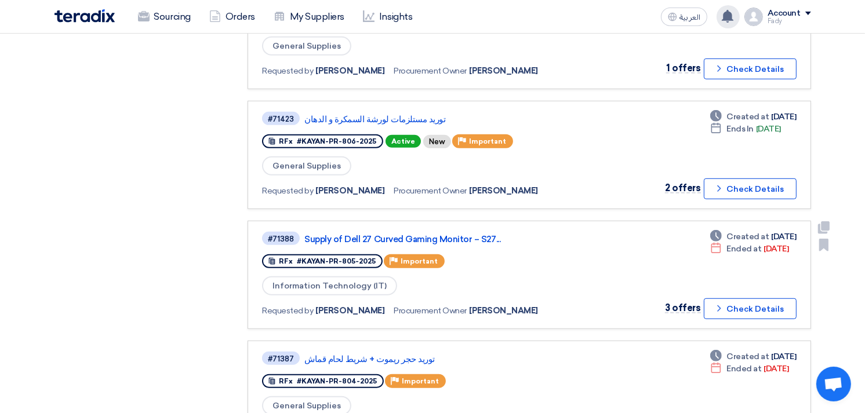
click at [502, 305] on span "[PERSON_NAME]" at bounding box center [503, 311] width 69 height 12
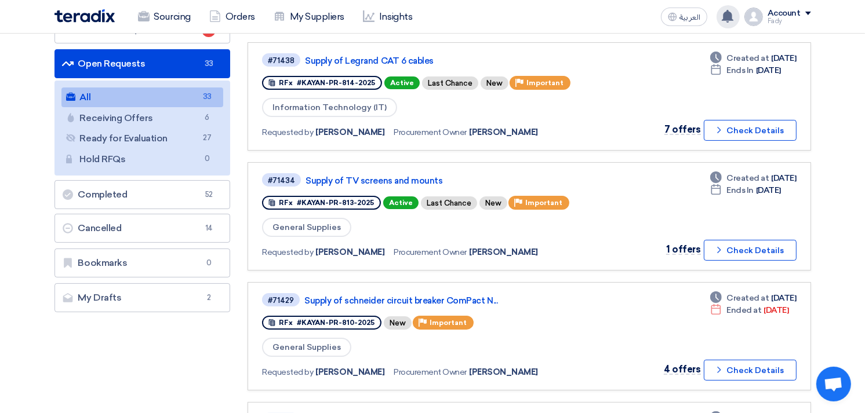
scroll to position [64, 0]
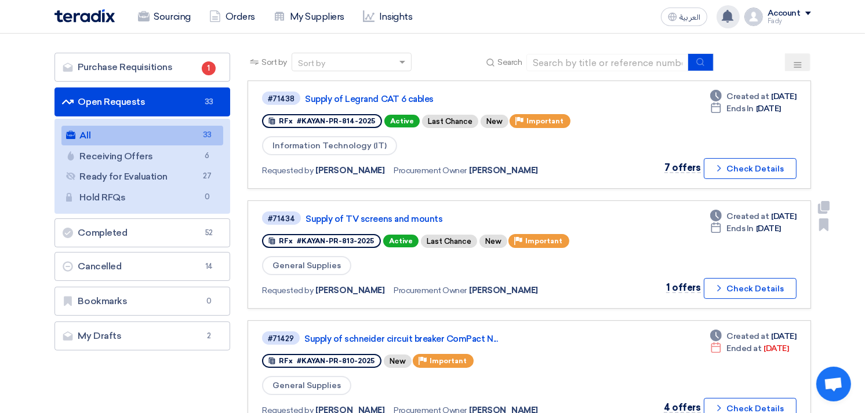
click at [496, 286] on span "[PERSON_NAME]" at bounding box center [503, 291] width 69 height 12
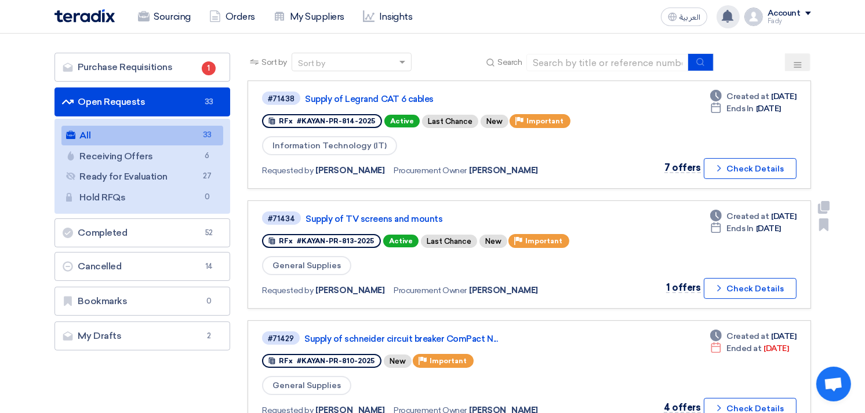
click at [495, 286] on span "[PERSON_NAME]" at bounding box center [503, 291] width 69 height 12
click at [488, 286] on span "[PERSON_NAME]" at bounding box center [503, 291] width 69 height 12
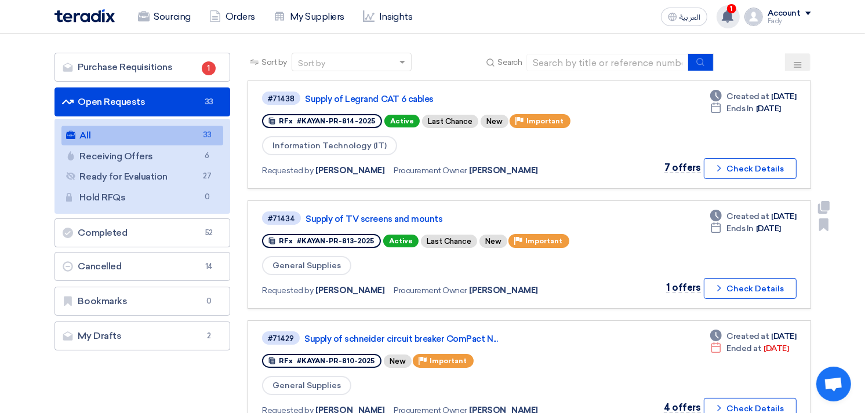
click at [488, 286] on span "[PERSON_NAME]" at bounding box center [503, 291] width 69 height 12
click at [558, 292] on div "Requested by [PERSON_NAME] Procurement Owner [PERSON_NAME]" at bounding box center [428, 290] width 333 height 17
click at [497, 285] on span "[PERSON_NAME]" at bounding box center [503, 291] width 69 height 12
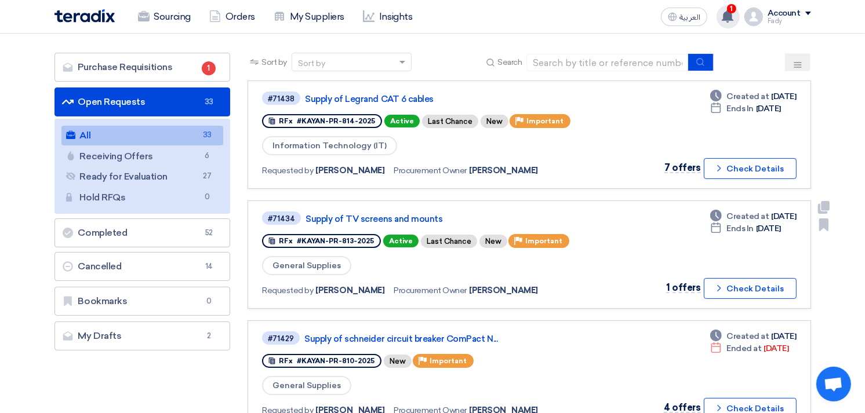
click at [497, 285] on span "[PERSON_NAME]" at bounding box center [503, 291] width 69 height 12
click at [469, 285] on span "[PERSON_NAME]" at bounding box center [503, 291] width 69 height 12
click at [488, 285] on span "[PERSON_NAME]" at bounding box center [503, 291] width 69 height 12
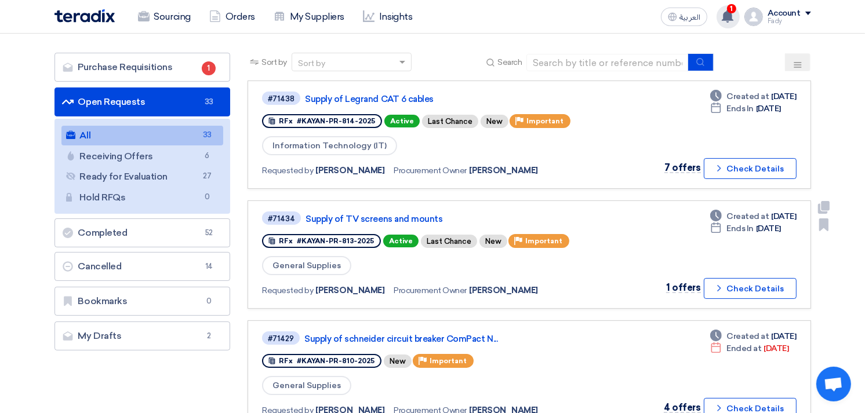
click at [488, 285] on span "[PERSON_NAME]" at bounding box center [503, 291] width 69 height 12
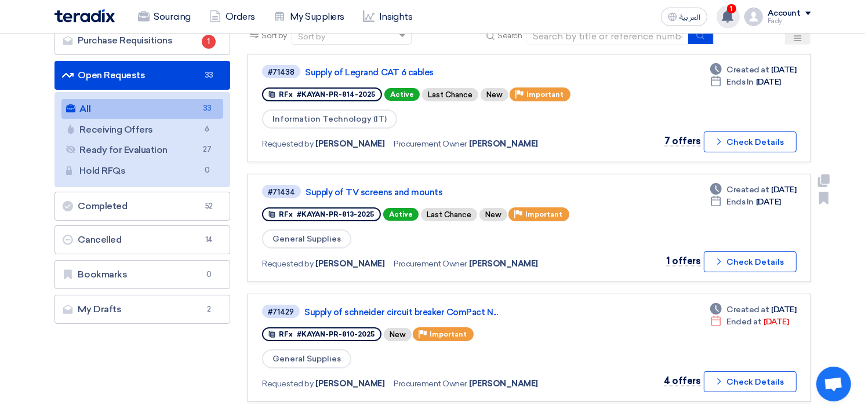
scroll to position [0, 0]
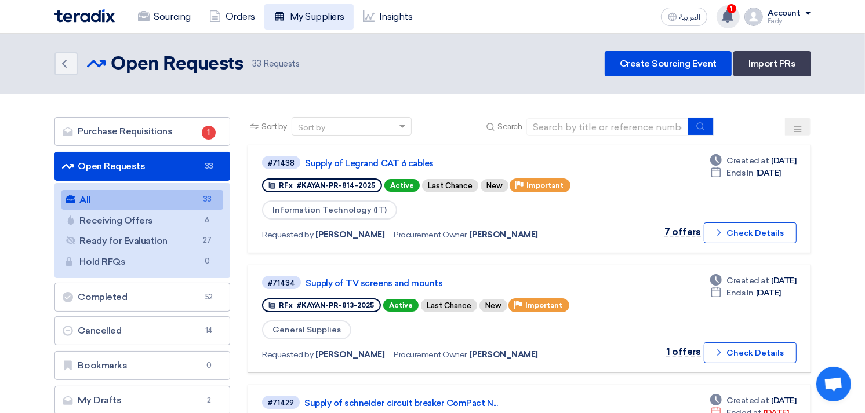
click at [280, 8] on link "My Suppliers" at bounding box center [308, 17] width 89 height 26
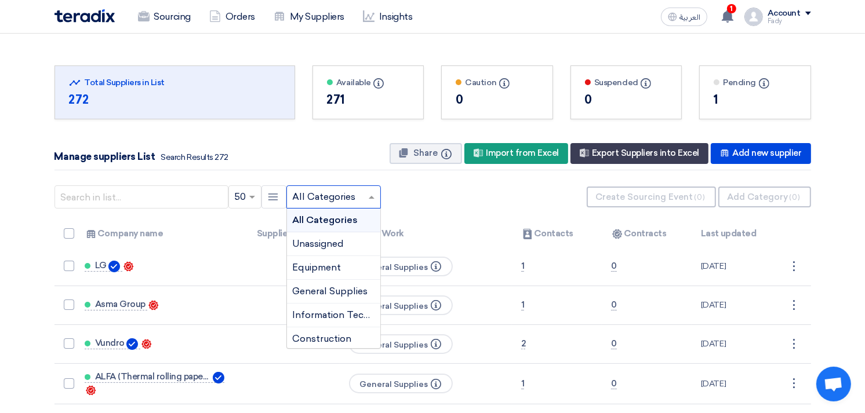
click at [339, 199] on input "text" at bounding box center [328, 197] width 70 height 19
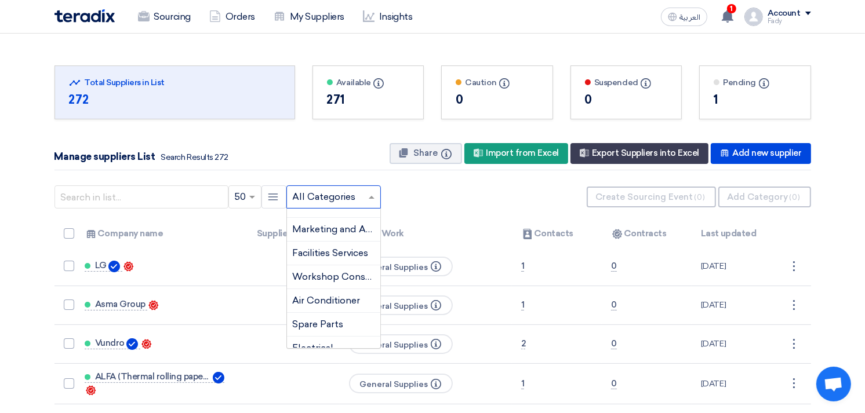
scroll to position [131, 0]
click at [322, 227] on span "Marketing and Advertising" at bounding box center [351, 231] width 117 height 11
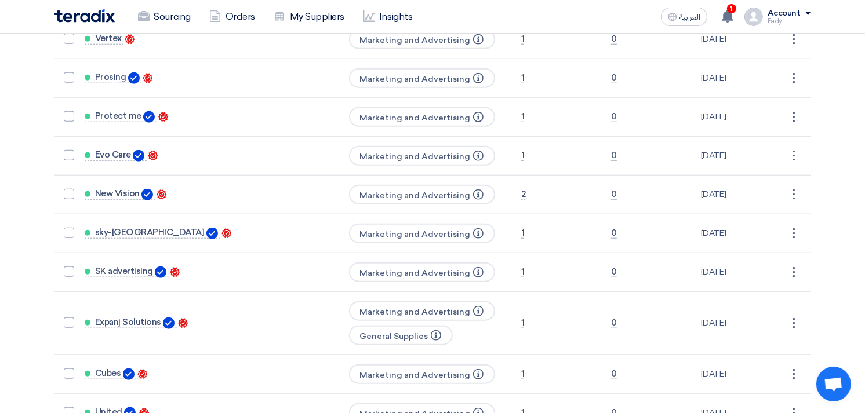
scroll to position [1095, 0]
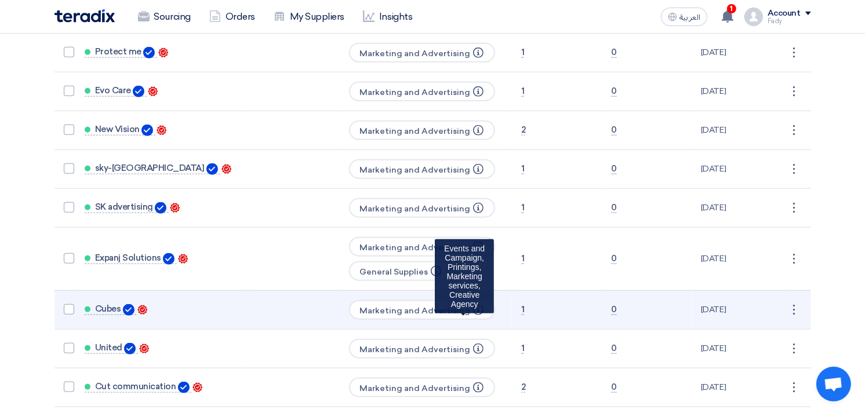
click at [473, 305] on icon "Info" at bounding box center [478, 310] width 10 height 10
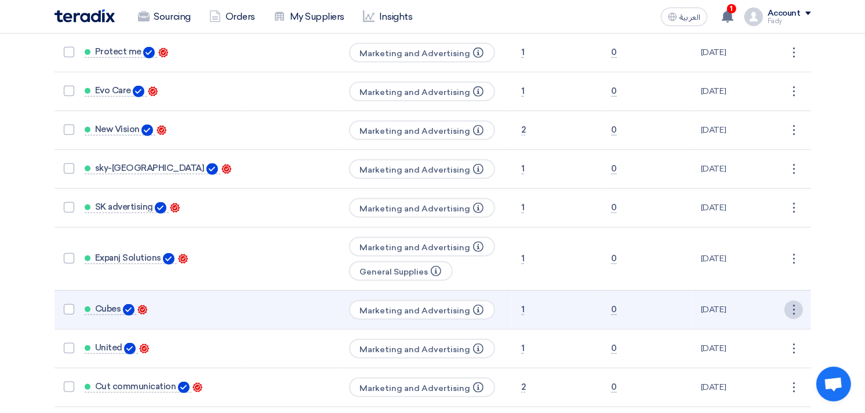
click at [792, 301] on div "⋮" at bounding box center [793, 310] width 19 height 19
click at [769, 324] on link "Edit" at bounding box center [774, 332] width 57 height 17
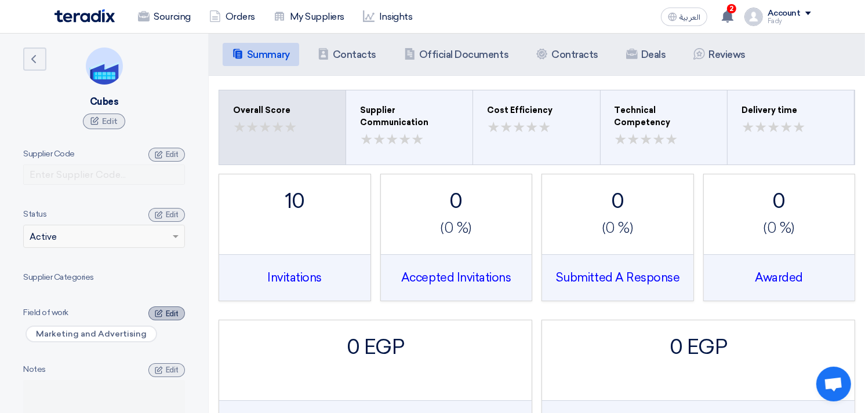
click at [163, 311] on div "Edit" at bounding box center [166, 314] width 37 height 14
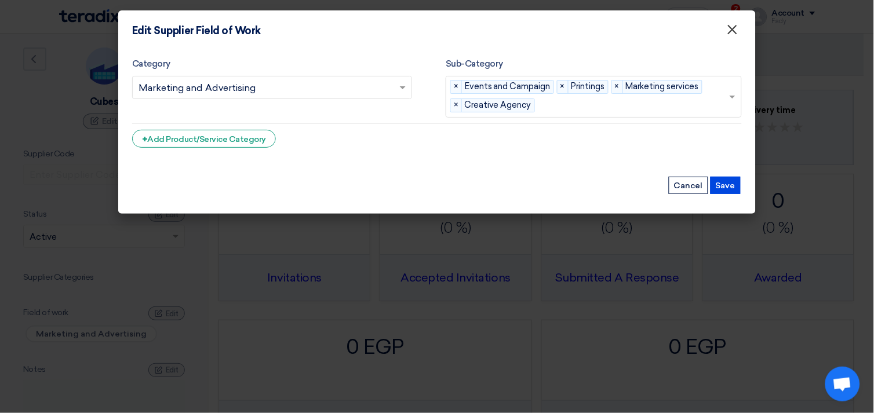
click at [739, 36] on button "×" at bounding box center [733, 30] width 30 height 23
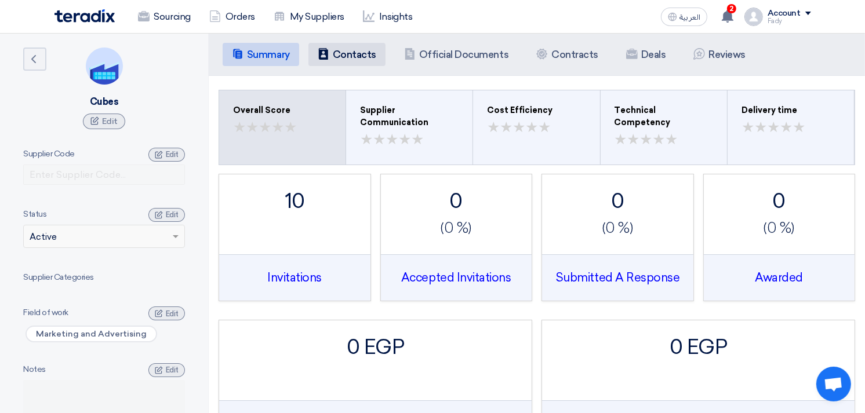
click at [366, 61] on li "Contacts Contacts" at bounding box center [346, 54] width 77 height 23
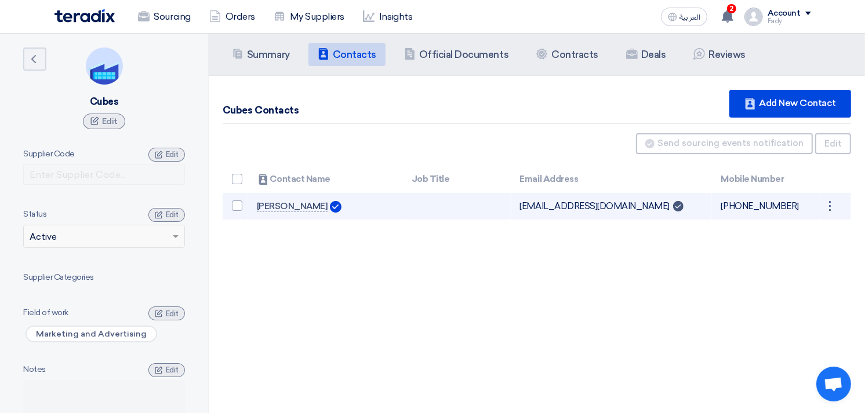
drag, startPoint x: 513, startPoint y: 207, endPoint x: 619, endPoint y: 210, distance: 106.1
click at [619, 210] on td "[EMAIL_ADDRESS][DOMAIN_NAME] Can Receive RFQ" at bounding box center [611, 206] width 201 height 27
copy td "[EMAIL_ADDRESS][DOMAIN_NAME]"
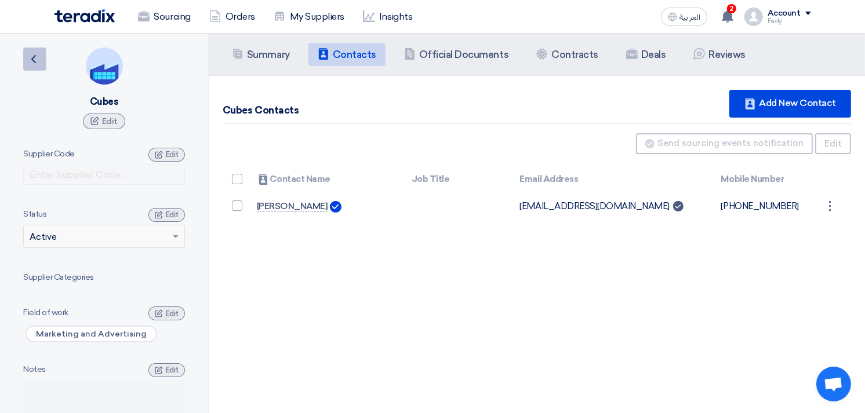
click at [35, 57] on icon "Back" at bounding box center [34, 59] width 14 height 14
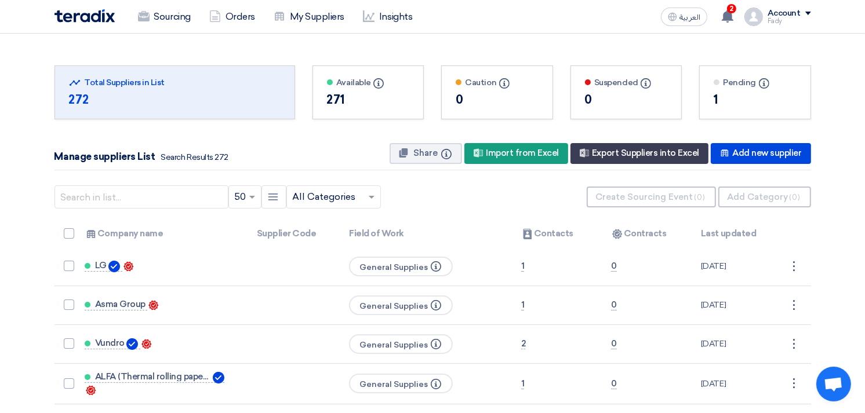
click at [345, 204] on input "text" at bounding box center [328, 197] width 70 height 19
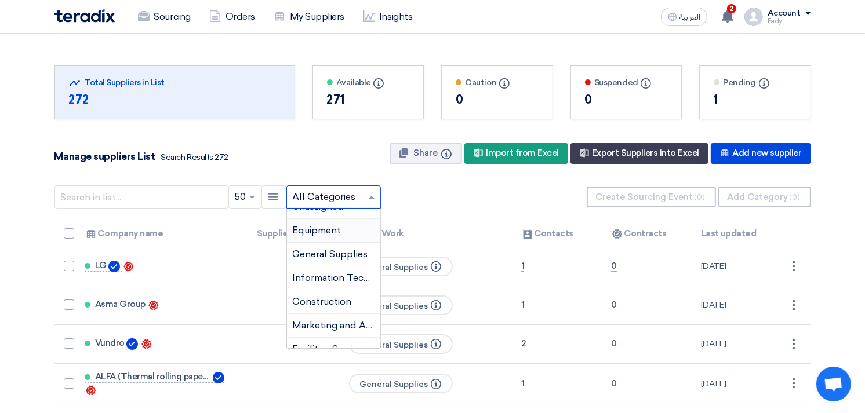
scroll to position [60, 0]
click at [325, 307] on span "Marketing and Advertising" at bounding box center [351, 302] width 117 height 11
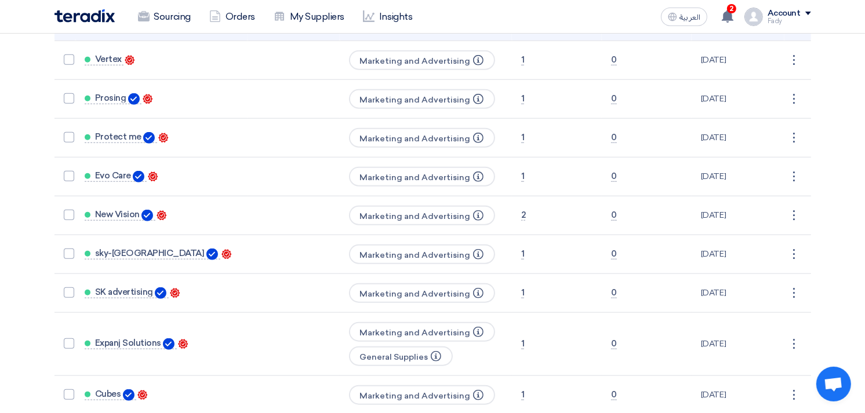
scroll to position [1030, 0]
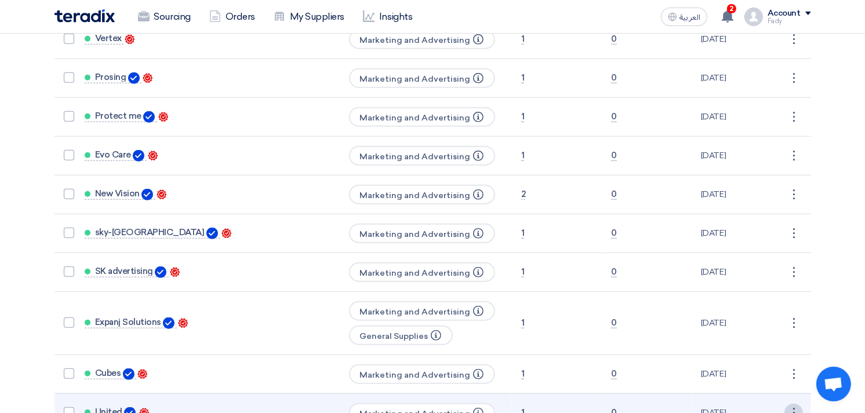
click at [790, 404] on div "⋮" at bounding box center [793, 413] width 19 height 19
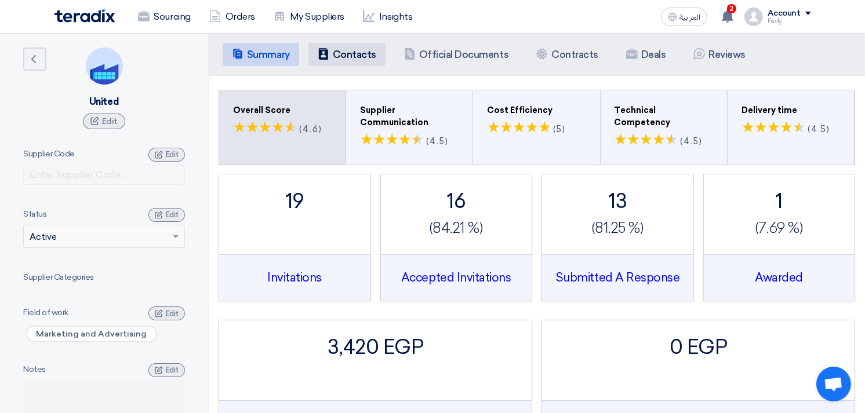
click at [334, 53] on h5 "Contacts" at bounding box center [354, 55] width 43 height 12
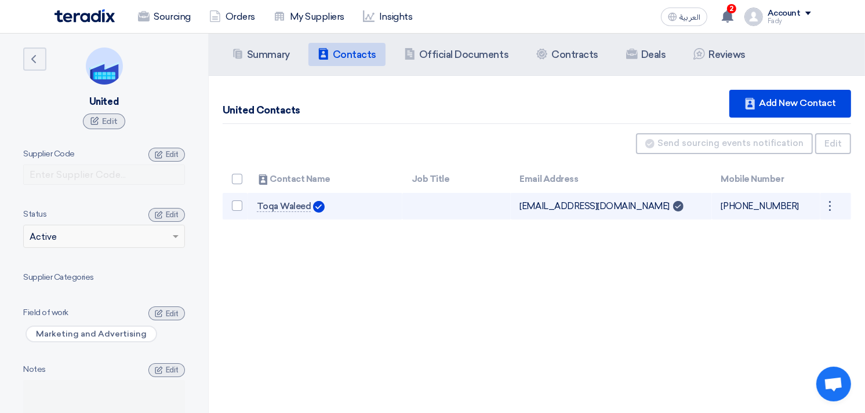
drag, startPoint x: 515, startPoint y: 205, endPoint x: 610, endPoint y: 216, distance: 95.7
click at [610, 216] on td "[EMAIL_ADDRESS][DOMAIN_NAME] Can Receive RFQ" at bounding box center [611, 206] width 201 height 27
copy td "[EMAIL_ADDRESS][DOMAIN_NAME]"
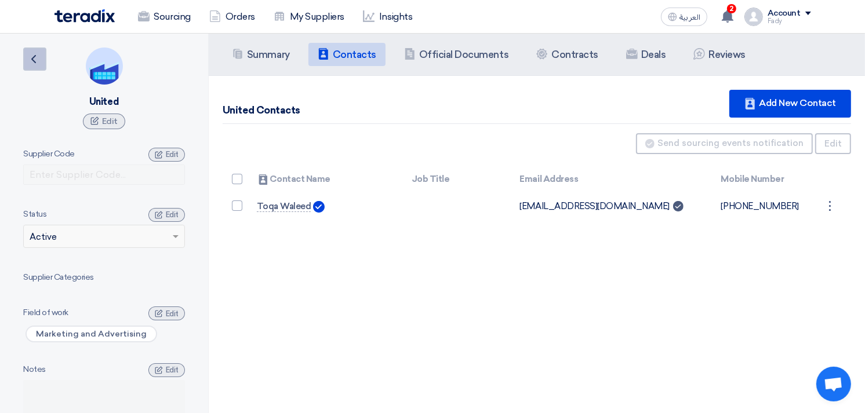
click at [30, 59] on icon "Back" at bounding box center [34, 59] width 14 height 14
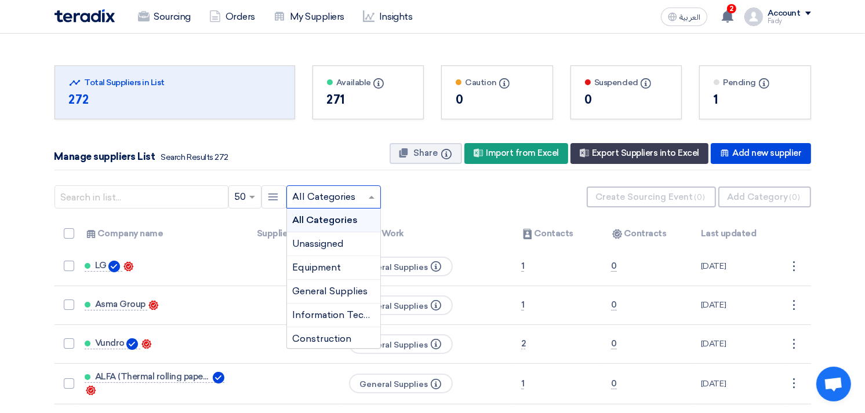
click at [341, 195] on input "text" at bounding box center [328, 197] width 70 height 19
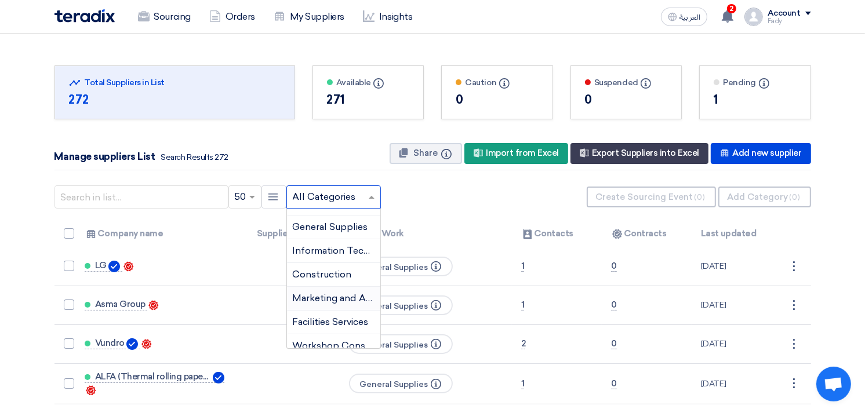
click at [336, 299] on span "Marketing and Advertising" at bounding box center [351, 298] width 117 height 11
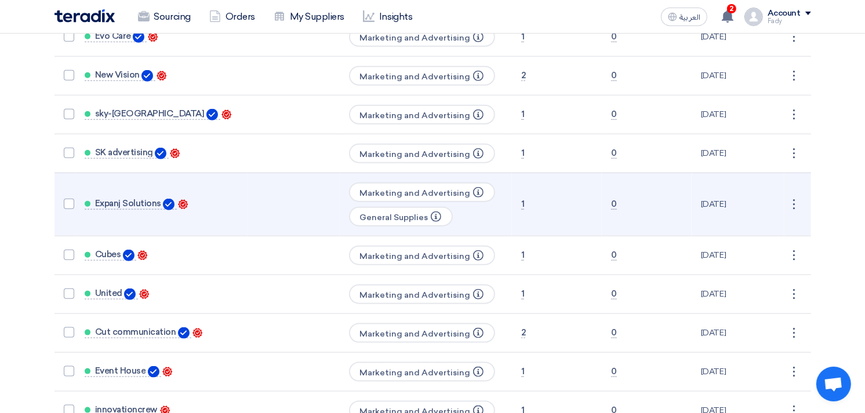
scroll to position [1160, 0]
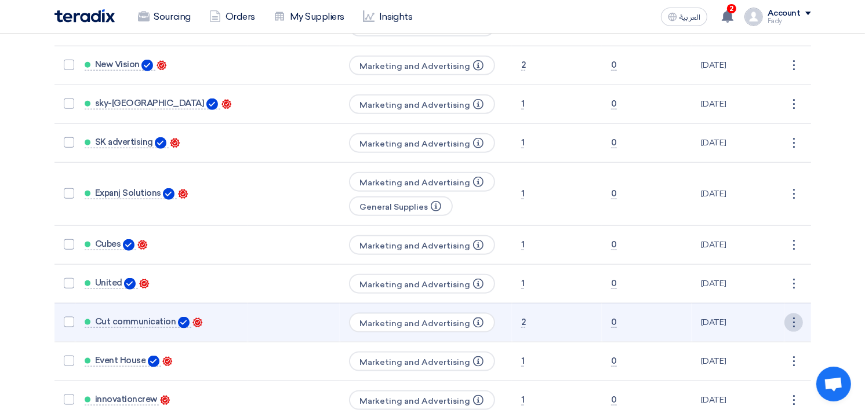
click at [790, 314] on div "⋮" at bounding box center [793, 323] width 19 height 19
click at [770, 336] on link "Edit" at bounding box center [774, 344] width 57 height 17
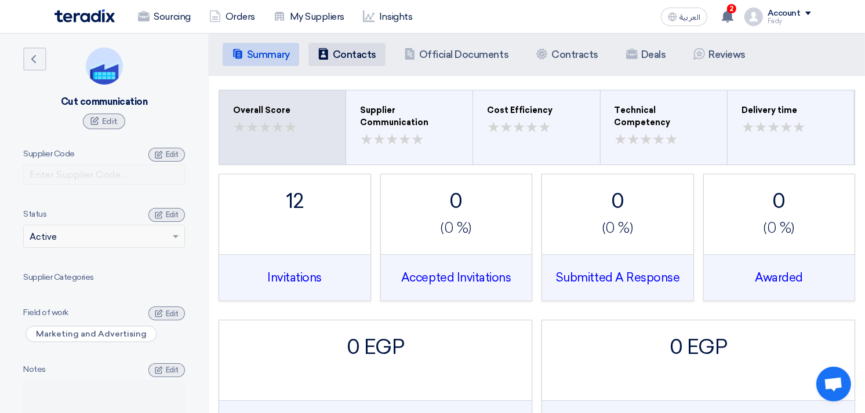
click at [362, 53] on h5 "Contacts" at bounding box center [354, 55] width 43 height 12
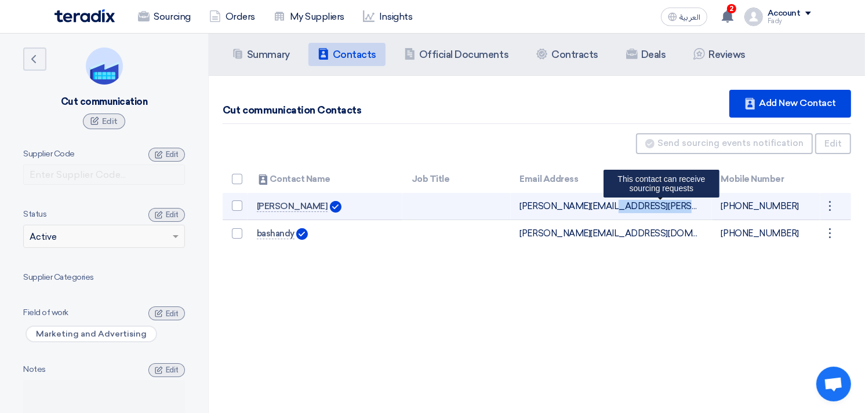
drag, startPoint x: 517, startPoint y: 206, endPoint x: 656, endPoint y: 203, distance: 139.2
click at [656, 203] on td "[PERSON_NAME][EMAIL_ADDRESS][PERSON_NAME][DOMAIN_NAME] Can Receive RFQ This con…" at bounding box center [611, 206] width 201 height 27
copy td "[PERSON_NAME][EMAIL_ADDRESS][PERSON_NAME][DOMAIN_NAME]"
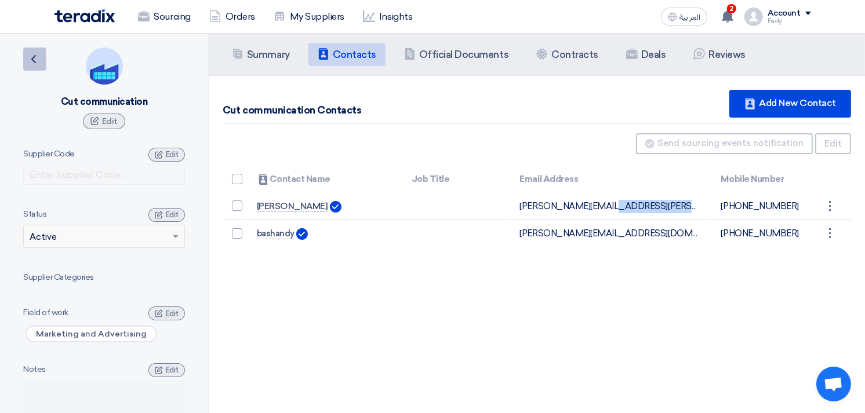
click at [25, 61] on link "Back" at bounding box center [34, 59] width 23 height 23
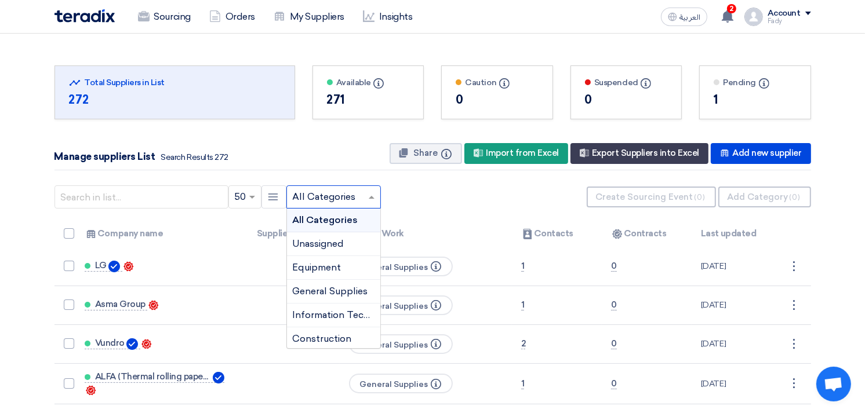
click at [361, 199] on input "text" at bounding box center [328, 197] width 70 height 19
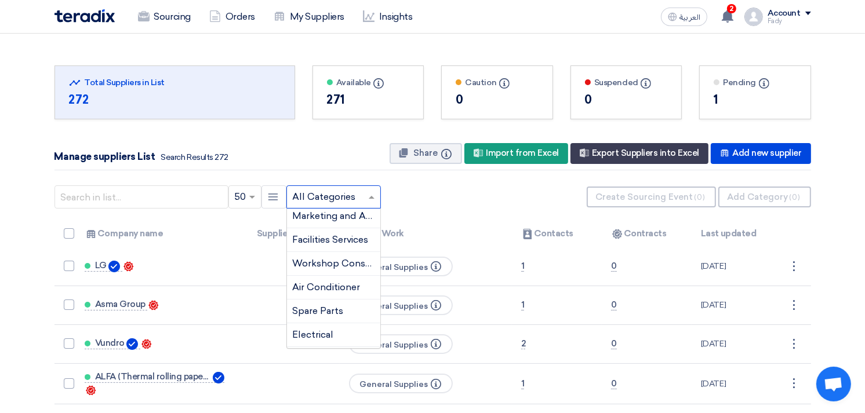
scroll to position [145, 0]
click at [346, 218] on span "Marketing and Advertising" at bounding box center [351, 217] width 117 height 11
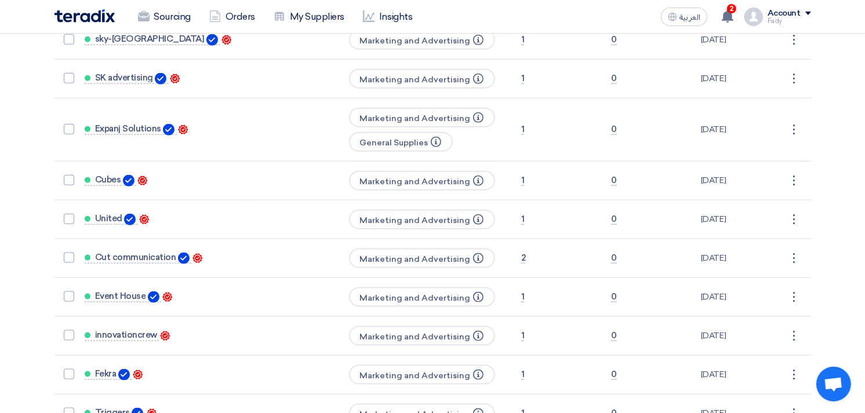
scroll to position [1288, 0]
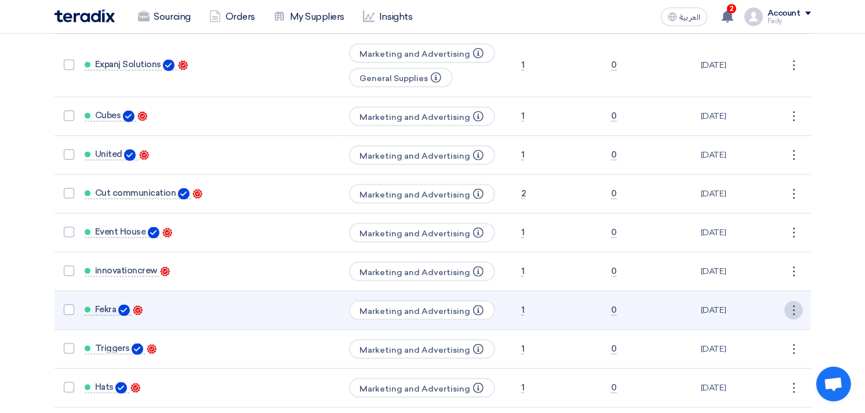
click at [791, 301] on div "⋮" at bounding box center [793, 310] width 19 height 19
click at [774, 324] on link "Edit" at bounding box center [774, 332] width 57 height 17
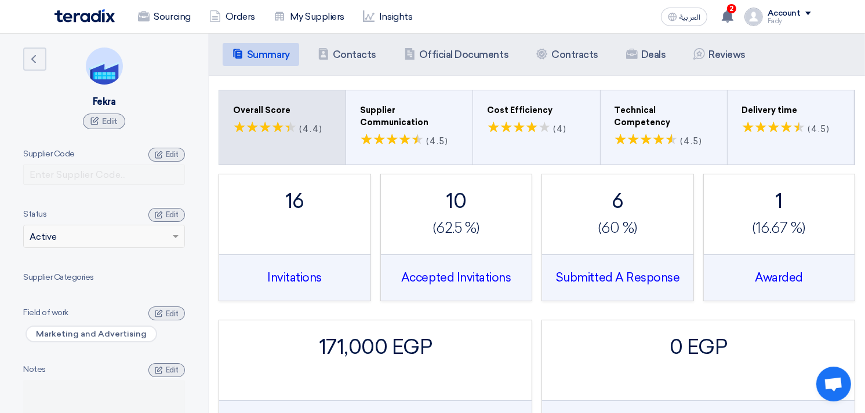
click at [347, 41] on div "Summary Summary Contacts Contacts Company Officials Official Documents Contract…" at bounding box center [537, 55] width 656 height 42
click at [351, 57] on h5 "Contacts" at bounding box center [354, 55] width 43 height 12
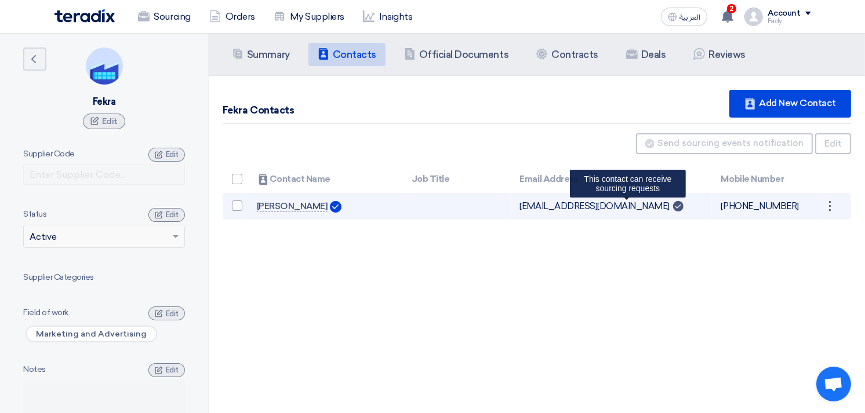
drag, startPoint x: 512, startPoint y: 207, endPoint x: 622, endPoint y: 209, distance: 110.2
click at [622, 209] on td "[EMAIL_ADDRESS][DOMAIN_NAME] Can Receive RFQ This contact can receive sourcing …" at bounding box center [611, 206] width 201 height 27
copy td "[EMAIL_ADDRESS][DOMAIN_NAME]"
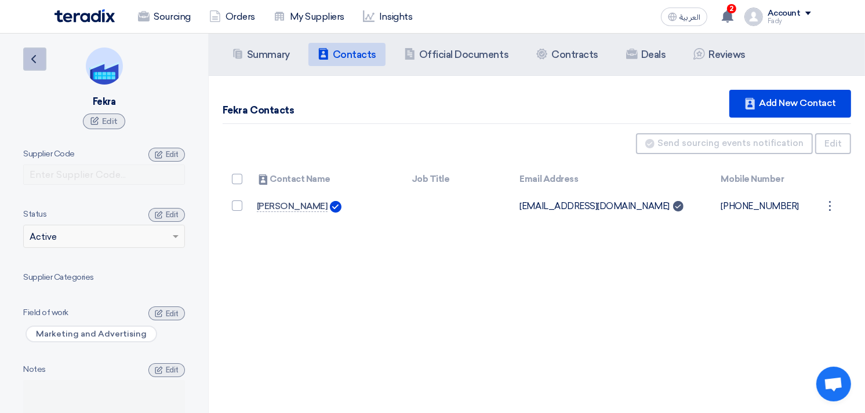
click at [34, 54] on icon "Back" at bounding box center [34, 59] width 14 height 14
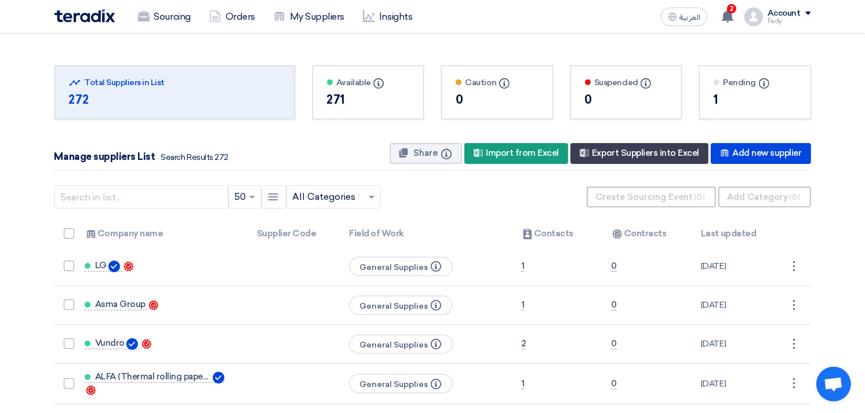
click at [364, 203] on div at bounding box center [333, 197] width 93 height 19
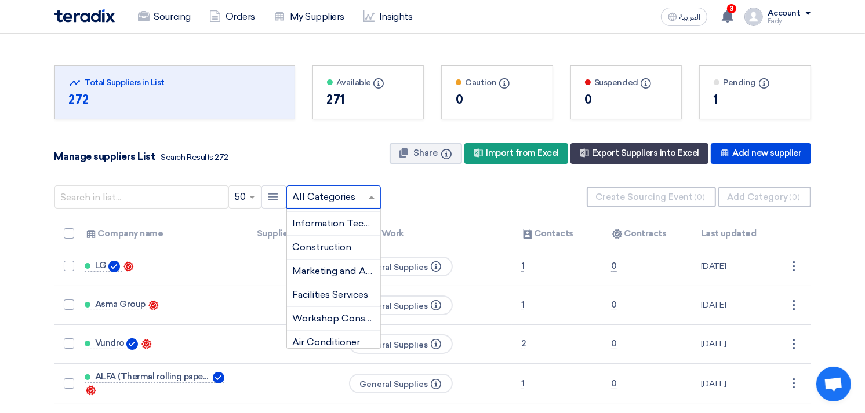
scroll to position [90, 0]
click at [339, 275] on span "Marketing and Advertising" at bounding box center [351, 272] width 117 height 11
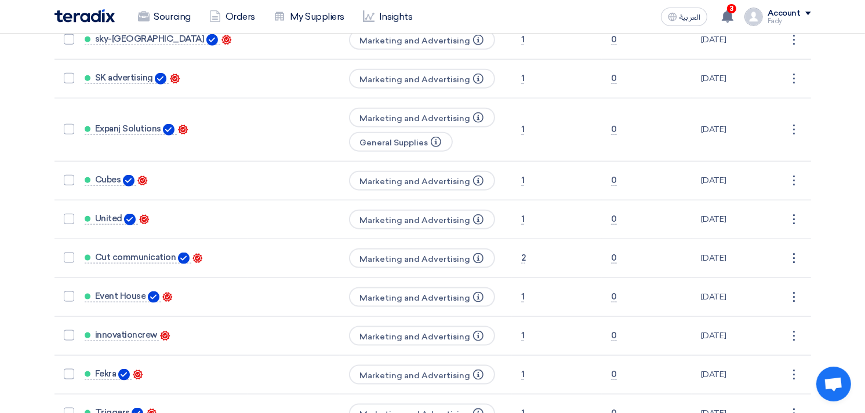
scroll to position [1288, 0]
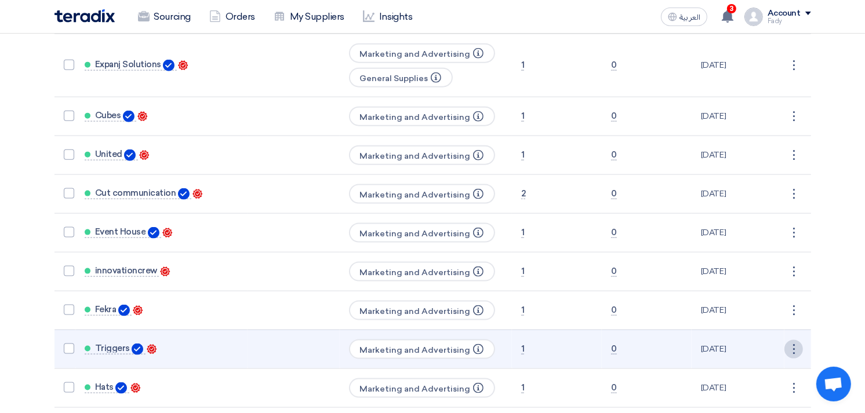
click at [796, 340] on div "⋮" at bounding box center [793, 349] width 19 height 19
click at [768, 363] on link "Edit" at bounding box center [774, 371] width 57 height 17
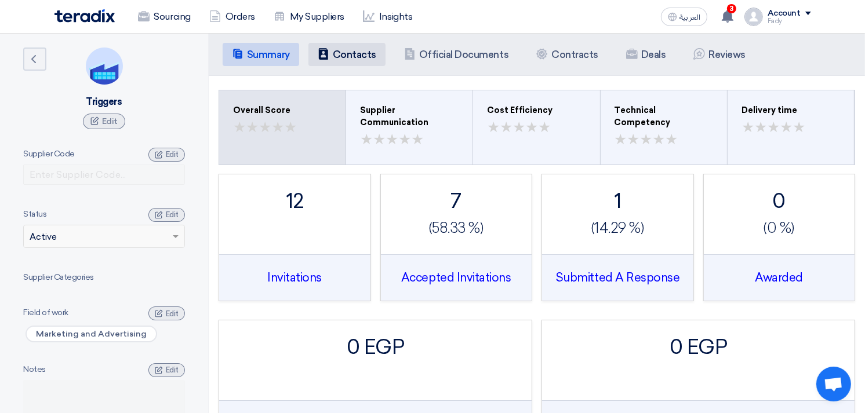
click at [344, 54] on h5 "Contacts" at bounding box center [354, 55] width 43 height 12
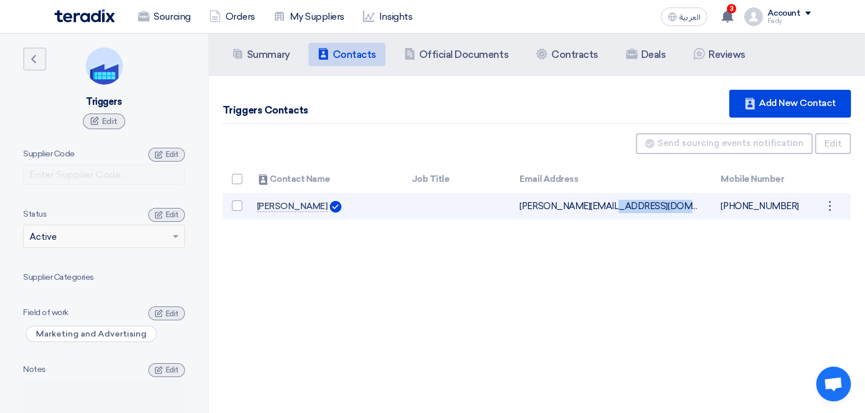
drag, startPoint x: 511, startPoint y: 208, endPoint x: 607, endPoint y: 208, distance: 96.2
click at [607, 208] on td "[PERSON_NAME][EMAIL_ADDRESS][DOMAIN_NAME] Can Receive RFQ" at bounding box center [611, 206] width 201 height 27
copy td "[PERSON_NAME][EMAIL_ADDRESS][DOMAIN_NAME]"
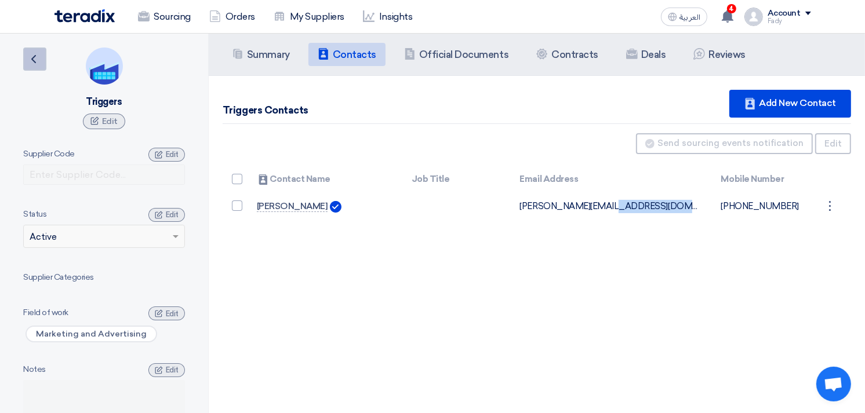
click at [33, 59] on icon "Back" at bounding box center [34, 59] width 14 height 14
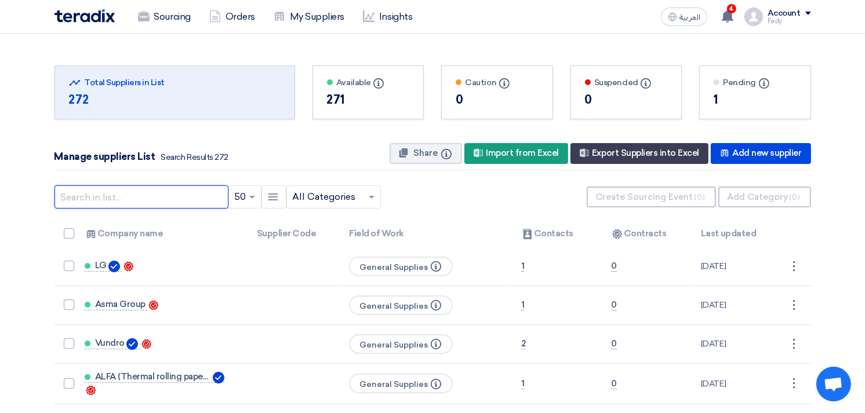
click at [128, 199] on input "text" at bounding box center [141, 197] width 174 height 23
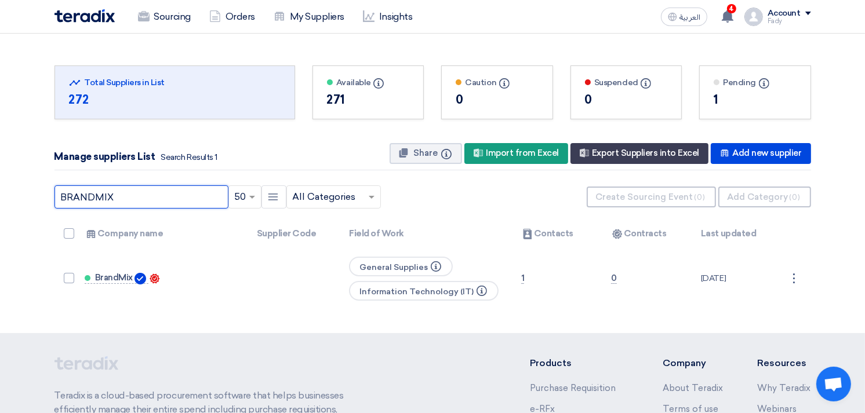
type input "BRANDMIX"
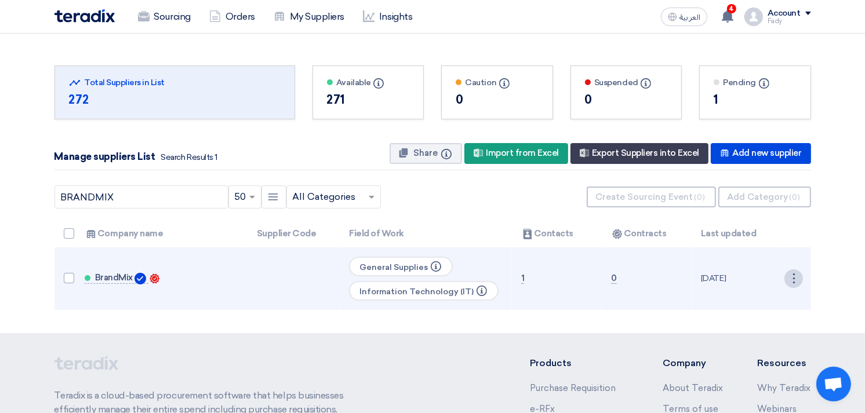
click at [802, 270] on div "⋮" at bounding box center [793, 279] width 19 height 19
click at [766, 300] on link "Edit" at bounding box center [774, 300] width 57 height 17
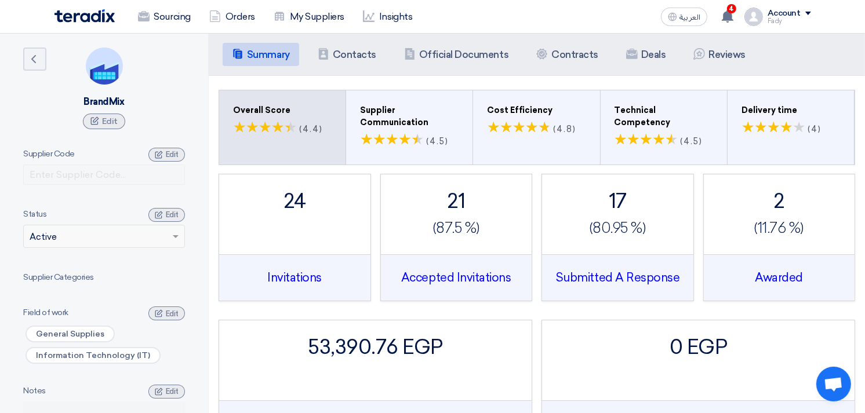
click at [341, 38] on div "Summary Summary Contacts Contacts Company Officials Official Documents Contract…" at bounding box center [537, 55] width 656 height 42
click at [349, 52] on h5 "Contacts" at bounding box center [354, 55] width 43 height 12
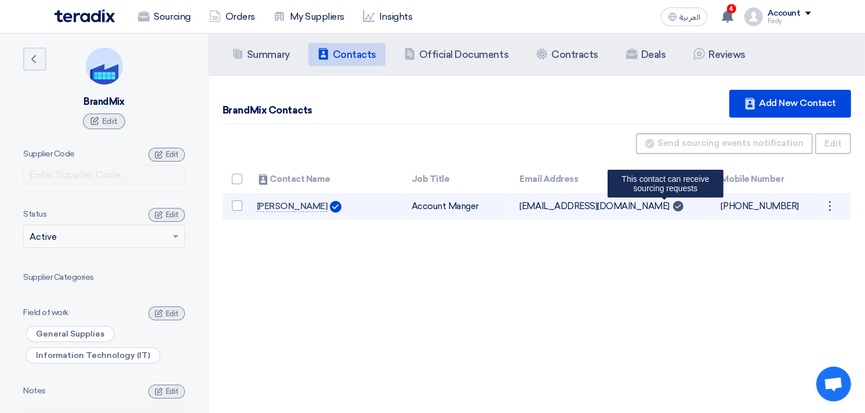
drag, startPoint x: 519, startPoint y: 206, endPoint x: 659, endPoint y: 209, distance: 140.3
click at [659, 209] on td "[EMAIL_ADDRESS][DOMAIN_NAME] Can Receive RFQ This contact can receive sourcing …" at bounding box center [611, 206] width 201 height 27
copy td "[EMAIL_ADDRESS][DOMAIN_NAME]"
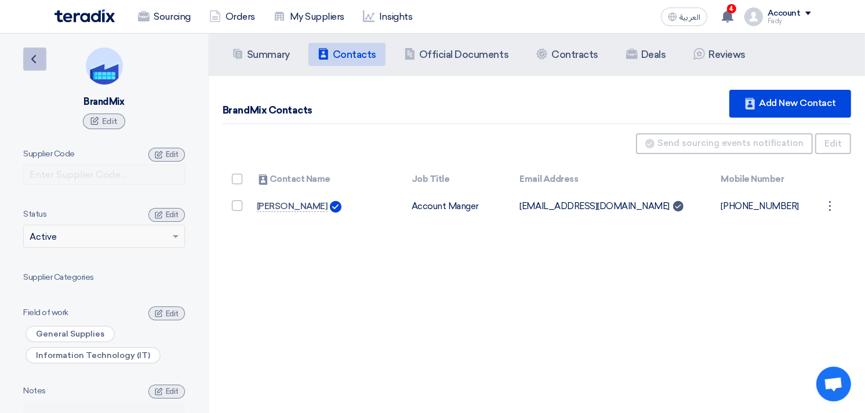
click at [37, 63] on icon "Back" at bounding box center [34, 59] width 14 height 14
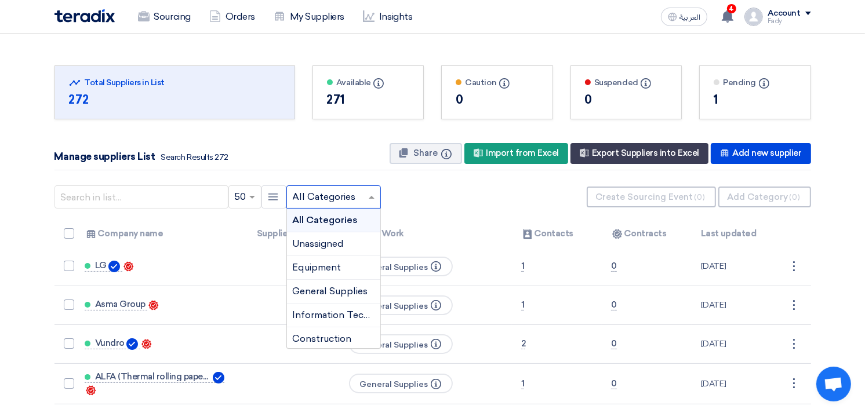
click at [347, 195] on input "text" at bounding box center [328, 197] width 70 height 19
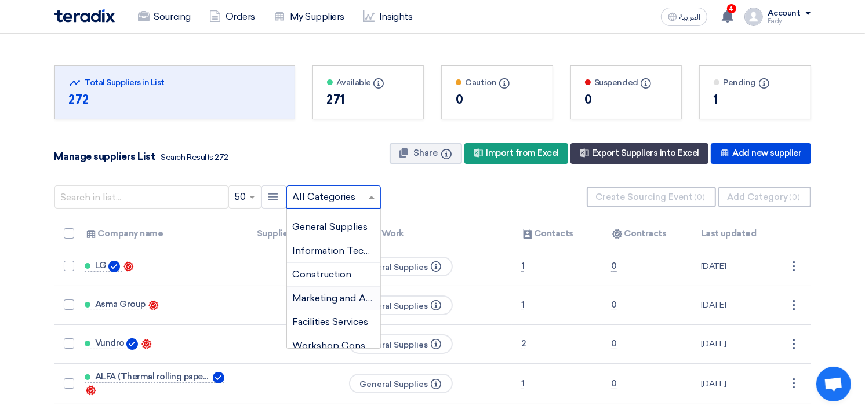
click at [339, 294] on span "Marketing and Advertising" at bounding box center [351, 298] width 117 height 11
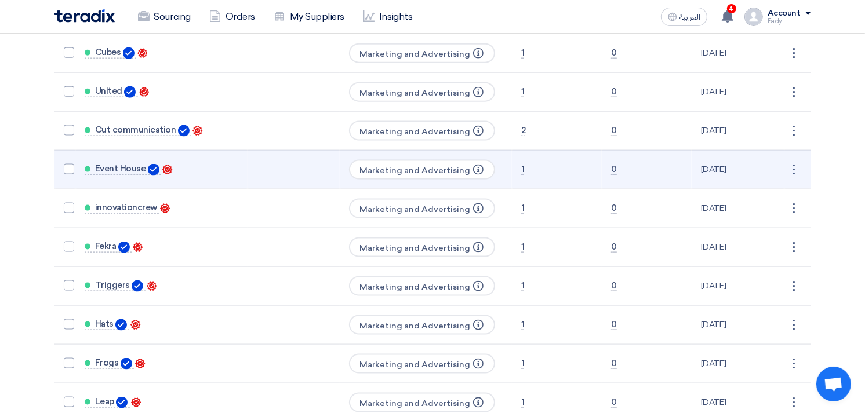
scroll to position [1353, 0]
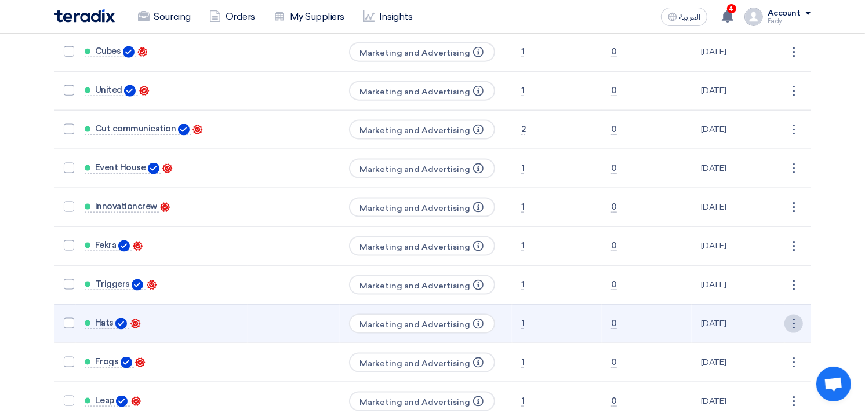
click at [791, 315] on div "⋮" at bounding box center [793, 324] width 19 height 19
click at [778, 337] on link "Edit" at bounding box center [774, 345] width 57 height 17
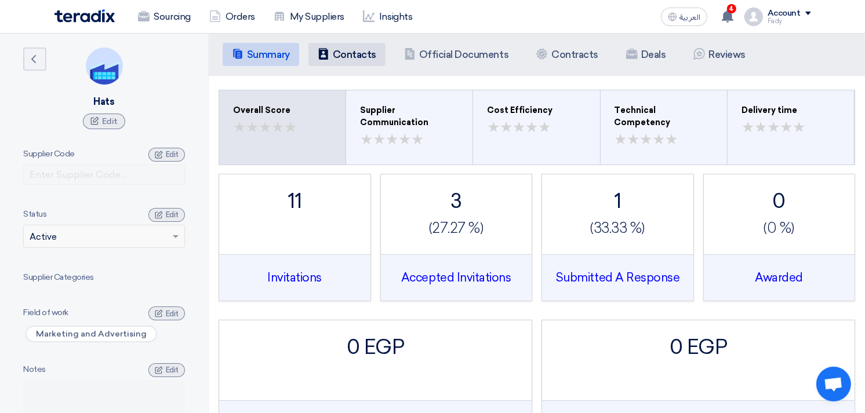
click at [333, 53] on h5 "Contacts" at bounding box center [354, 55] width 43 height 12
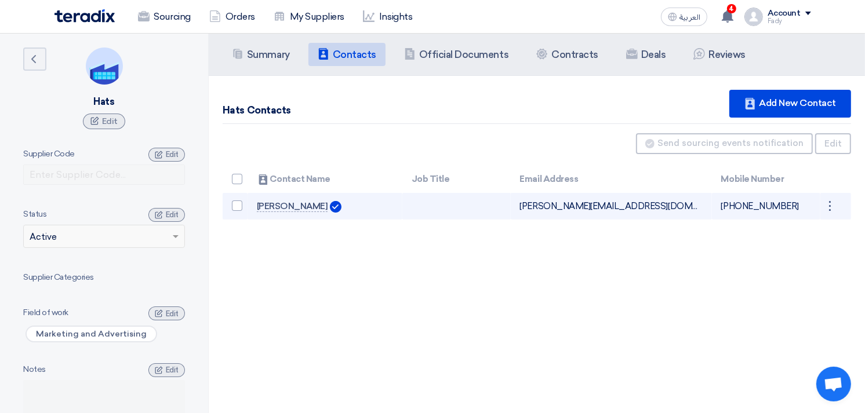
drag, startPoint x: 513, startPoint y: 210, endPoint x: 641, endPoint y: 212, distance: 128.7
click at [641, 212] on td "[PERSON_NAME][EMAIL_ADDRESS][DOMAIN_NAME] Can Receive RFQ" at bounding box center [611, 206] width 201 height 27
copy td "[PERSON_NAME][EMAIL_ADDRESS][DOMAIN_NAME]"
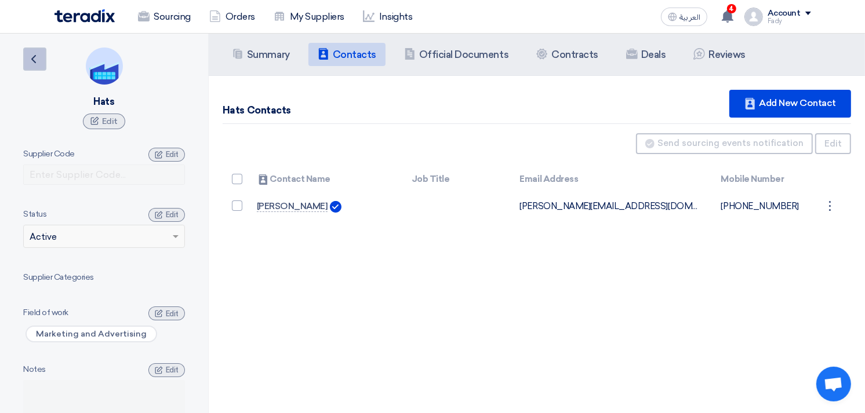
click at [32, 57] on icon "Back" at bounding box center [34, 59] width 14 height 14
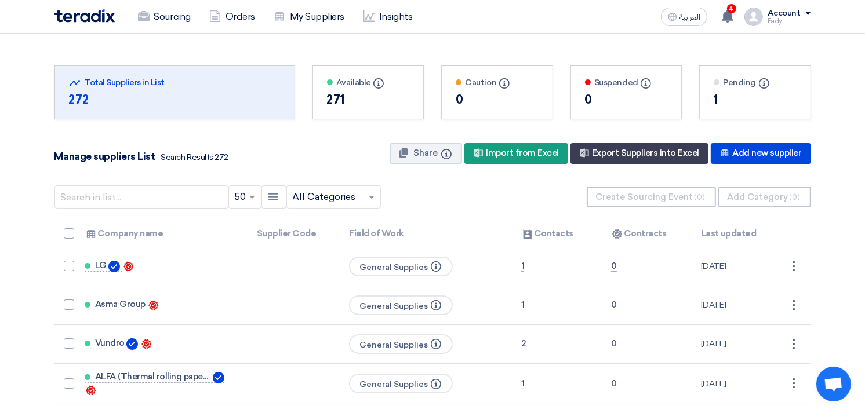
click at [341, 197] on input "text" at bounding box center [328, 197] width 70 height 19
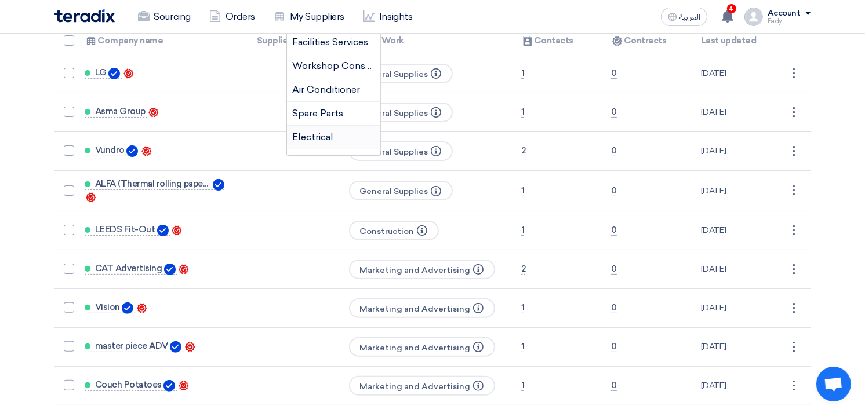
scroll to position [129, 0]
click at [333, 38] on span "Marketing and Advertising" at bounding box center [351, 40] width 117 height 11
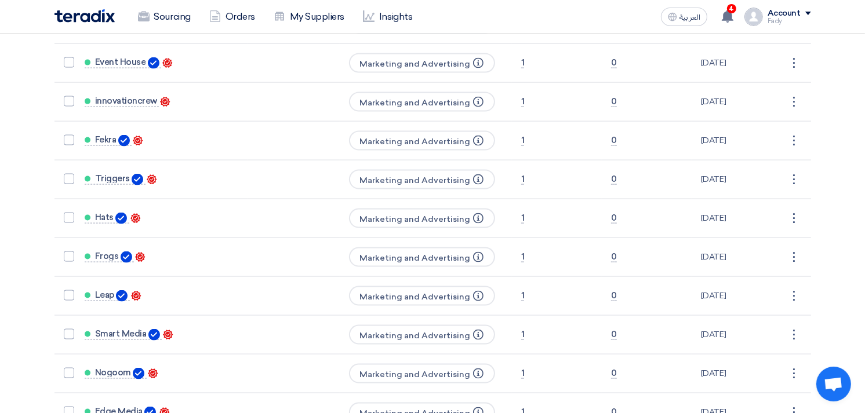
scroll to position [1481, 0]
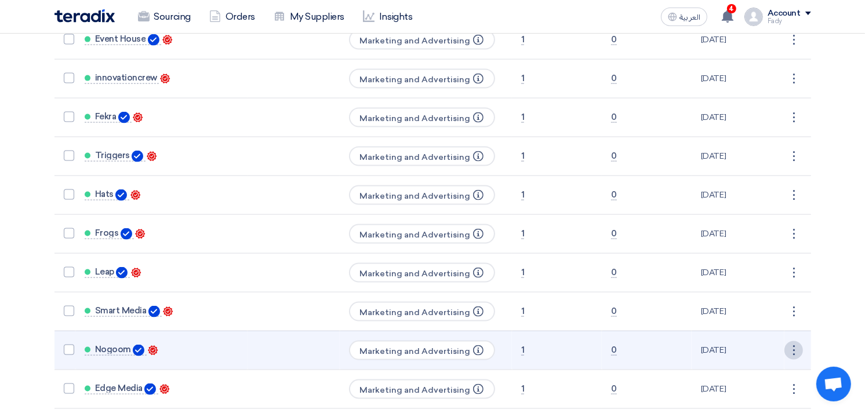
click at [795, 341] on div "⋮" at bounding box center [793, 350] width 19 height 19
click at [777, 364] on link "Edit" at bounding box center [774, 372] width 57 height 17
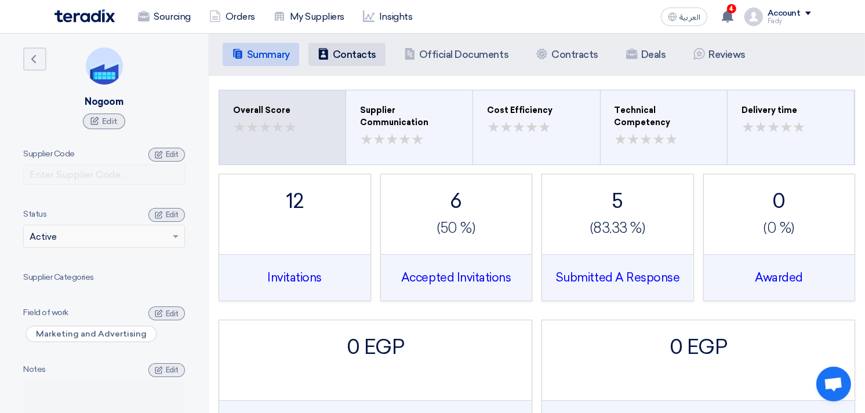
click at [339, 59] on h5 "Contacts" at bounding box center [354, 55] width 43 height 12
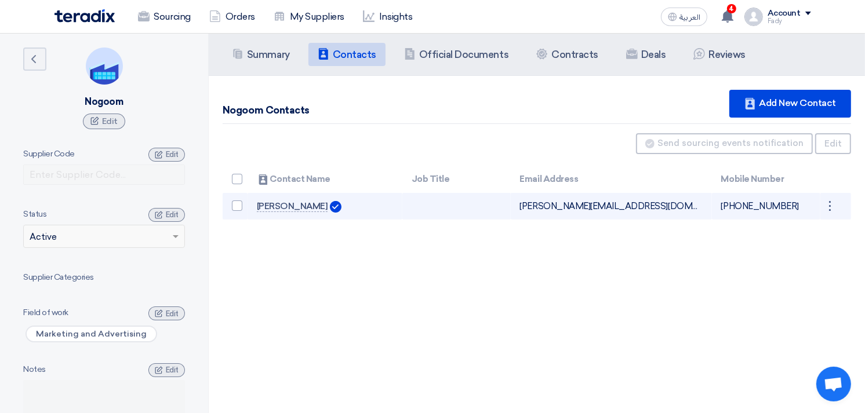
drag, startPoint x: 504, startPoint y: 204, endPoint x: 655, endPoint y: 213, distance: 151.0
click at [655, 213] on tr "[PERSON_NAME] Amer [EMAIL_ADDRESS][DOMAIN_NAME] Can Receive RFQ [PHONE_NUMBER] …" at bounding box center [537, 206] width 628 height 27
copy tr "[PERSON_NAME][EMAIL_ADDRESS][DOMAIN_NAME]"
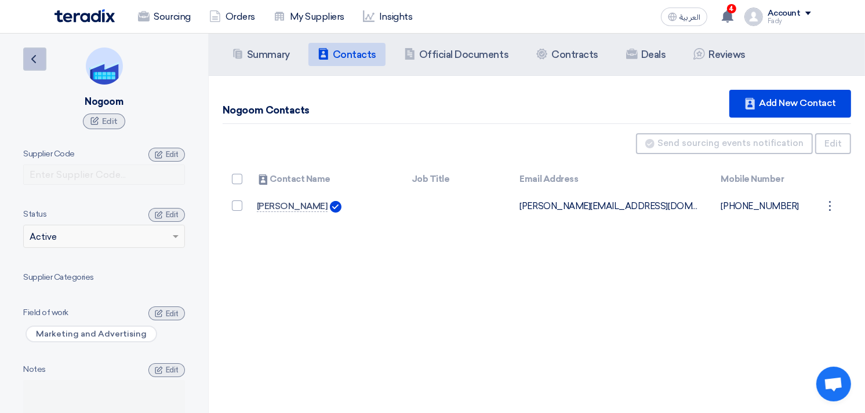
click at [32, 50] on link "Back" at bounding box center [34, 59] width 23 height 23
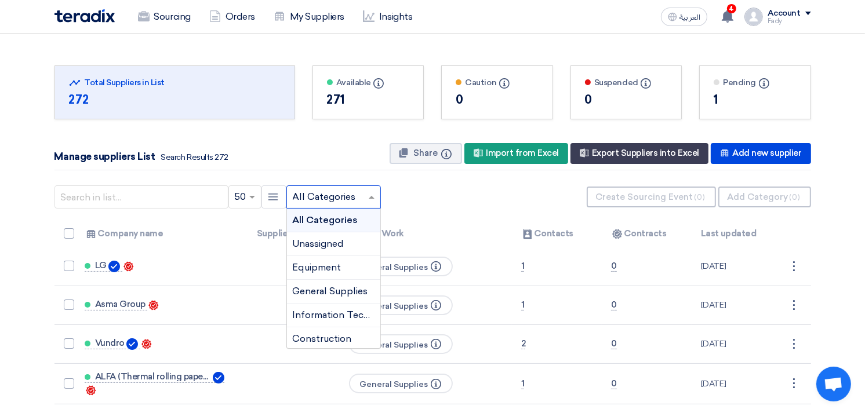
click at [325, 208] on ng-select "× All Categories × All Categories Unassigned Equipment General Supplies Informa…" at bounding box center [333, 197] width 95 height 23
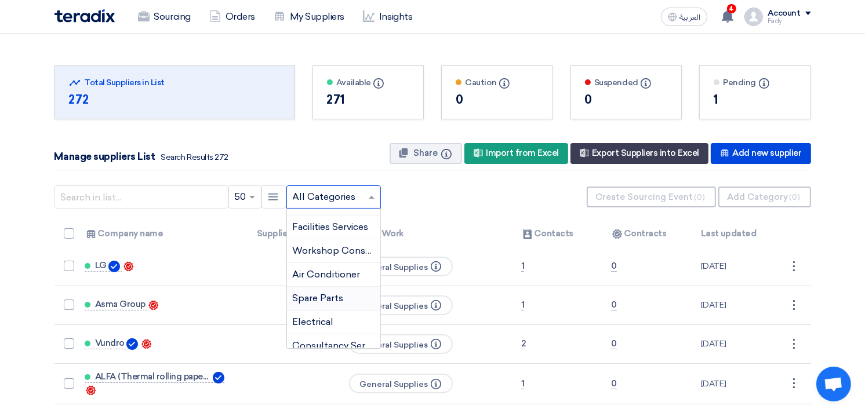
scroll to position [129, 0]
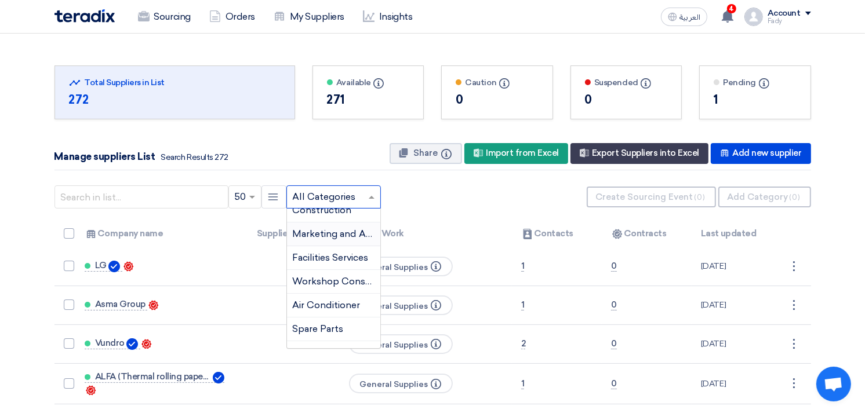
click at [325, 236] on span "Marketing and Advertising" at bounding box center [351, 233] width 117 height 11
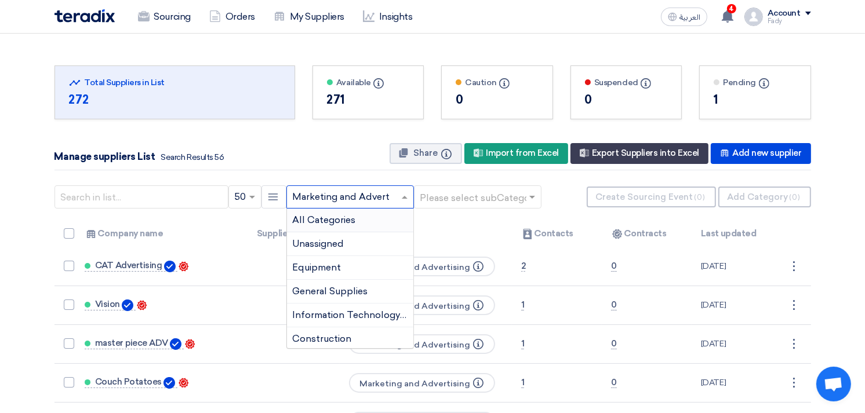
click at [348, 192] on input "text" at bounding box center [344, 197] width 103 height 19
click at [449, 215] on div "× 50 New Supplier × Marketing and Advertising × All Categories" at bounding box center [432, 197] width 757 height 35
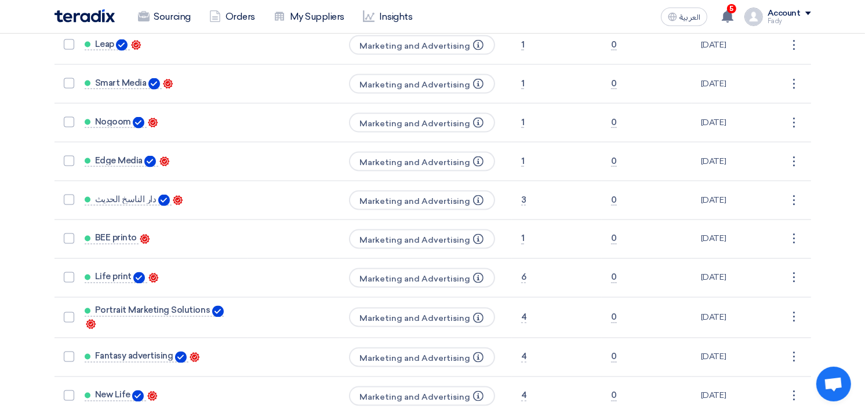
scroll to position [1739, 0]
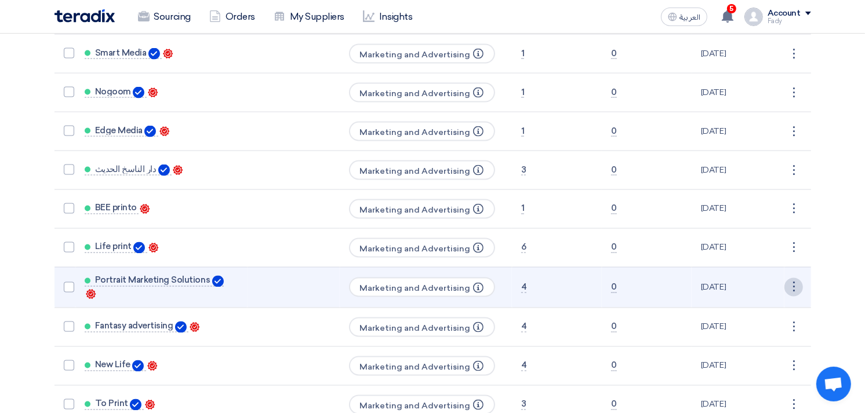
click at [793, 278] on div "⋮" at bounding box center [793, 287] width 19 height 19
click at [766, 301] on link "Edit" at bounding box center [774, 309] width 57 height 17
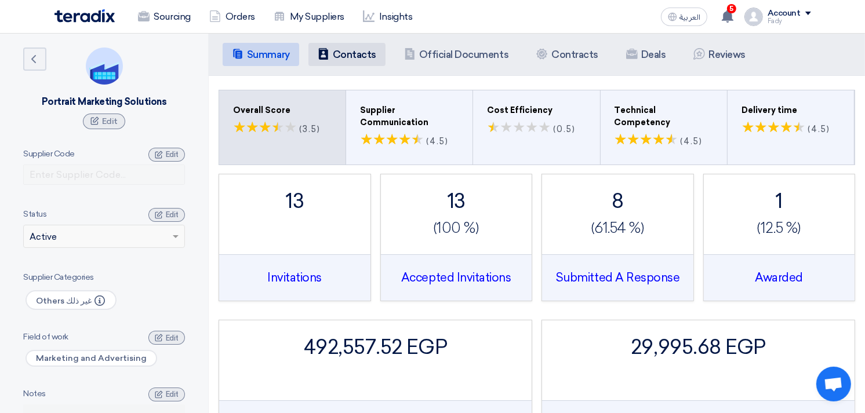
click at [335, 45] on li "Contacts Contacts" at bounding box center [346, 54] width 77 height 23
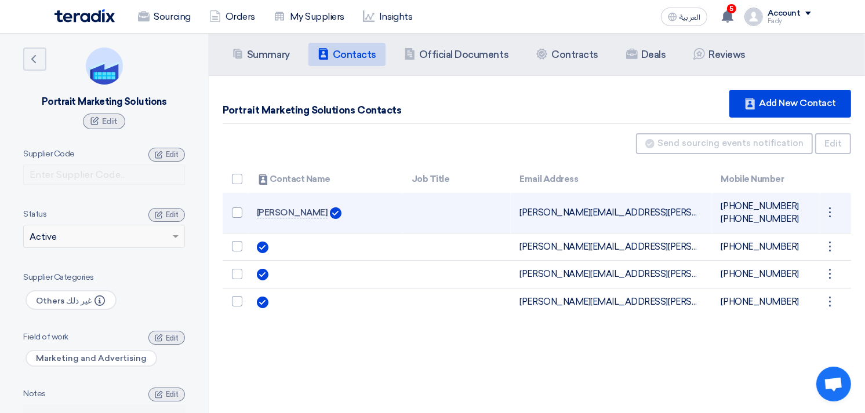
click at [729, 204] on span "[PHONE_NUMBER]" at bounding box center [760, 206] width 78 height 10
drag, startPoint x: 518, startPoint y: 212, endPoint x: 641, endPoint y: 217, distance: 122.4
click at [641, 217] on td "[PERSON_NAME][EMAIL_ADDRESS][PERSON_NAME][DOMAIN_NAME] Can Receive RFQ" at bounding box center [611, 213] width 201 height 41
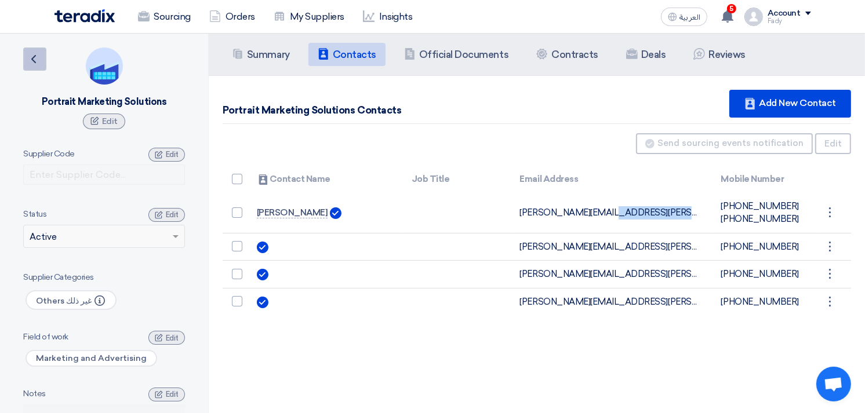
click at [31, 54] on icon "Back" at bounding box center [34, 59] width 14 height 14
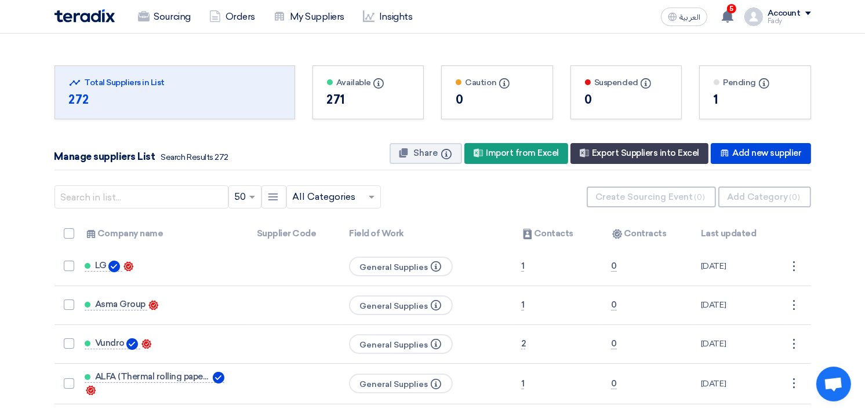
click at [344, 192] on input "text" at bounding box center [328, 197] width 70 height 19
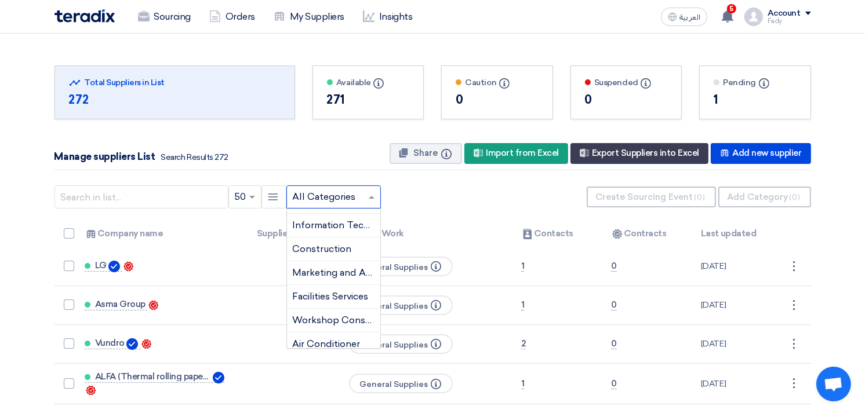
scroll to position [94, 0]
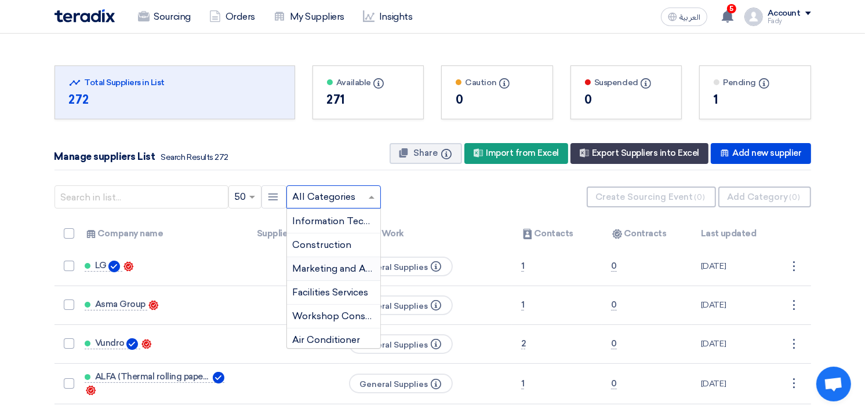
click at [336, 269] on span "Marketing and Advertising" at bounding box center [351, 268] width 117 height 11
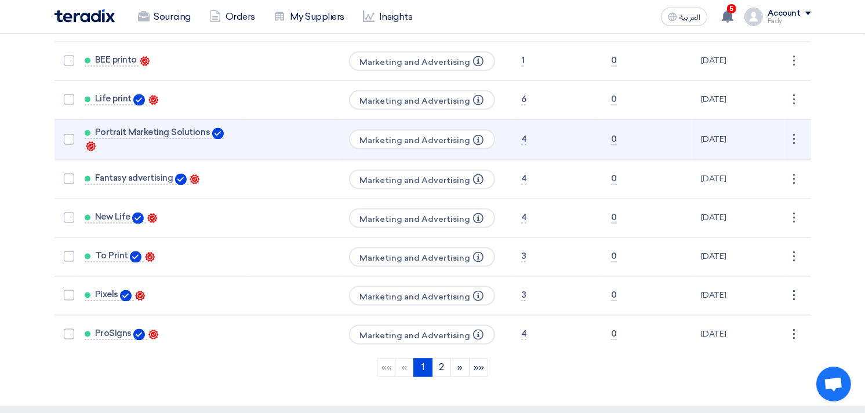
scroll to position [1868, 0]
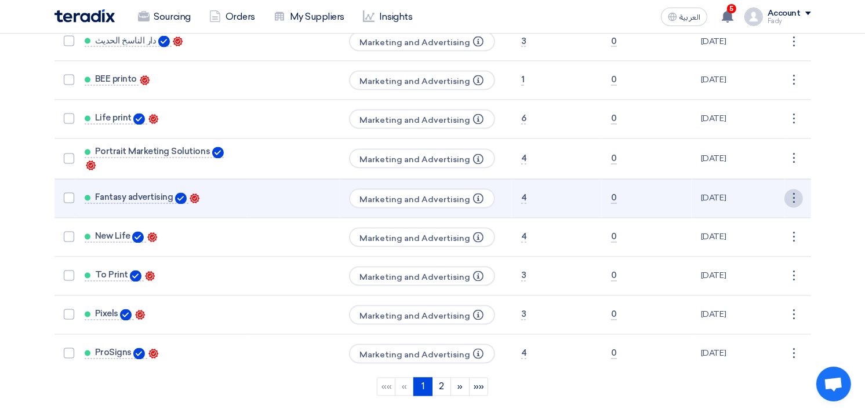
click at [794, 190] on div "⋮" at bounding box center [793, 199] width 19 height 19
click at [772, 212] on link "Edit" at bounding box center [774, 220] width 57 height 17
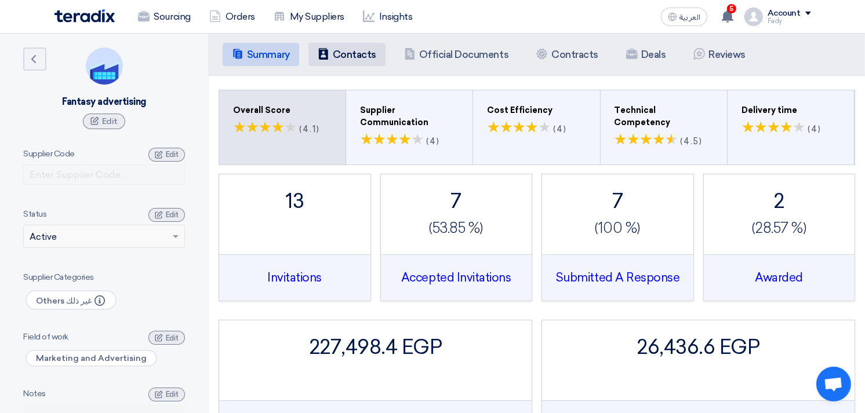
click at [319, 55] on icon "Contacts" at bounding box center [324, 54] width 12 height 12
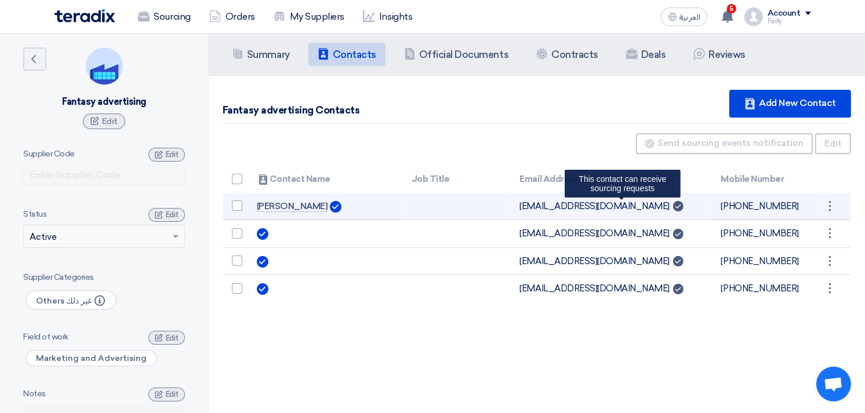
drag, startPoint x: 520, startPoint y: 206, endPoint x: 616, endPoint y: 209, distance: 96.3
click at [616, 209] on td "[EMAIL_ADDRESS][DOMAIN_NAME] Can Receive RFQ This contact can receive sourcing …" at bounding box center [611, 206] width 201 height 27
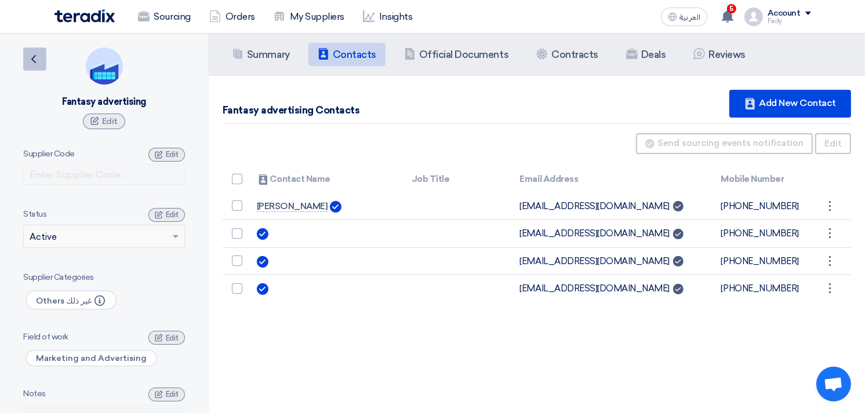
click at [34, 58] on icon "Back" at bounding box center [34, 59] width 14 height 14
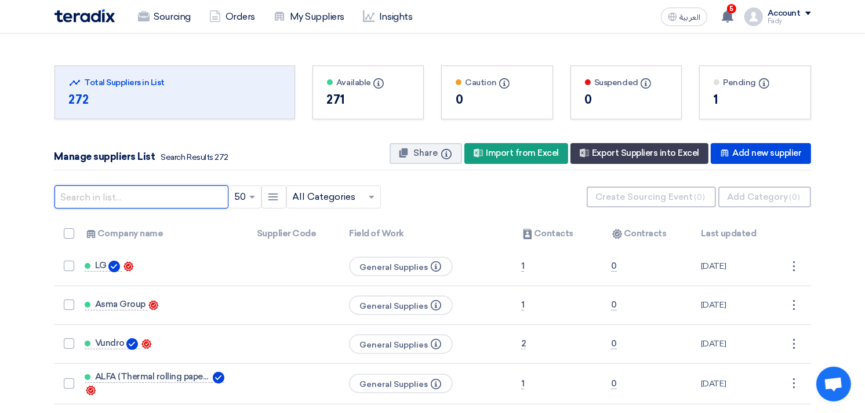
click at [154, 203] on input "text" at bounding box center [141, 197] width 174 height 23
type input "serco"
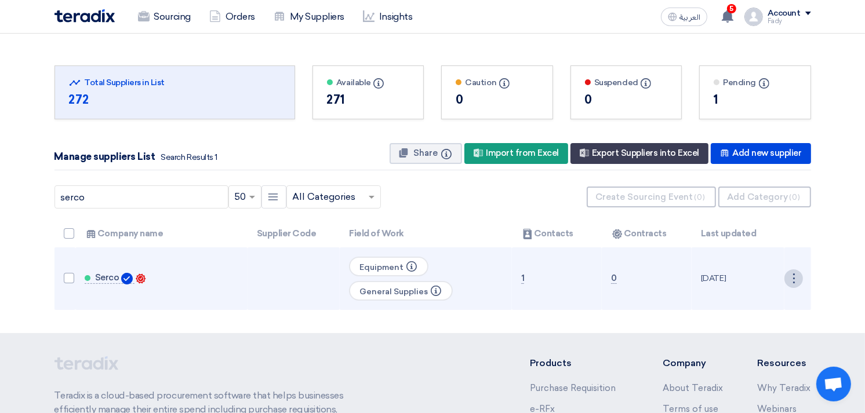
click at [793, 275] on div "⋮" at bounding box center [793, 279] width 19 height 19
click at [776, 290] on div "Edit" at bounding box center [774, 301] width 58 height 24
click at [791, 277] on div "⋮" at bounding box center [793, 279] width 19 height 19
click at [776, 307] on link "Edit" at bounding box center [774, 300] width 57 height 17
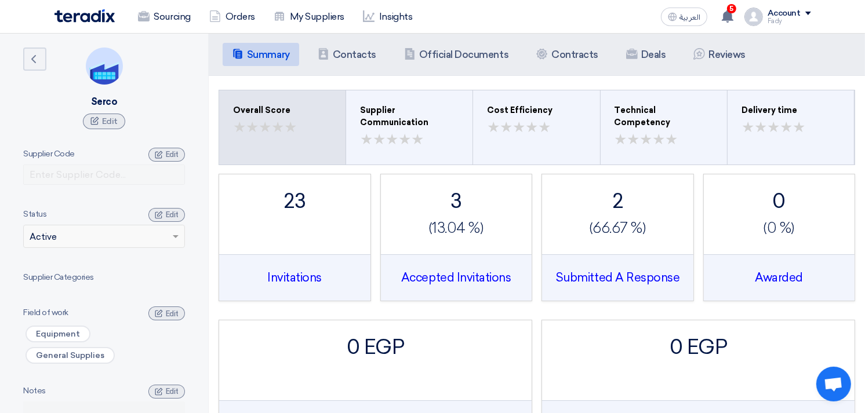
click at [344, 67] on div "Summary Summary Contacts Contacts Company Officials Official Documents Contract…" at bounding box center [537, 55] width 656 height 42
click at [357, 54] on h5 "Contacts" at bounding box center [354, 55] width 43 height 12
